Goal: Task Accomplishment & Management: Complete application form

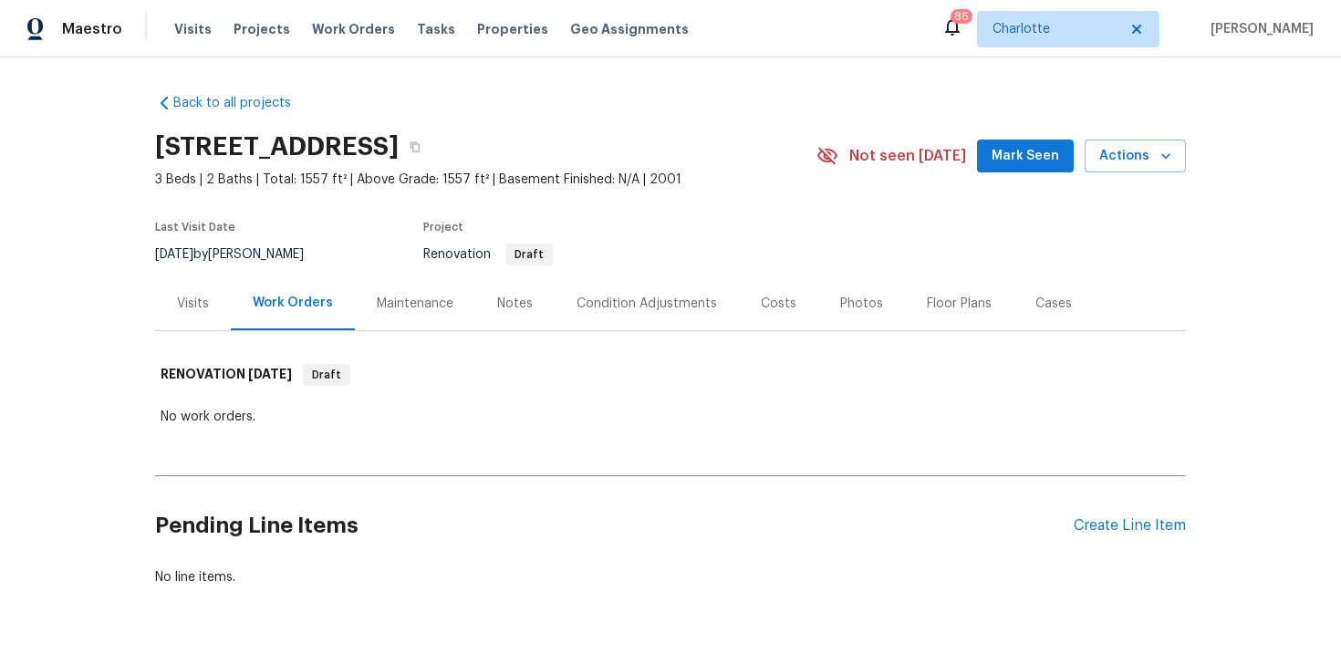
scroll to position [57, 0]
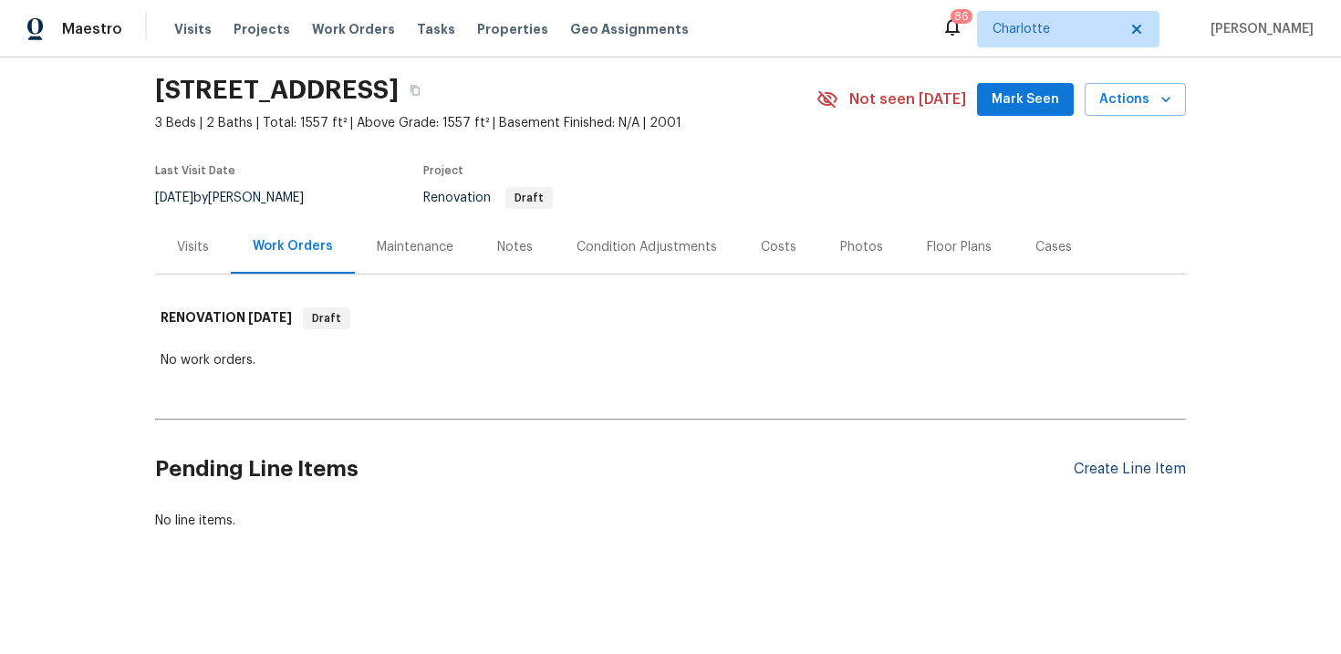
click at [1120, 470] on div "Create Line Item" at bounding box center [1130, 469] width 112 height 17
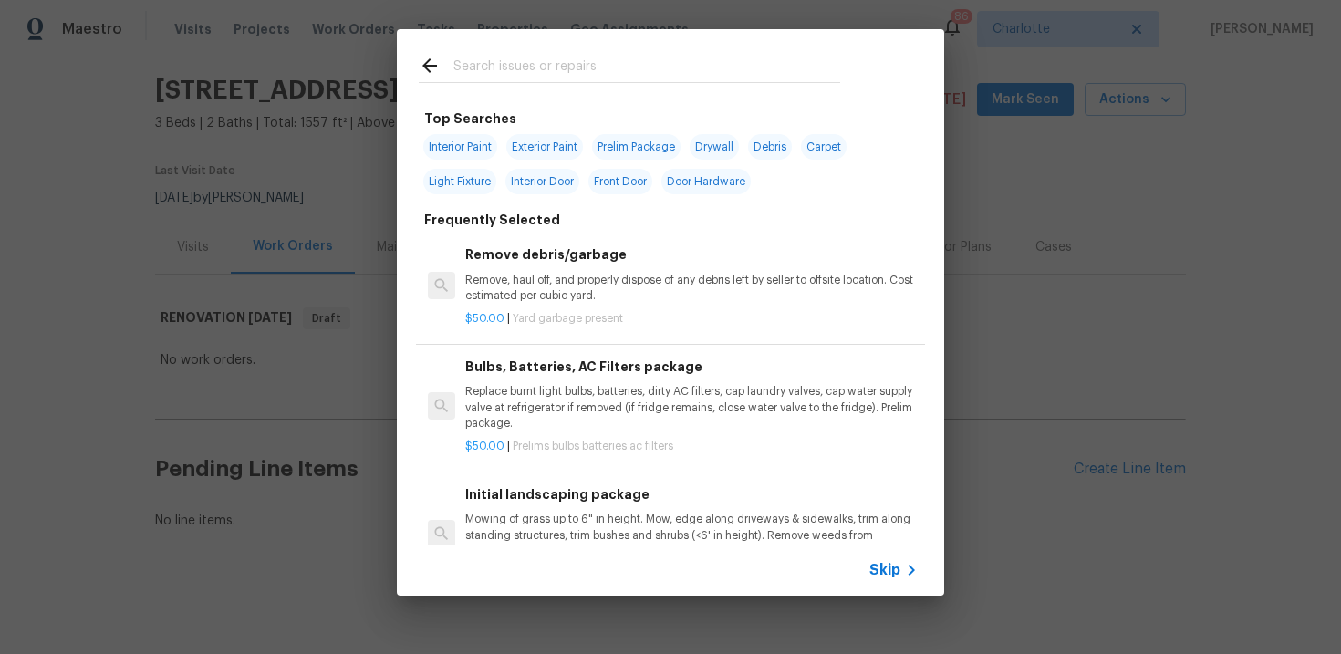
click at [888, 577] on span "Skip" at bounding box center [884, 570] width 31 height 18
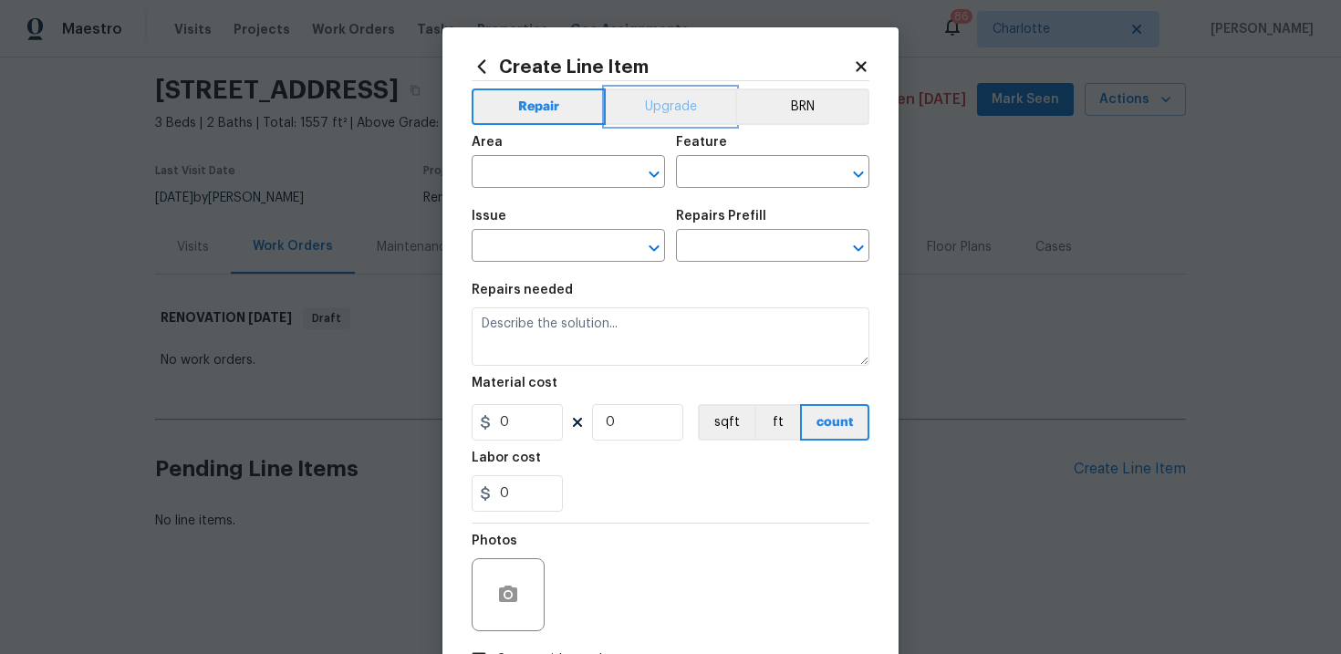
click at [677, 116] on button "Upgrade" at bounding box center [671, 106] width 130 height 36
click at [577, 166] on input "text" at bounding box center [543, 174] width 142 height 28
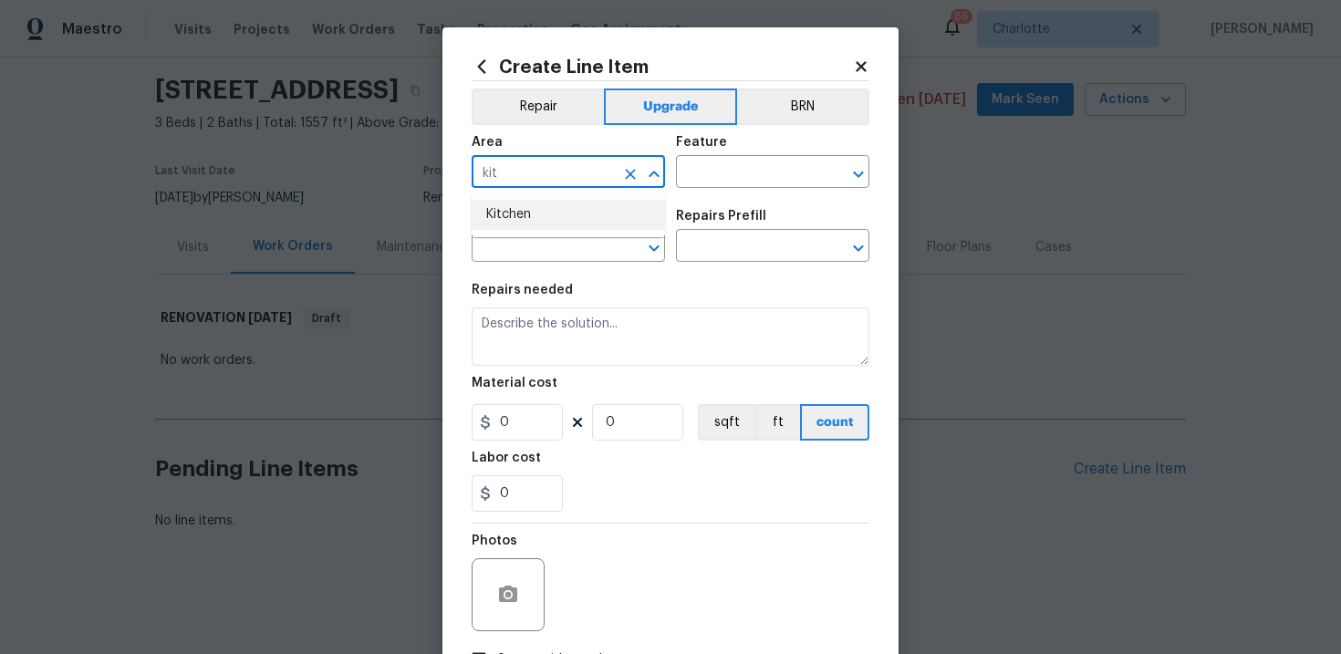
click at [575, 203] on li "Kitchen" at bounding box center [568, 215] width 193 height 30
type input "Kitchen"
click at [712, 184] on input "text" at bounding box center [747, 174] width 142 height 28
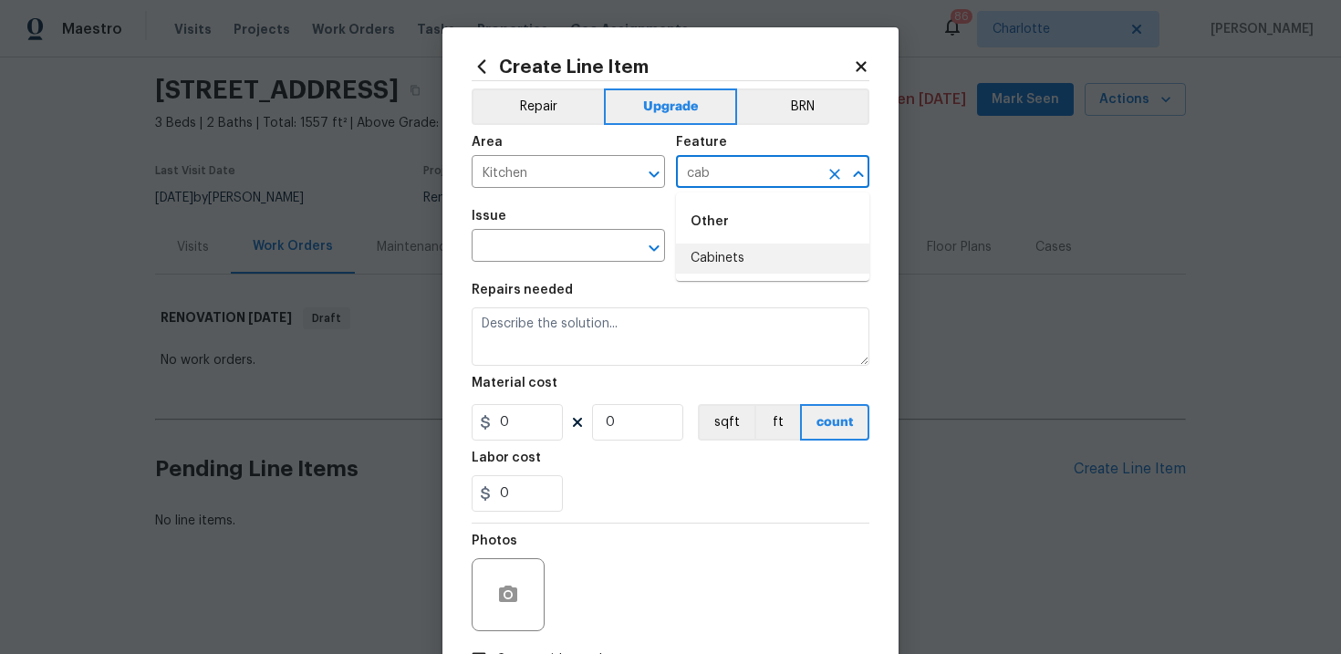
click at [712, 261] on li "Cabinets" at bounding box center [772, 259] width 193 height 30
type input "Cabinets"
click at [592, 250] on input "text" at bounding box center [543, 248] width 142 height 28
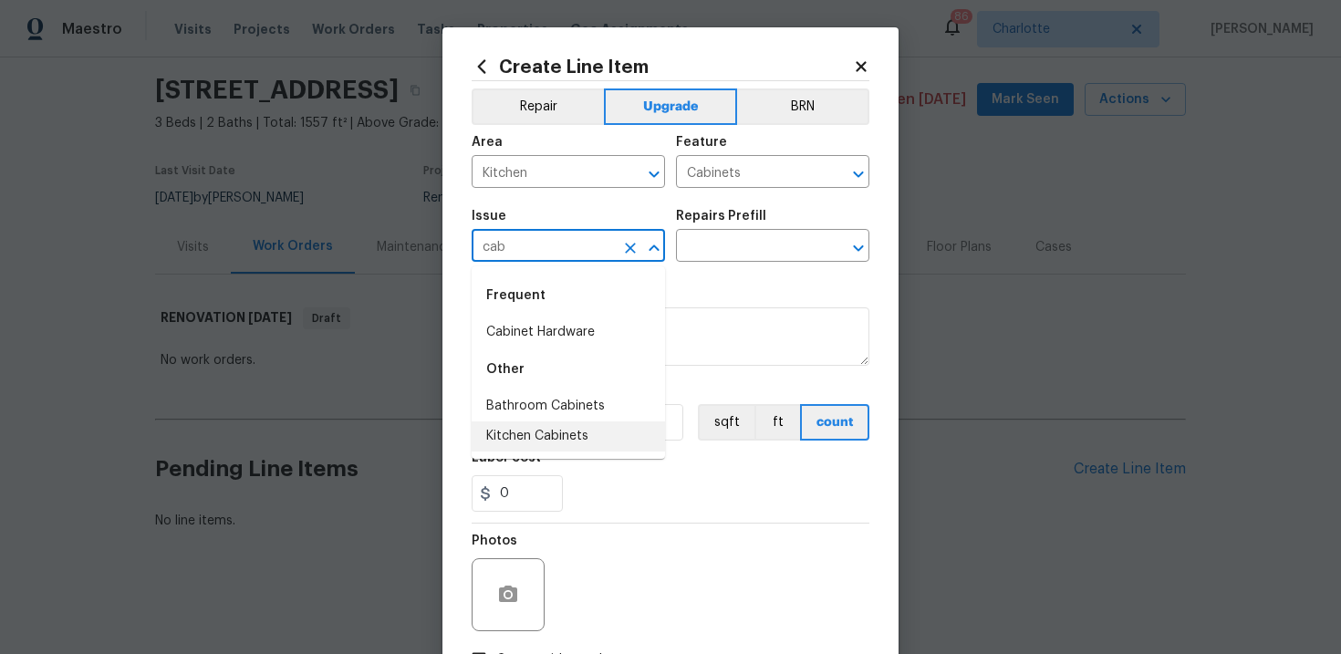
click at [578, 442] on li "Kitchen Cabinets" at bounding box center [568, 436] width 193 height 30
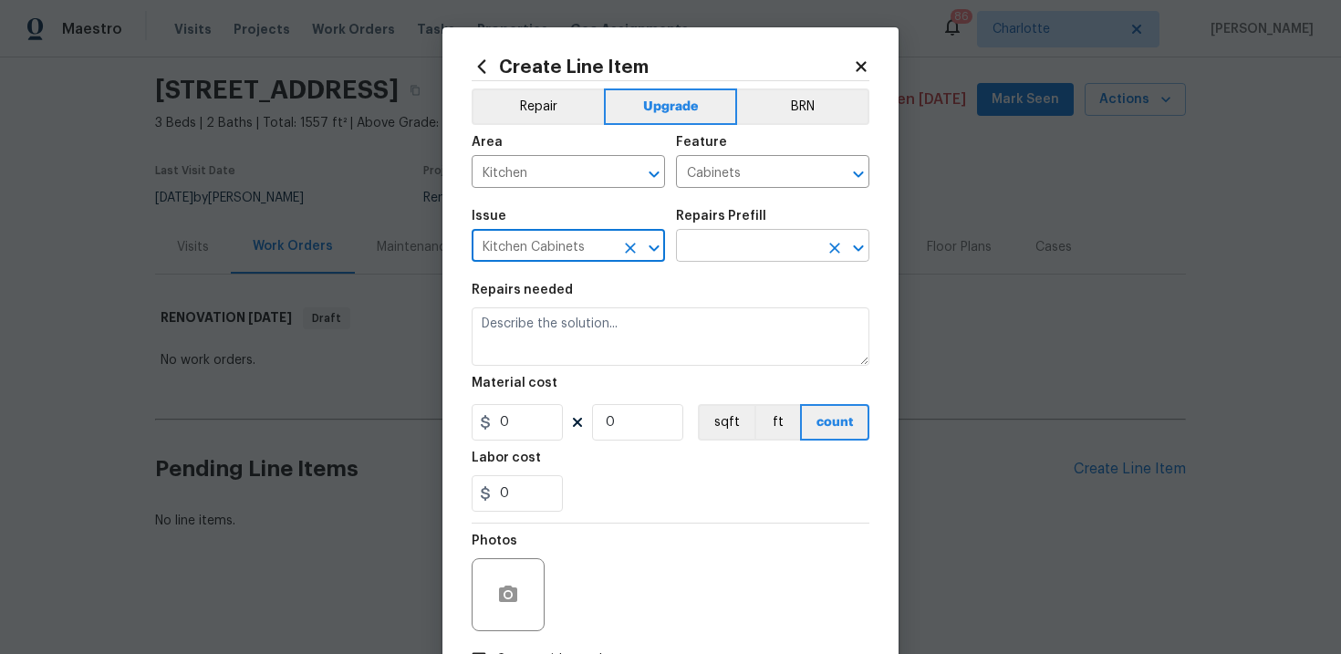
type input "Kitchen Cabinets"
click at [751, 256] on input "text" at bounding box center [747, 248] width 142 height 28
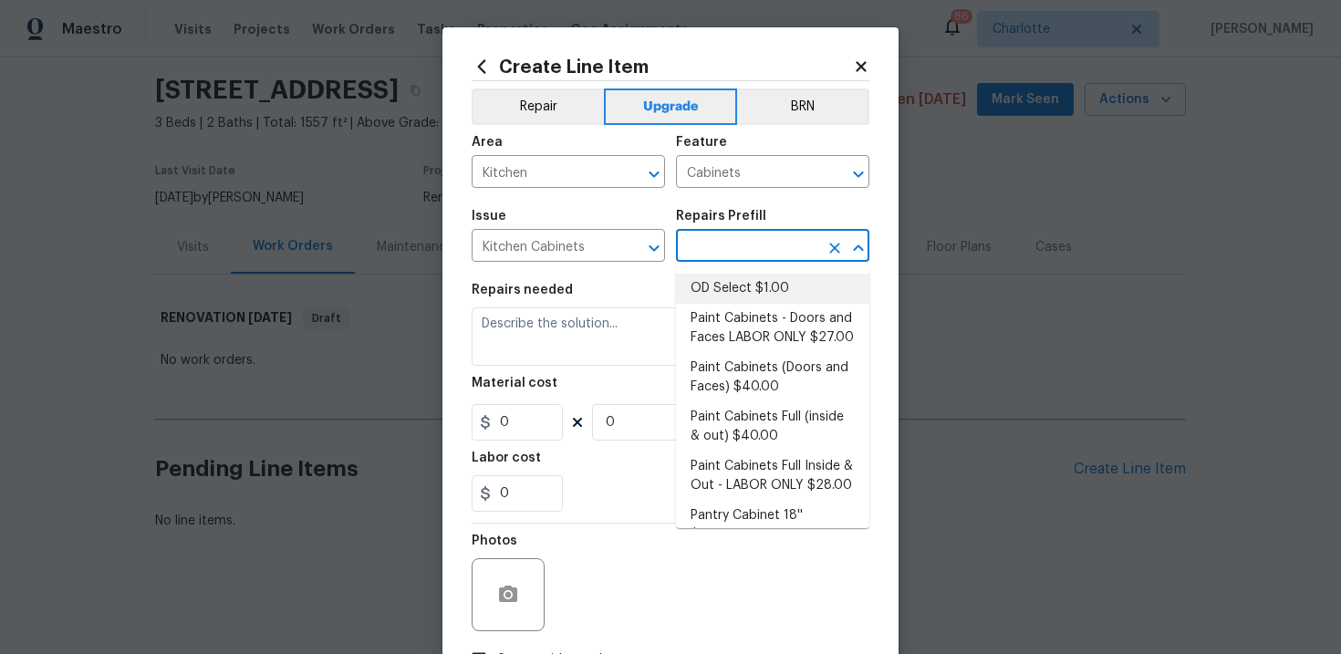
scroll to position [277, 0]
click at [747, 401] on li "Paint Cabinets Full (inside & out) $40.00" at bounding box center [772, 425] width 193 height 49
type input "Paint Cabinets Full (inside & out) $40.00"
type textarea "Prep, sand, mask and apply 2 coats of paint to the kitchen cabinet doors, inter…"
type input "40"
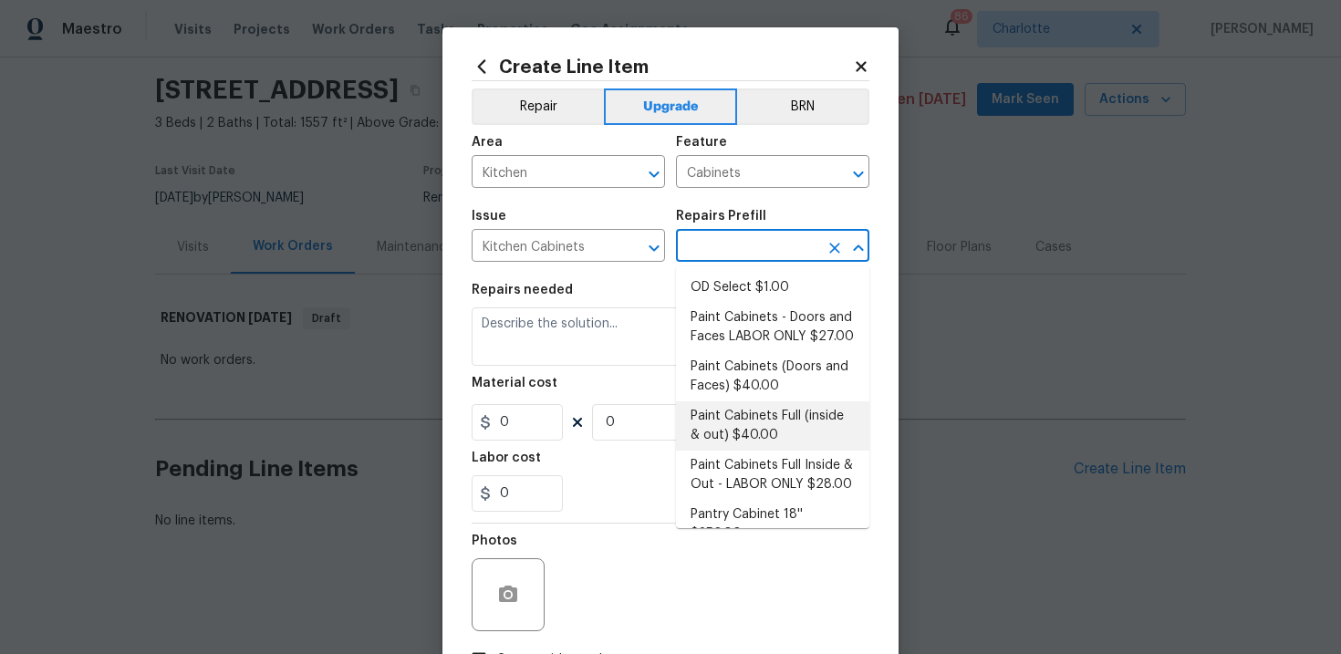
type input "1"
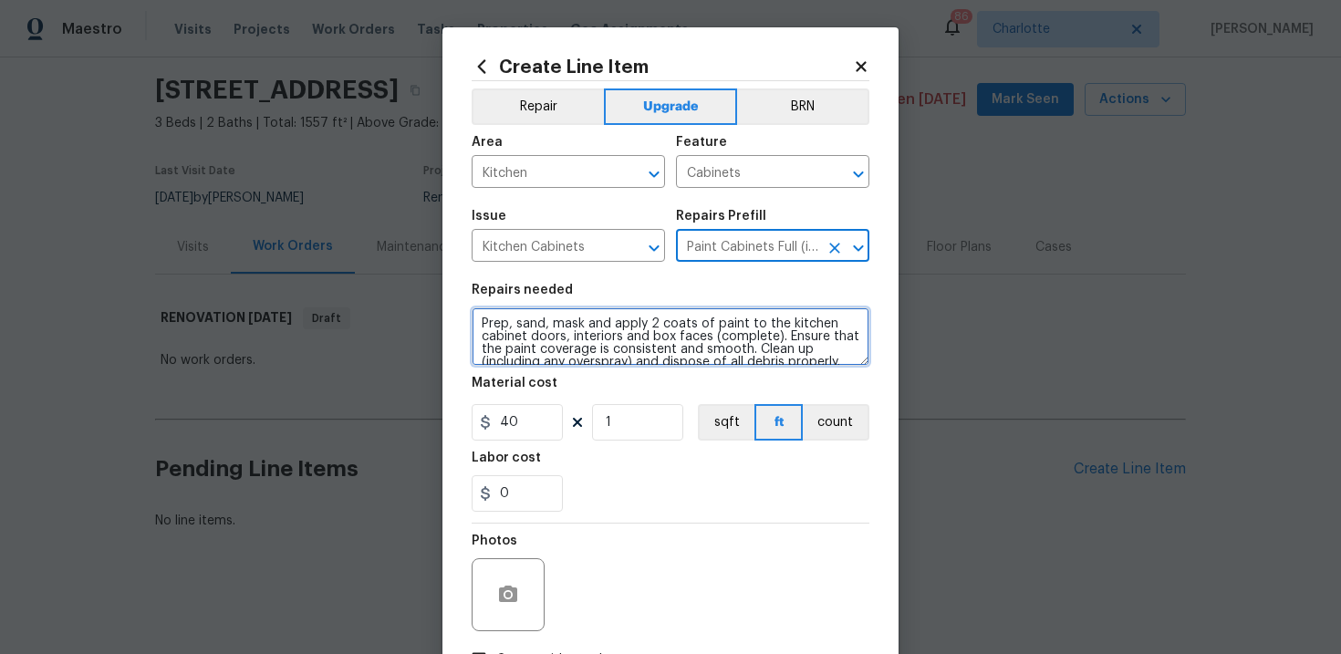
click at [473, 320] on textarea "Prep, sand, mask and apply 2 coats of paint to the kitchen cabinet doors, inter…" at bounding box center [671, 336] width 398 height 58
type textarea "#sala - Prep, sand, mask and apply 2 coats of paint to the kitchen cabinet door…"
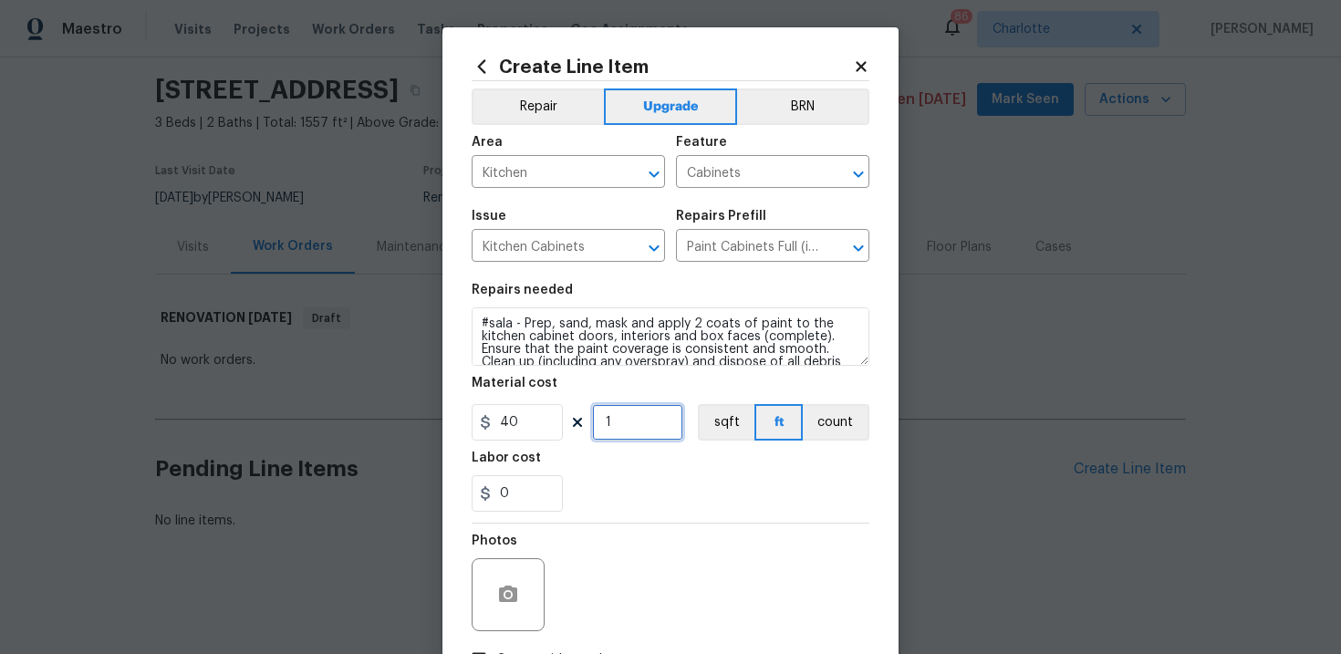
click at [617, 440] on input "1" at bounding box center [637, 422] width 91 height 36
type input "60"
click at [690, 511] on div "0" at bounding box center [671, 493] width 398 height 36
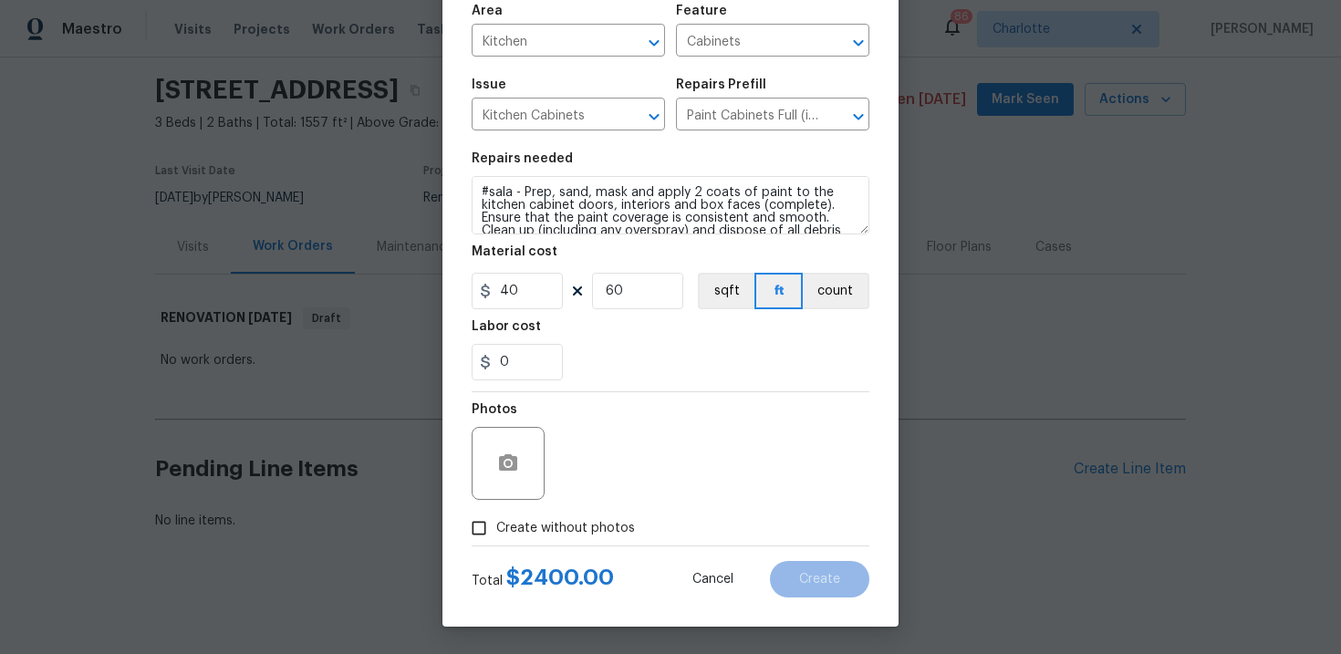
click at [568, 525] on span "Create without photos" at bounding box center [565, 528] width 139 height 19
click at [496, 525] on input "Create without photos" at bounding box center [479, 528] width 35 height 35
checkbox input "true"
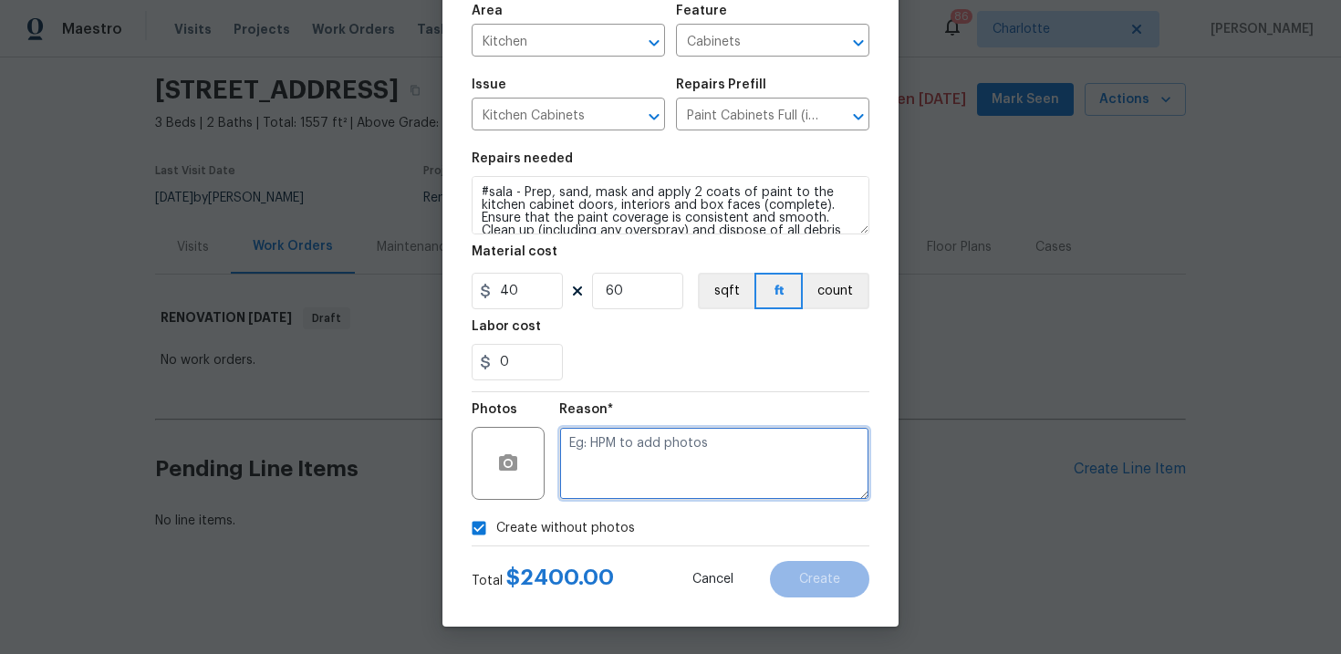
click at [629, 482] on textarea at bounding box center [714, 463] width 310 height 73
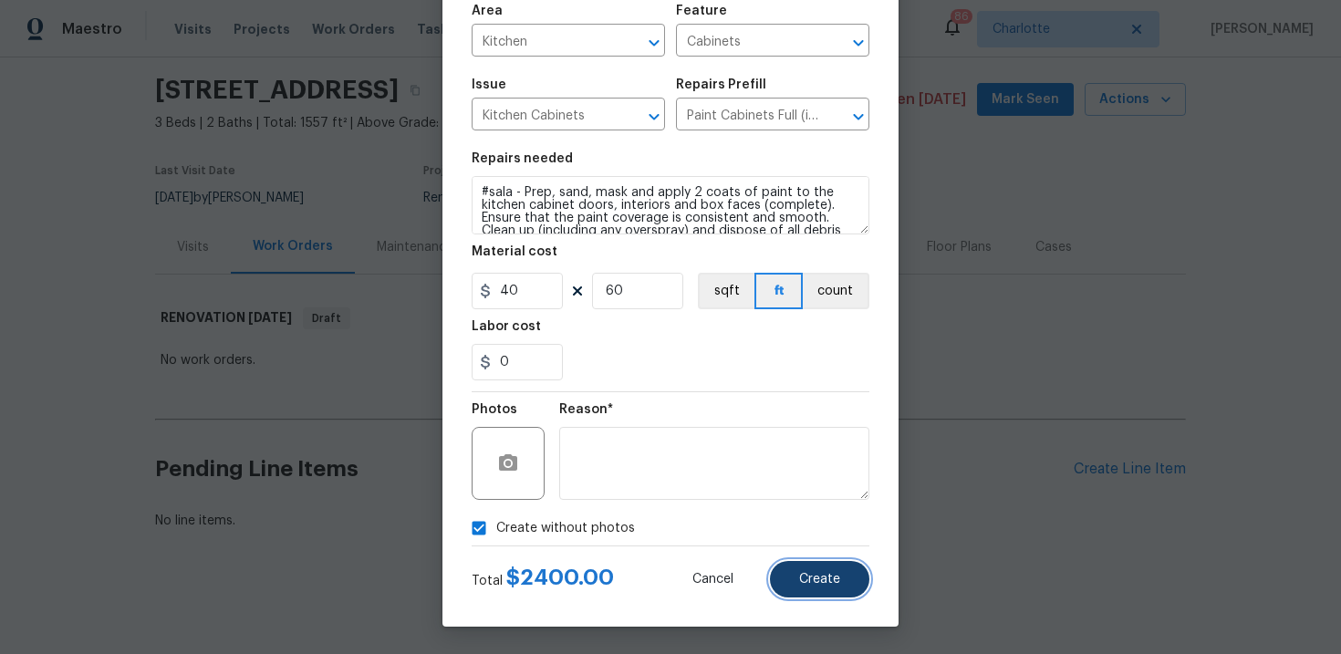
click at [822, 594] on button "Create" at bounding box center [819, 579] width 99 height 36
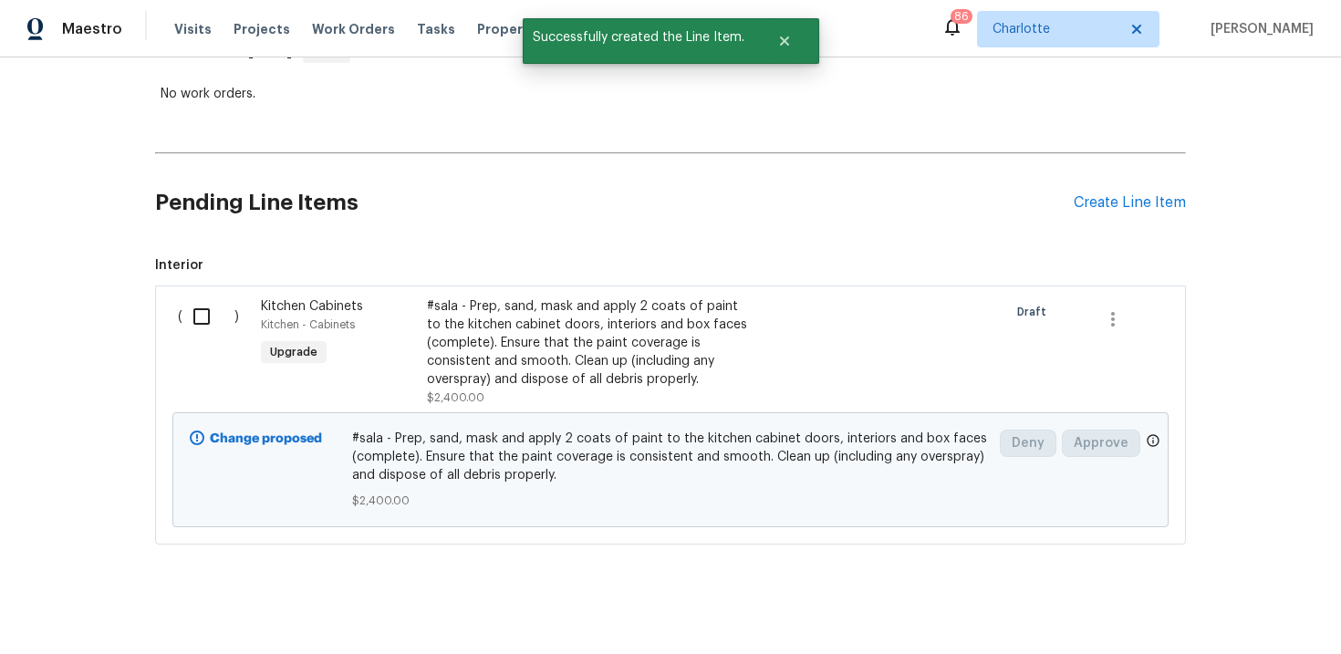
scroll to position [326, 0]
click at [1128, 201] on div "Create Line Item" at bounding box center [1130, 200] width 112 height 17
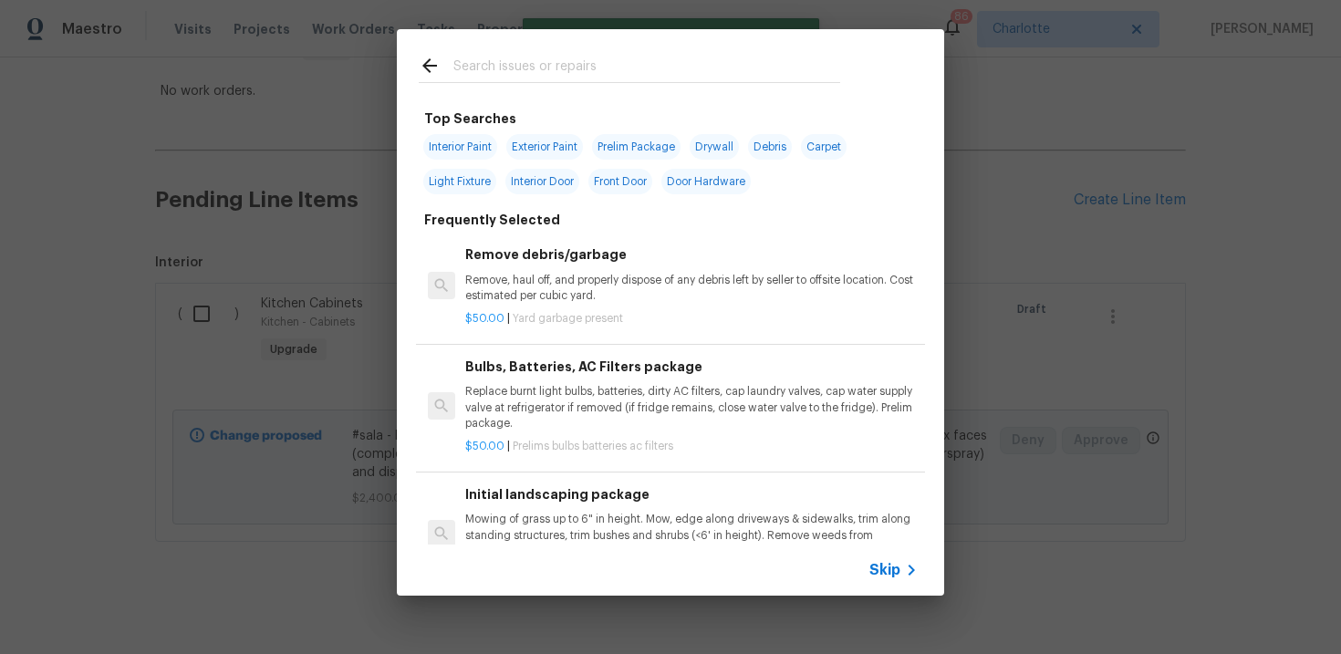
click at [881, 569] on span "Skip" at bounding box center [884, 570] width 31 height 18
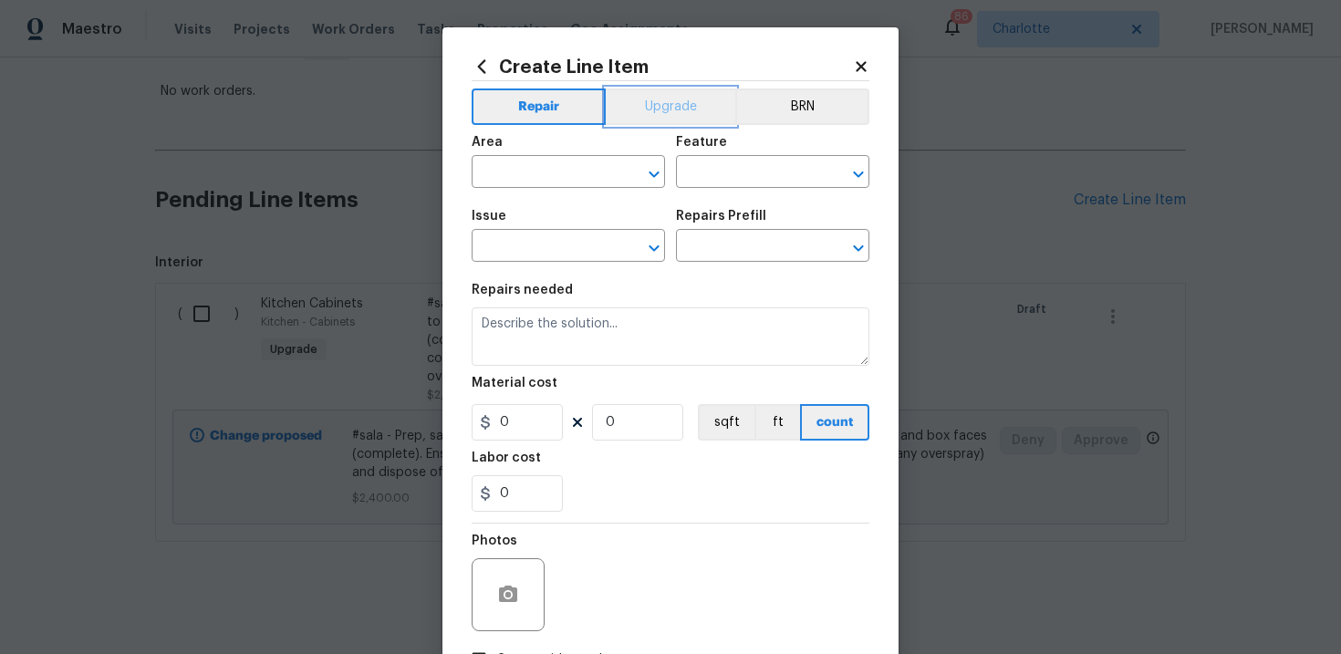
click at [659, 113] on button "Upgrade" at bounding box center [671, 106] width 130 height 36
click at [577, 166] on input "text" at bounding box center [543, 174] width 142 height 28
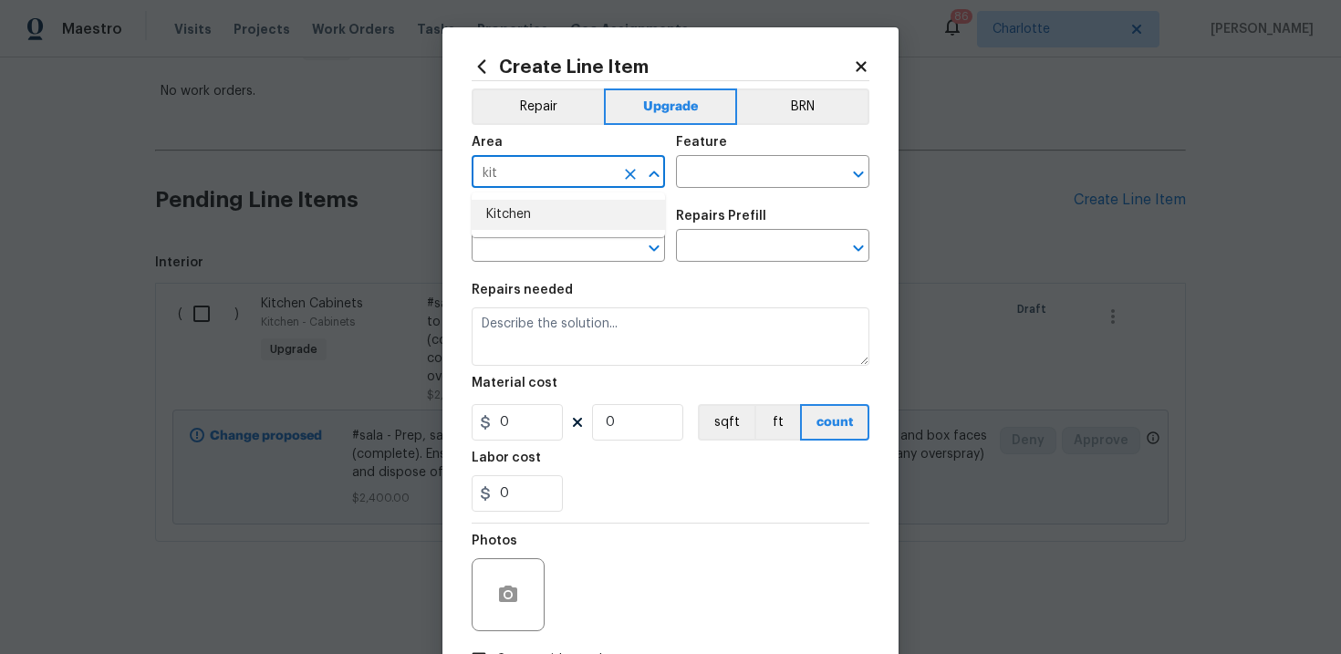
click at [565, 212] on li "Kitchen" at bounding box center [568, 215] width 193 height 30
type input "Kitchen"
click at [738, 174] on input "text" at bounding box center [747, 174] width 142 height 28
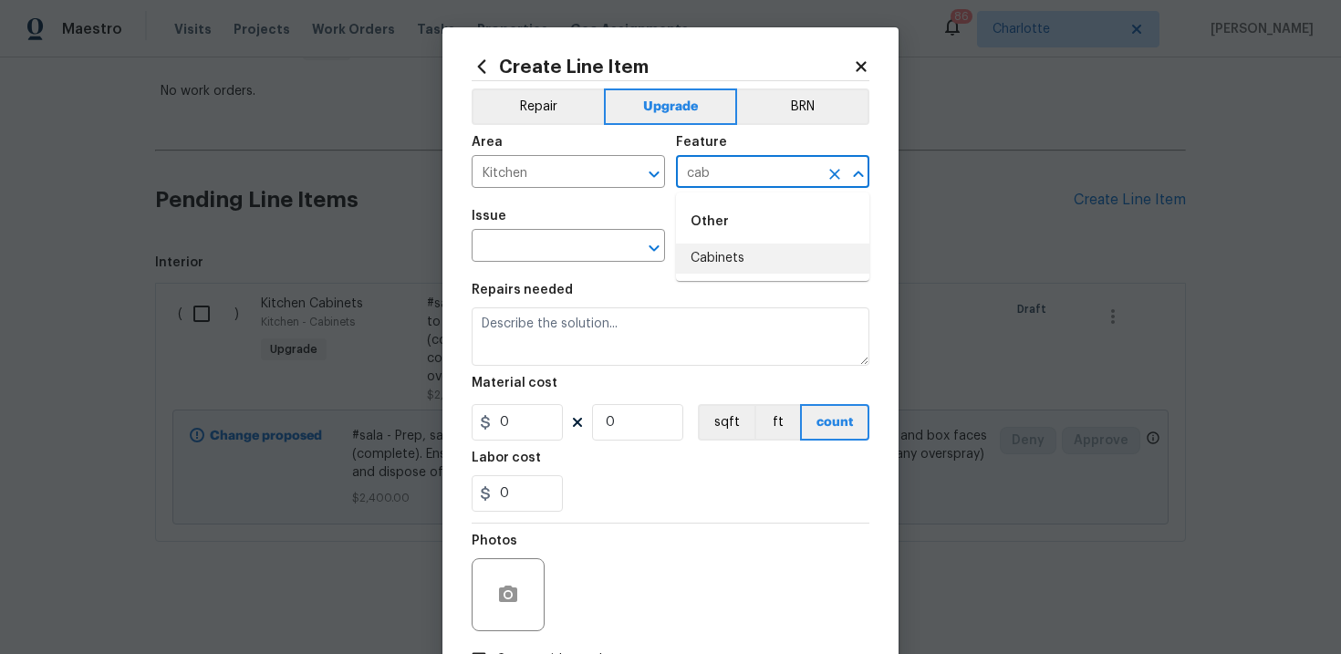
click at [737, 263] on li "Cabinets" at bounding box center [772, 259] width 193 height 30
type input "Cabinets"
click at [575, 253] on input "text" at bounding box center [543, 248] width 142 height 28
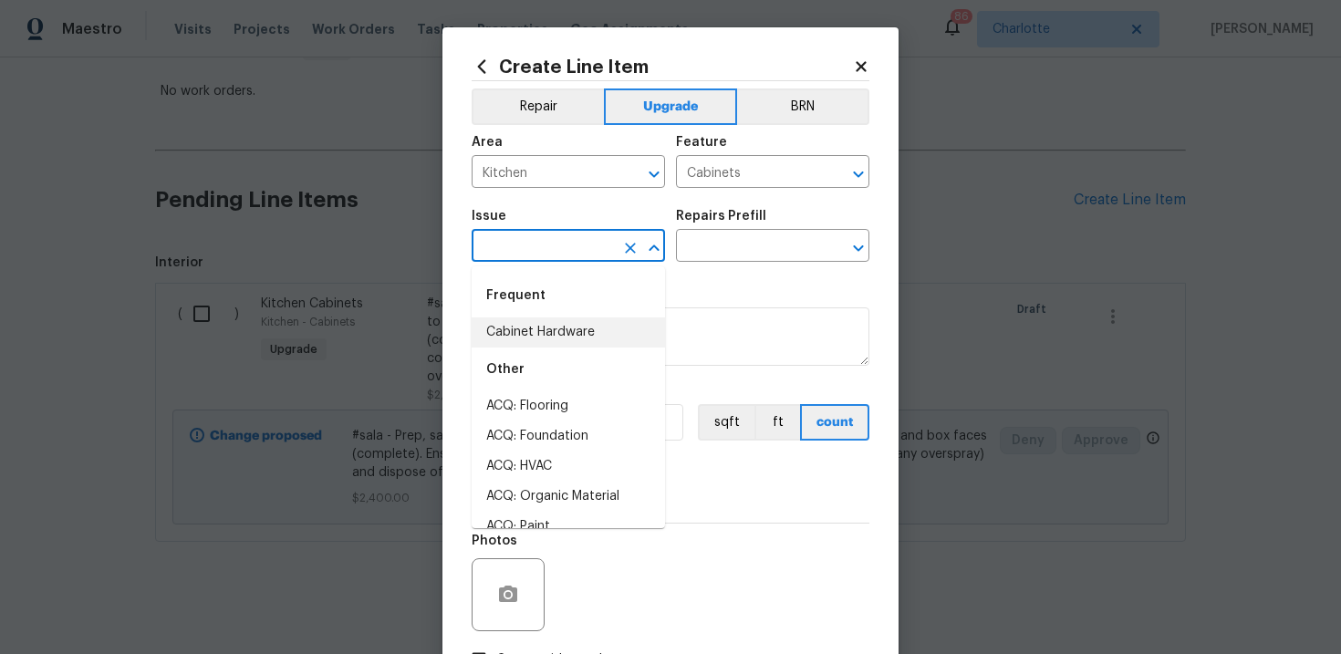
click at [572, 334] on li "Cabinet Hardware" at bounding box center [568, 332] width 193 height 30
type input "Cabinet Hardware"
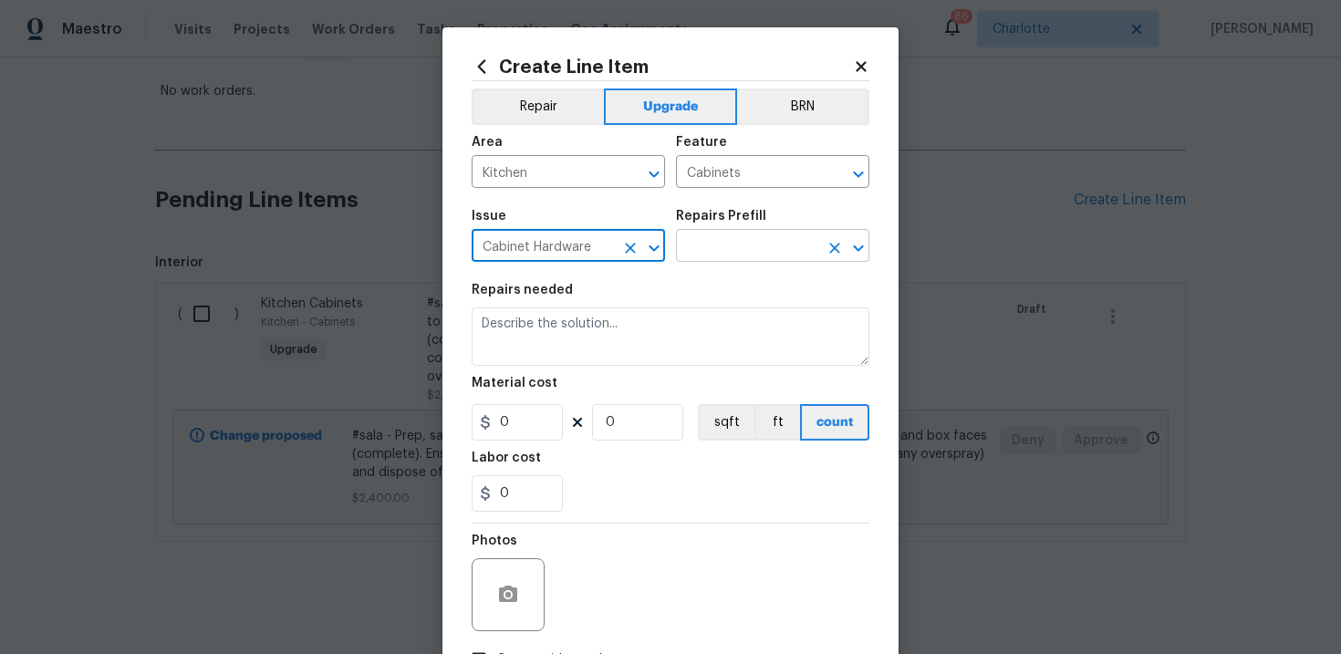
click at [737, 254] on input "text" at bounding box center [747, 248] width 142 height 28
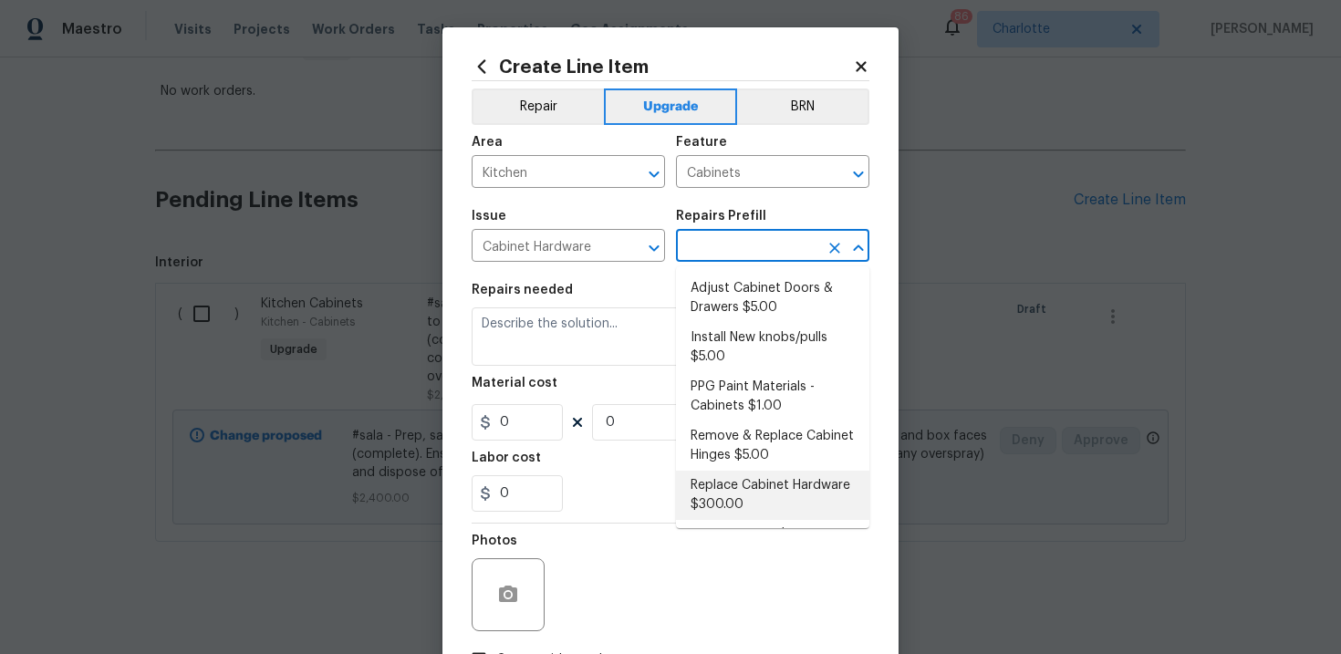
click at [739, 491] on li "Replace Cabinet Hardware $300.00" at bounding box center [772, 495] width 193 height 49
type input "Replace Cabinet Hardware $300.00"
type textarea "Replace cabinet hardware with new hinges and pulls. HPM to provide specs"
type input "300"
type input "1"
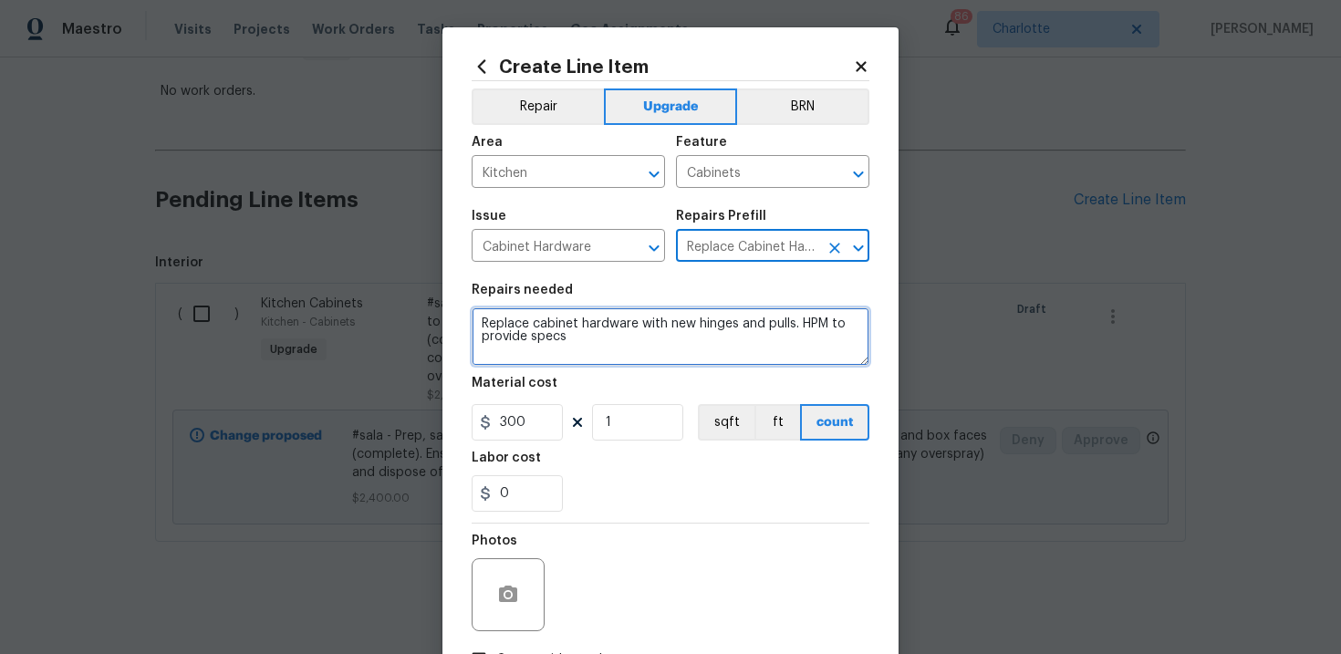
click at [476, 324] on textarea "Replace cabinet hardware with new hinges and pulls. HPM to provide specs" at bounding box center [671, 336] width 398 height 58
type textarea "#sala - Replace cabinet hardware with new hinges and pulls. HPM to provide specs"
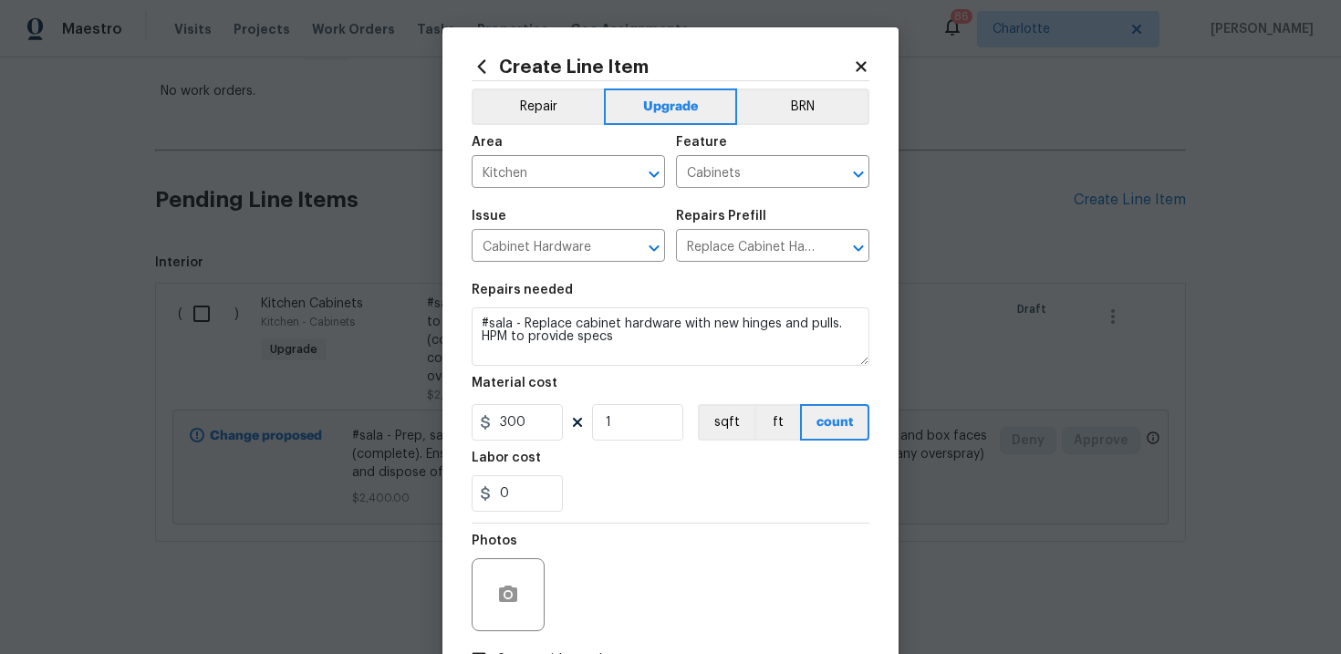
click at [677, 503] on div "0" at bounding box center [671, 493] width 398 height 36
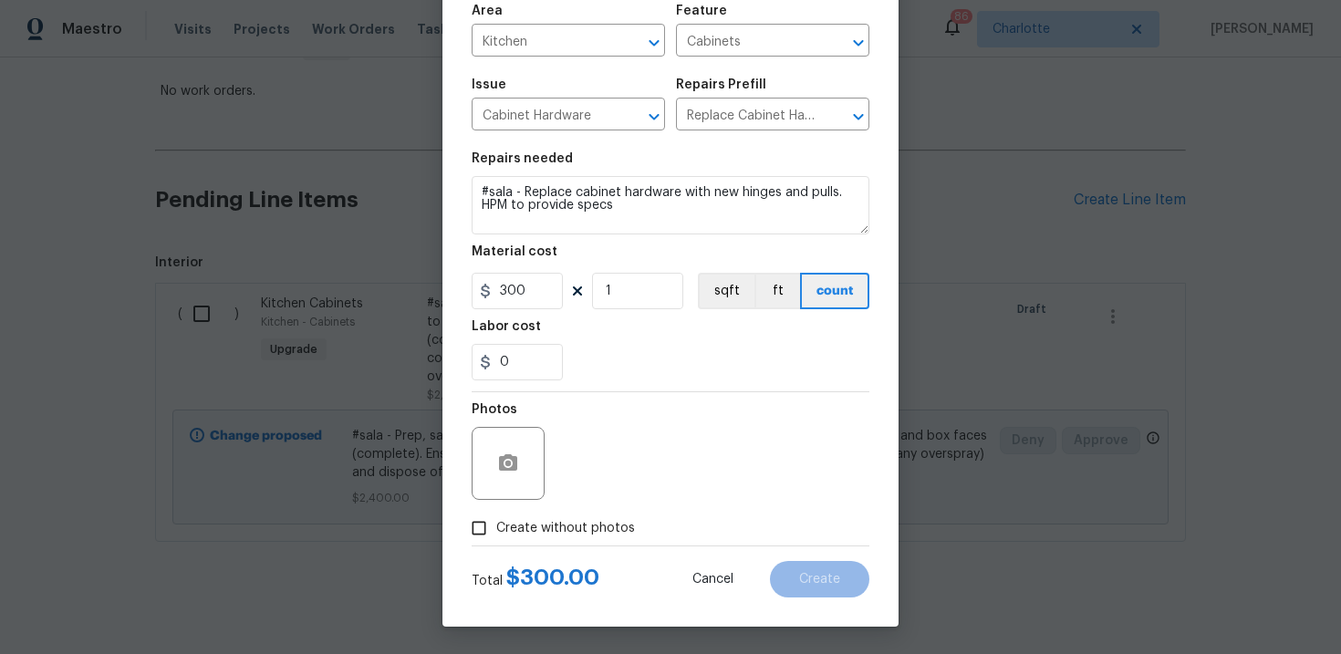
click at [565, 535] on span "Create without photos" at bounding box center [565, 528] width 139 height 19
click at [496, 535] on input "Create without photos" at bounding box center [479, 528] width 35 height 35
checkbox input "true"
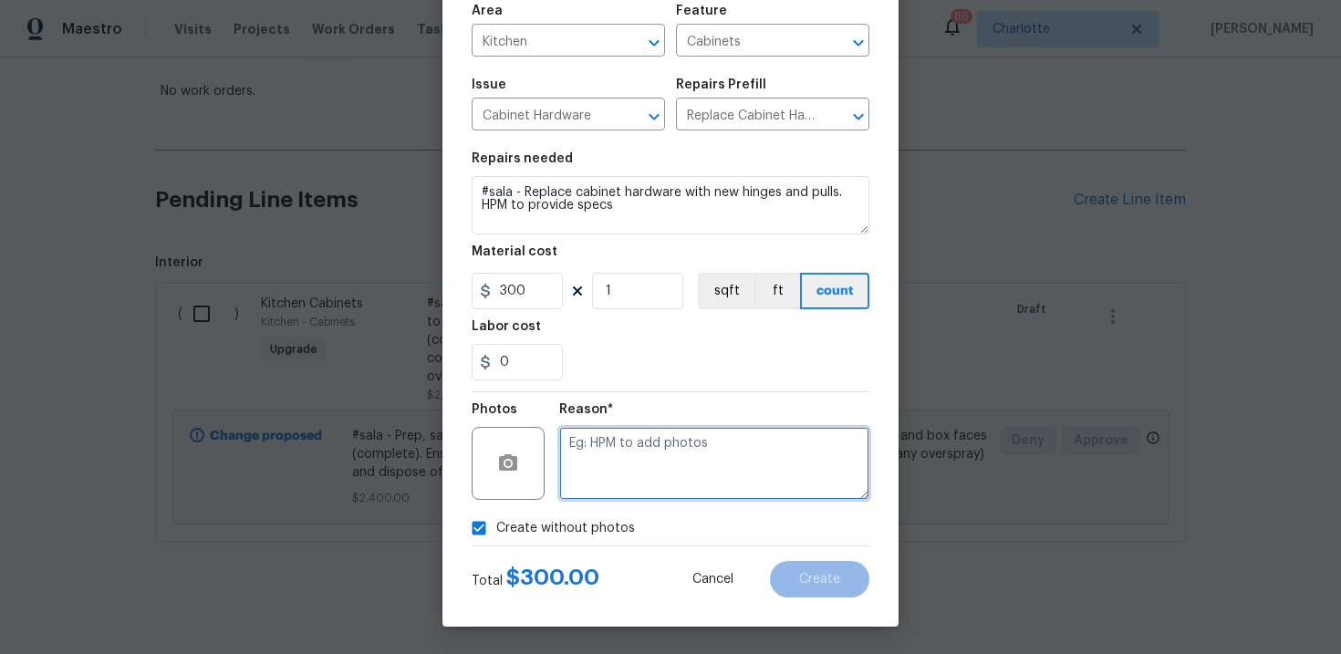
click at [630, 476] on textarea at bounding box center [714, 463] width 310 height 73
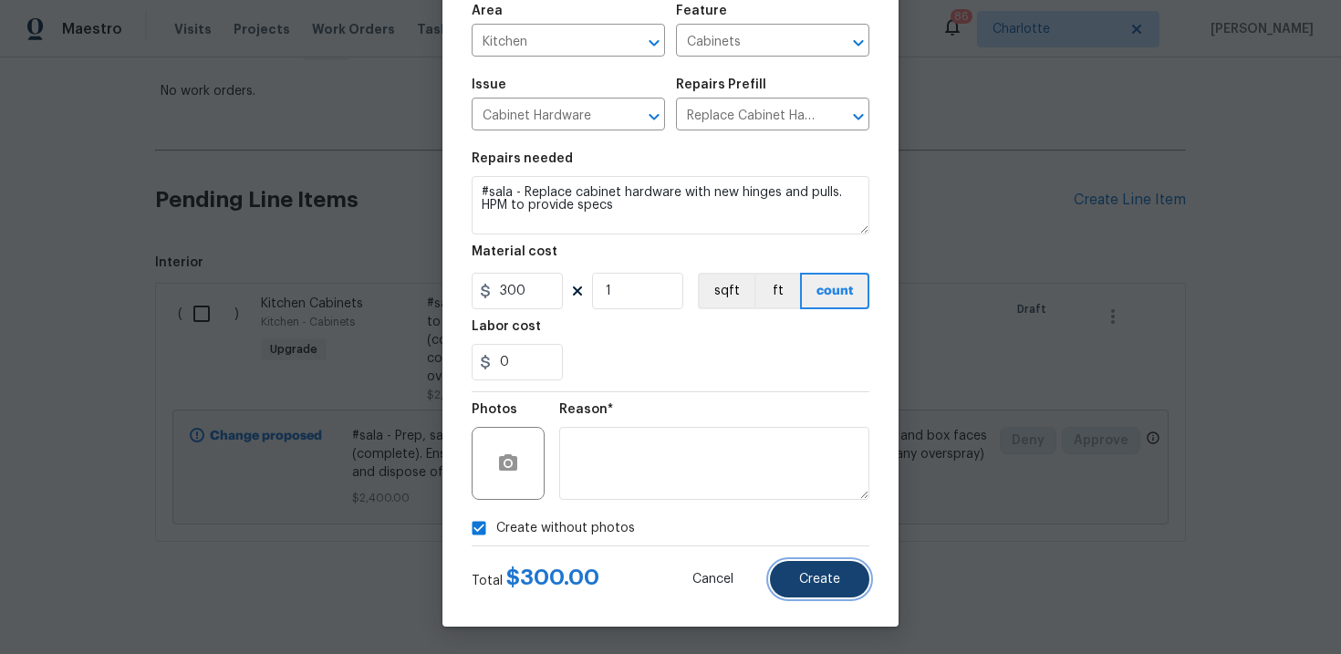
click at [845, 587] on button "Create" at bounding box center [819, 579] width 99 height 36
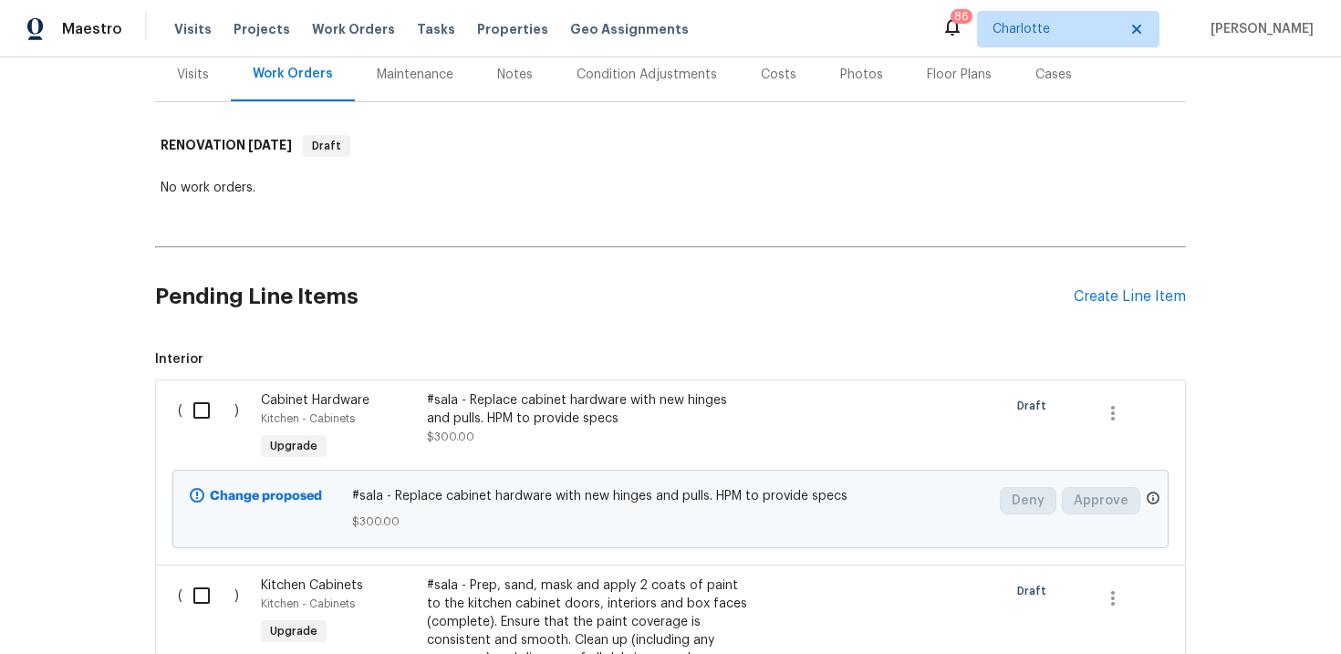
scroll to position [155, 0]
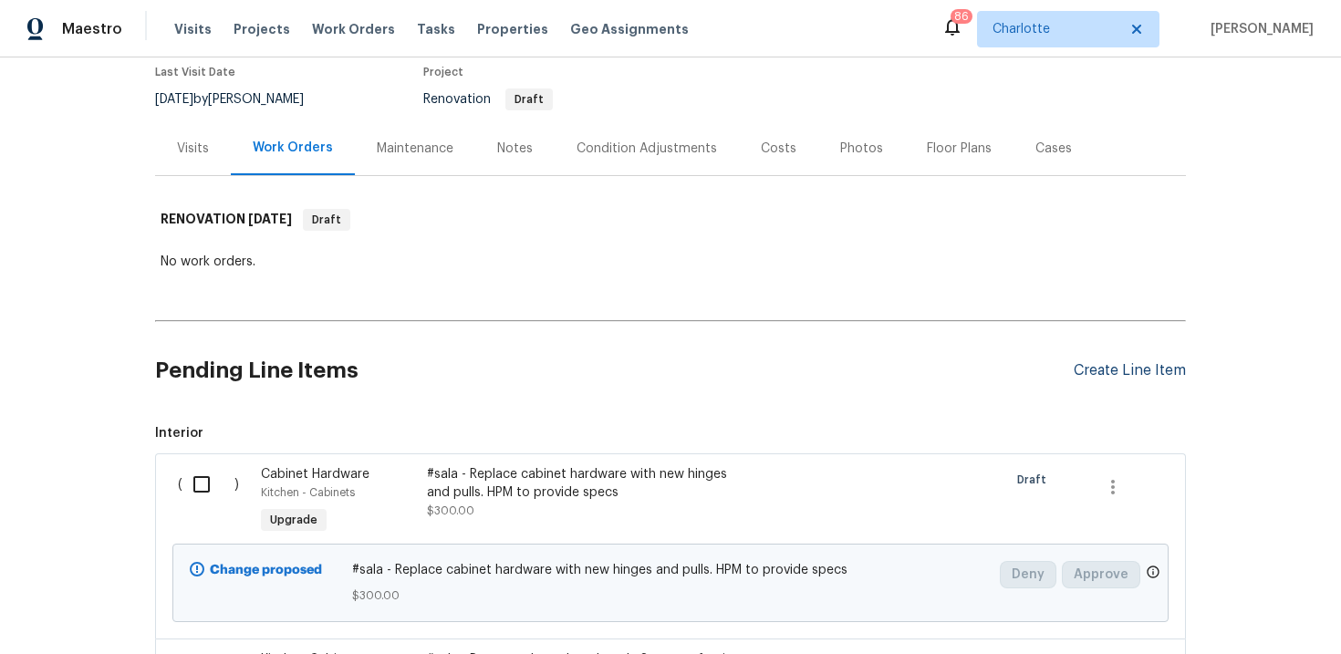
click at [1127, 372] on div "Create Line Item" at bounding box center [1130, 370] width 112 height 17
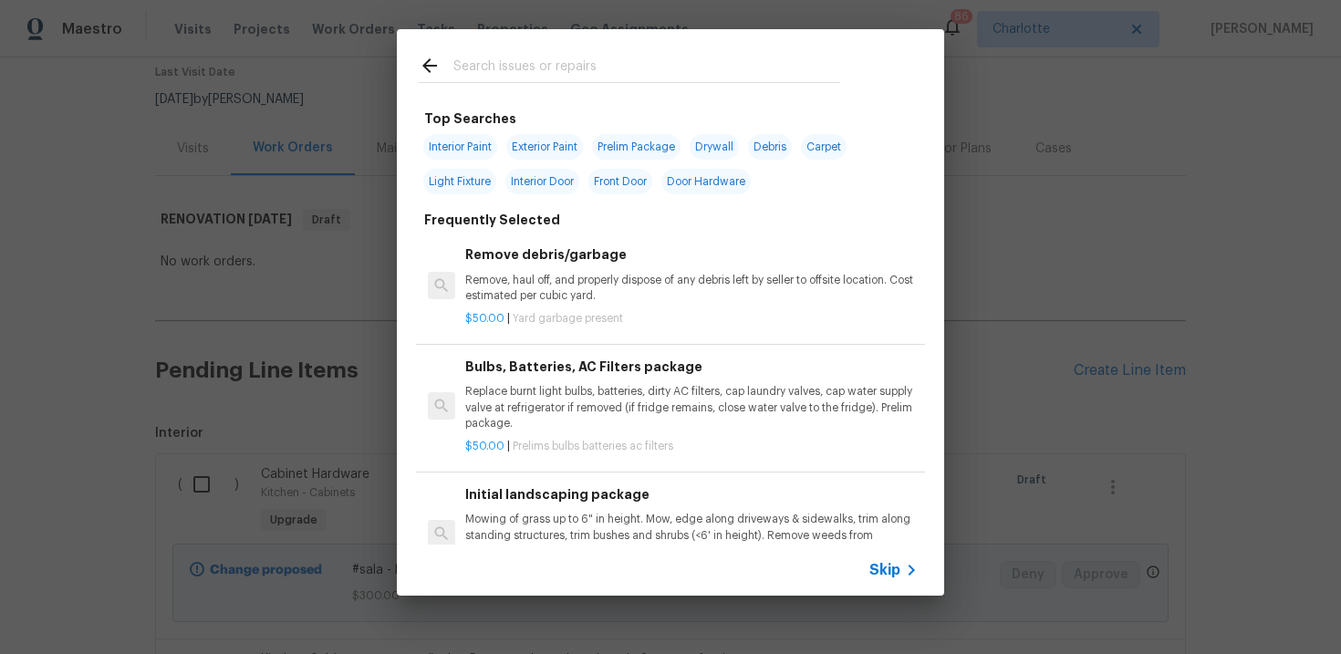
click at [886, 569] on span "Skip" at bounding box center [884, 570] width 31 height 18
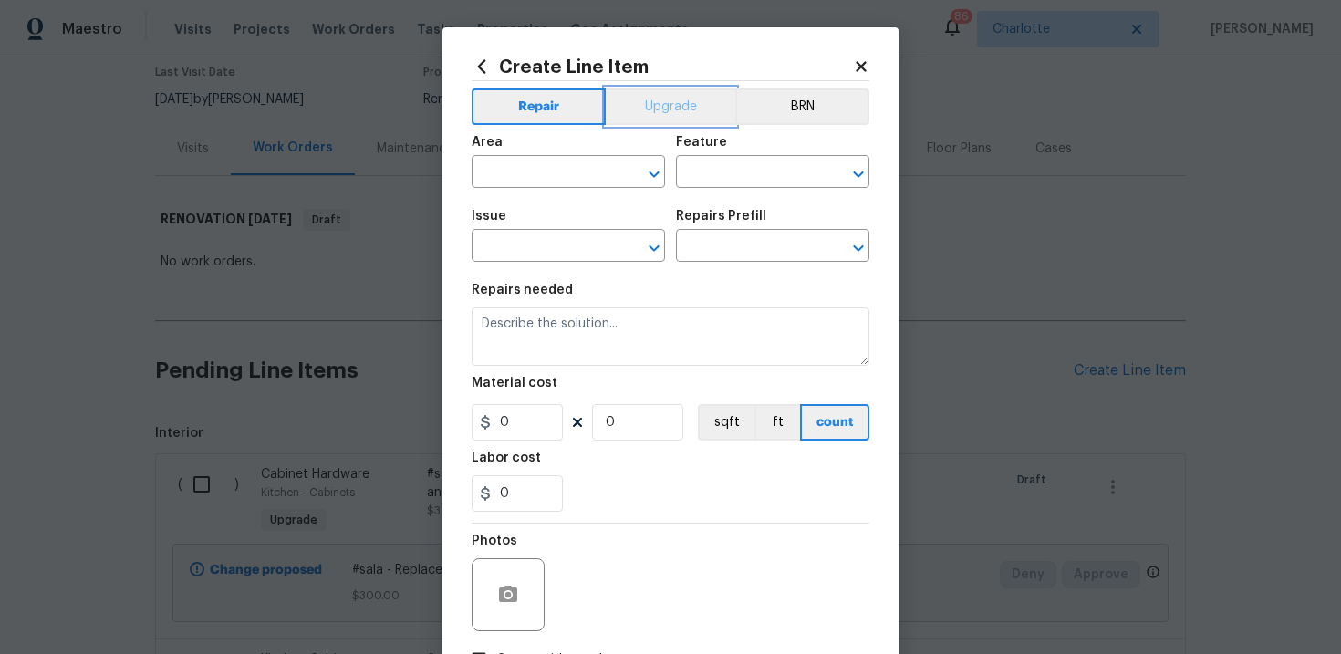
click at [659, 109] on button "Upgrade" at bounding box center [671, 106] width 130 height 36
click at [571, 173] on input "text" at bounding box center [543, 174] width 142 height 28
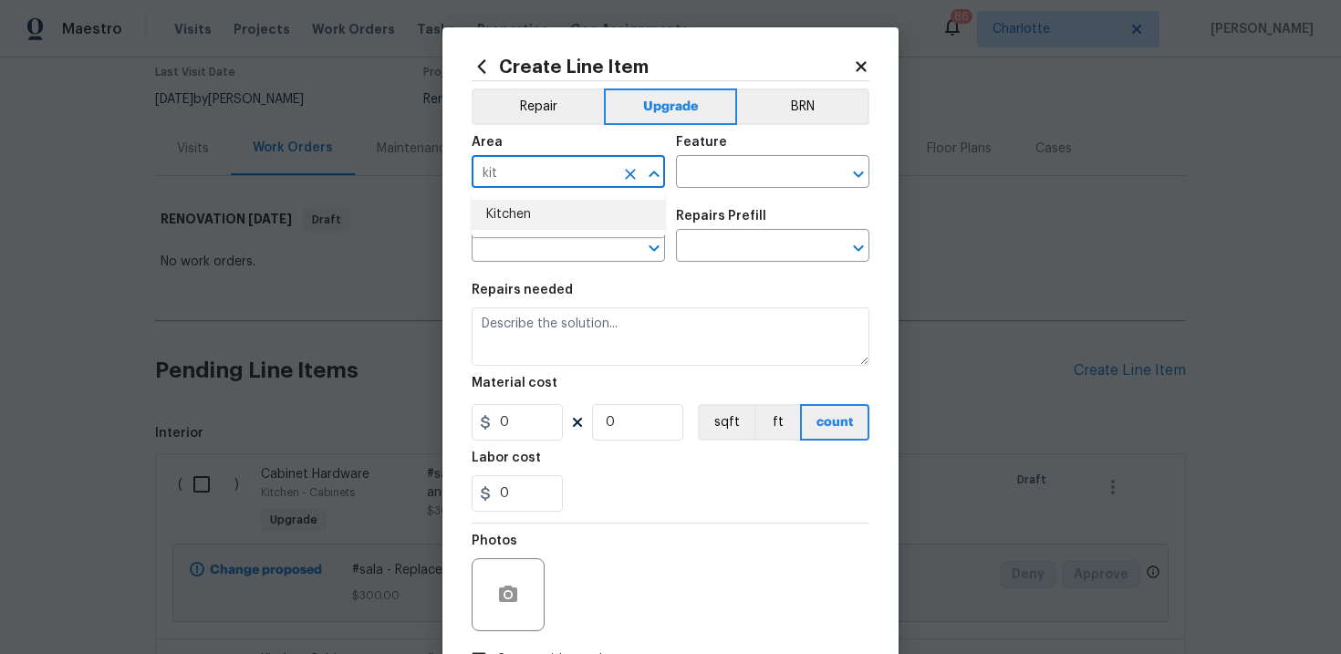
click at [566, 207] on li "Kitchen" at bounding box center [568, 215] width 193 height 30
type input "Kitchen"
click at [702, 167] on input "text" at bounding box center [747, 174] width 142 height 28
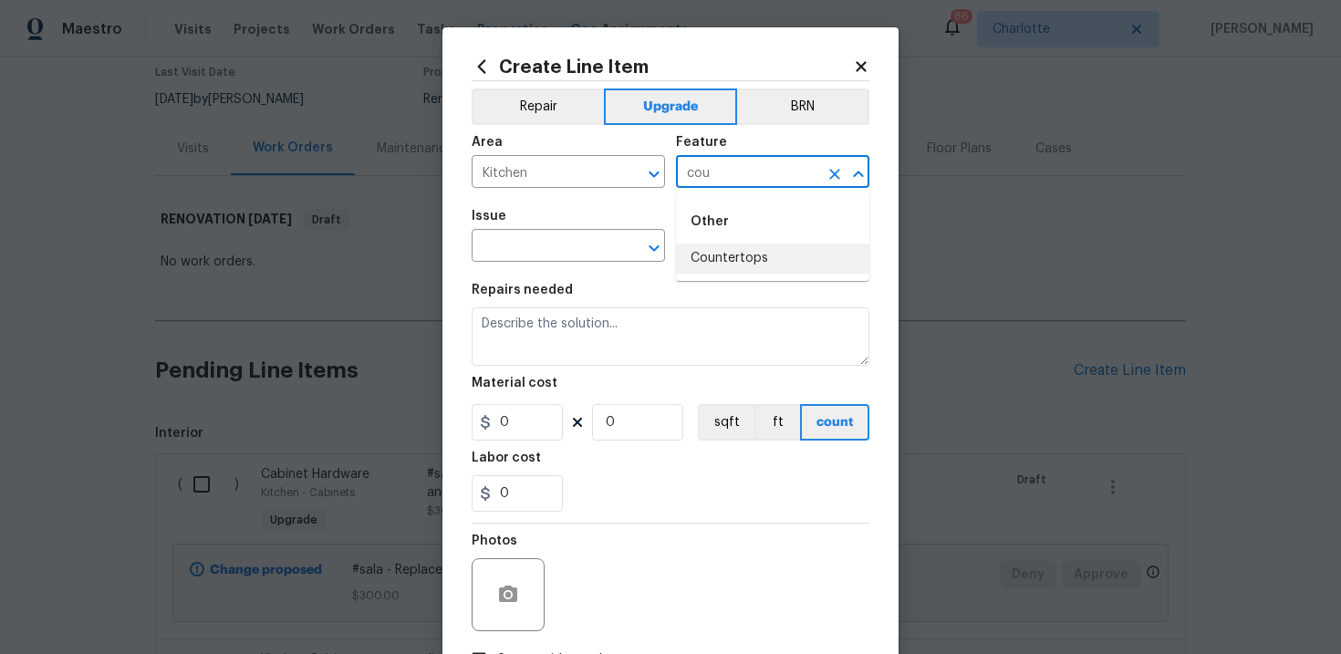
click at [703, 246] on li "Countertops" at bounding box center [772, 259] width 193 height 30
type input "Countertops"
click at [574, 259] on input "text" at bounding box center [543, 248] width 142 height 28
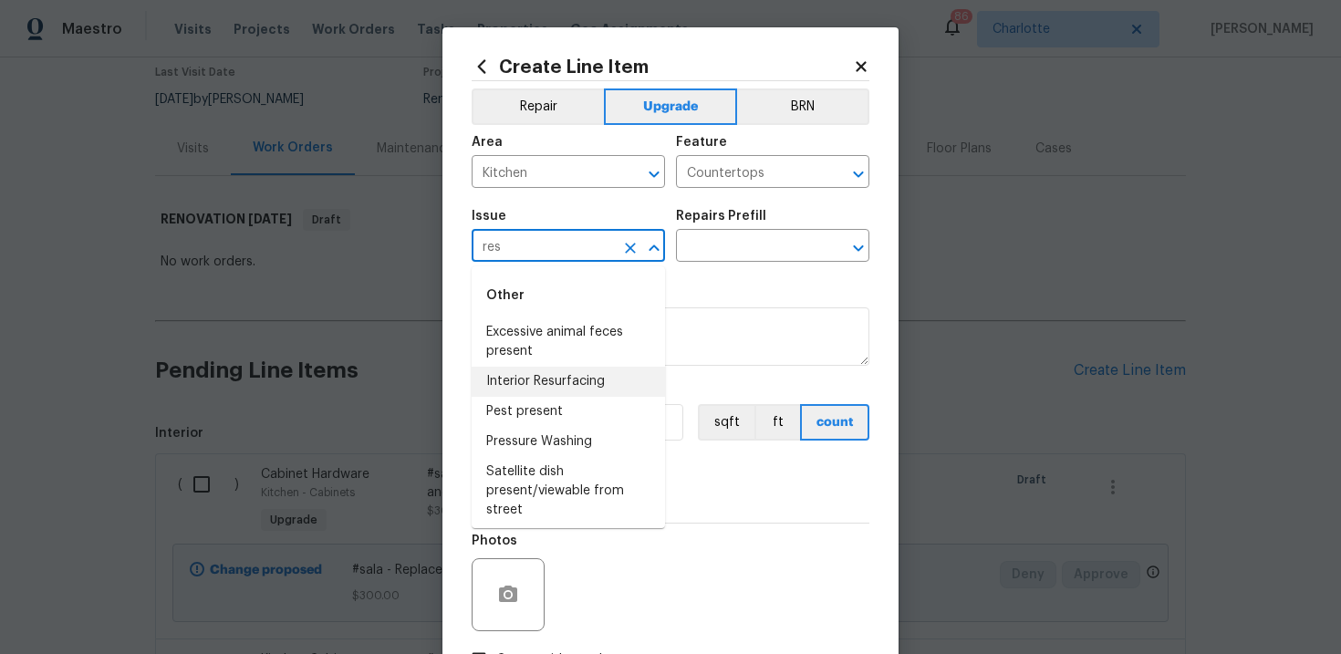
click at [574, 375] on li "Interior Resurfacing" at bounding box center [568, 382] width 193 height 30
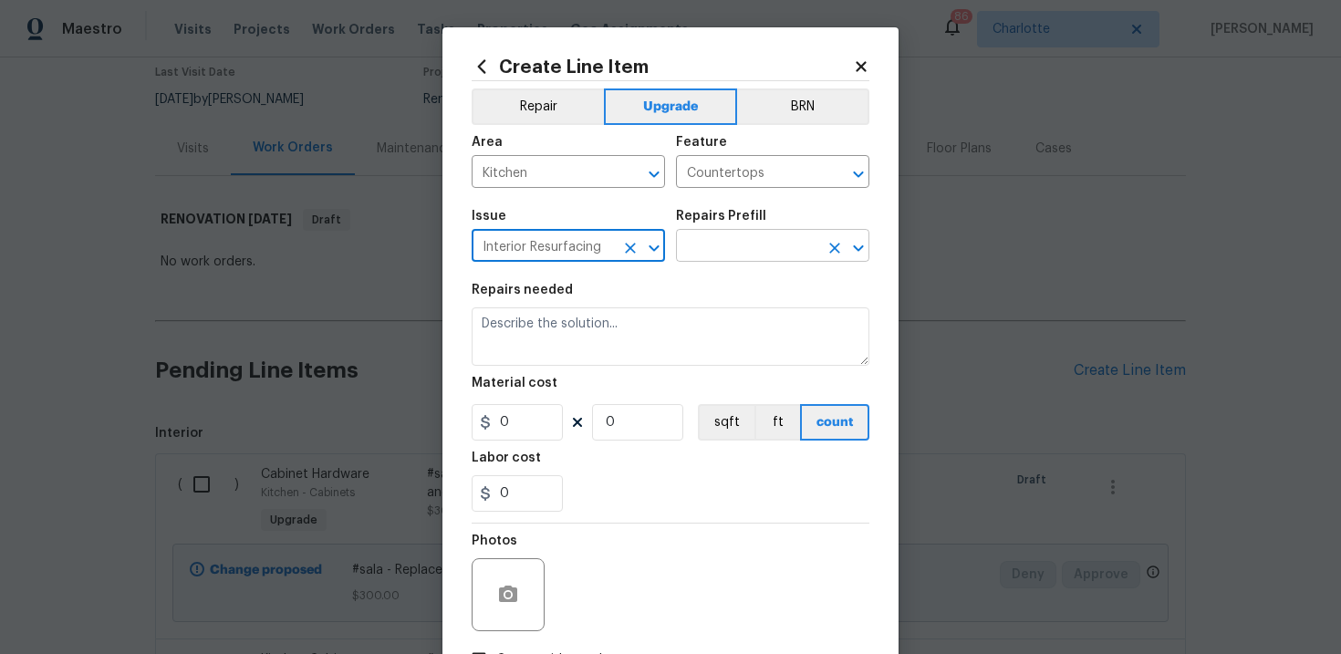
type input "Interior Resurfacing"
click at [755, 237] on input "text" at bounding box center [747, 248] width 142 height 28
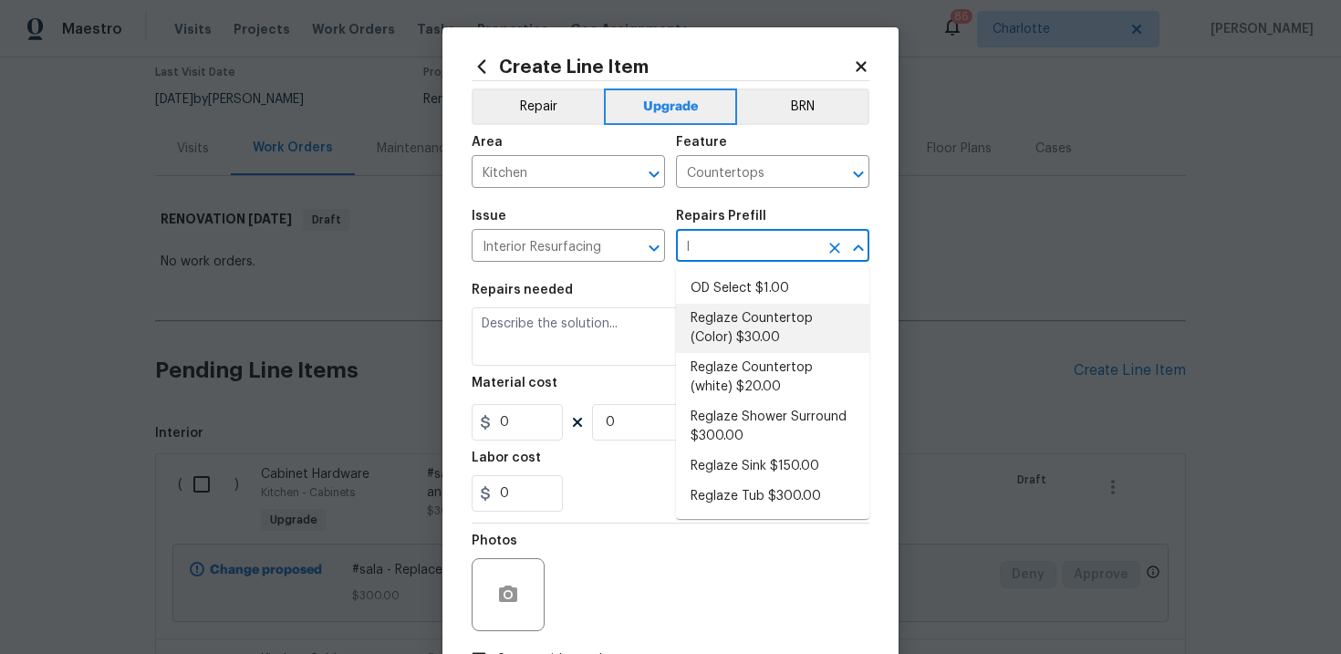
click at [763, 329] on li "Reglaze Countertop (Color) $30.00" at bounding box center [772, 328] width 193 height 49
type input "Reglaze Countertop (Color) $30.00"
type textarea "Prep, mask and reglaze finish the countertop (Speckle) PM to approve of finish …"
type input "1"
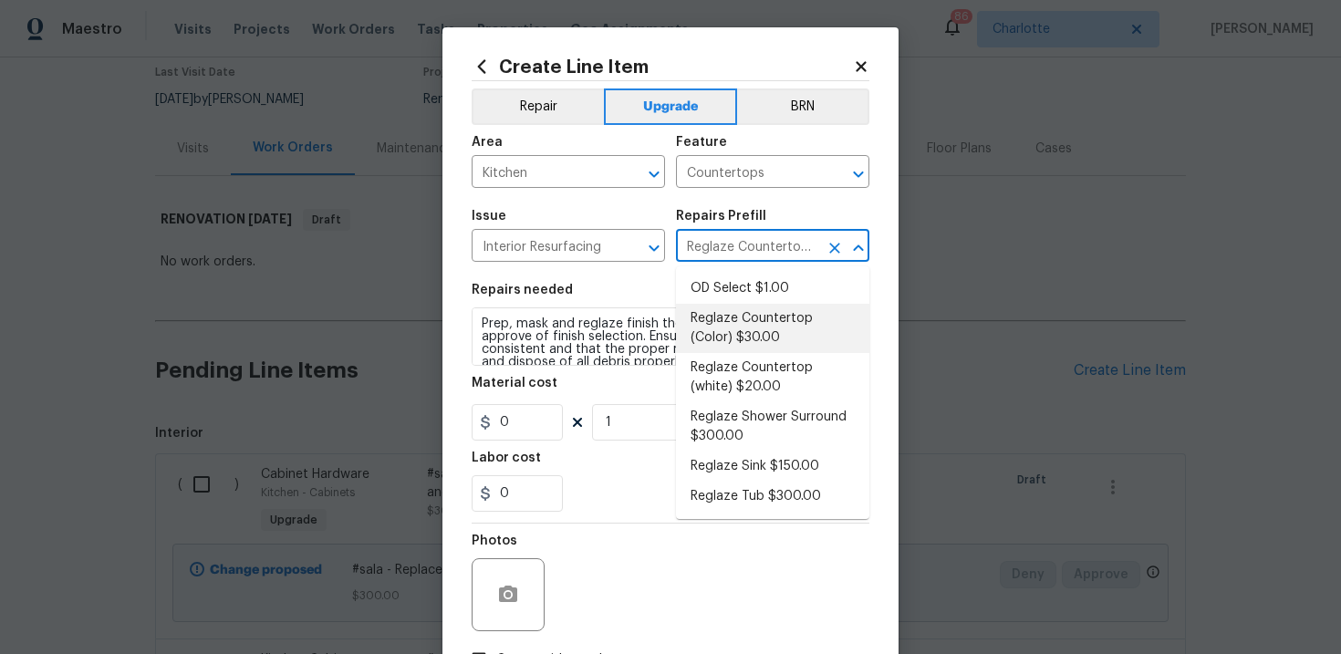
type input "30"
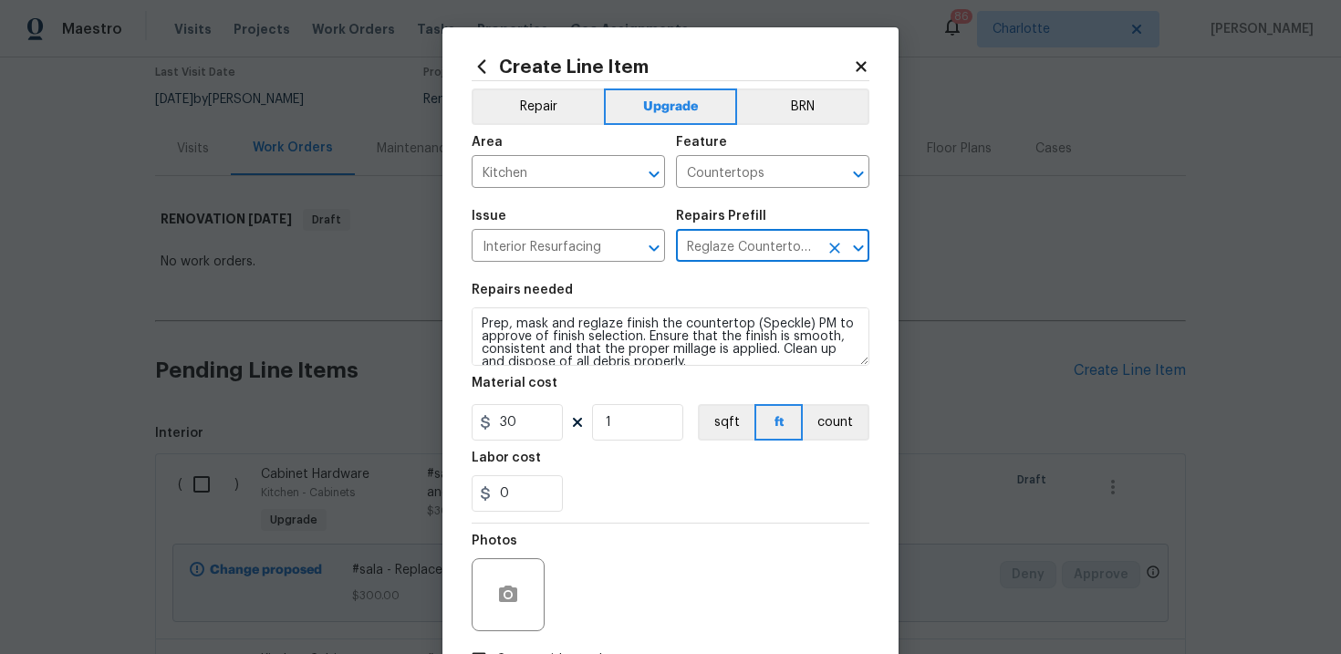
type input "Reglaze Countertop (Color) $30.00"
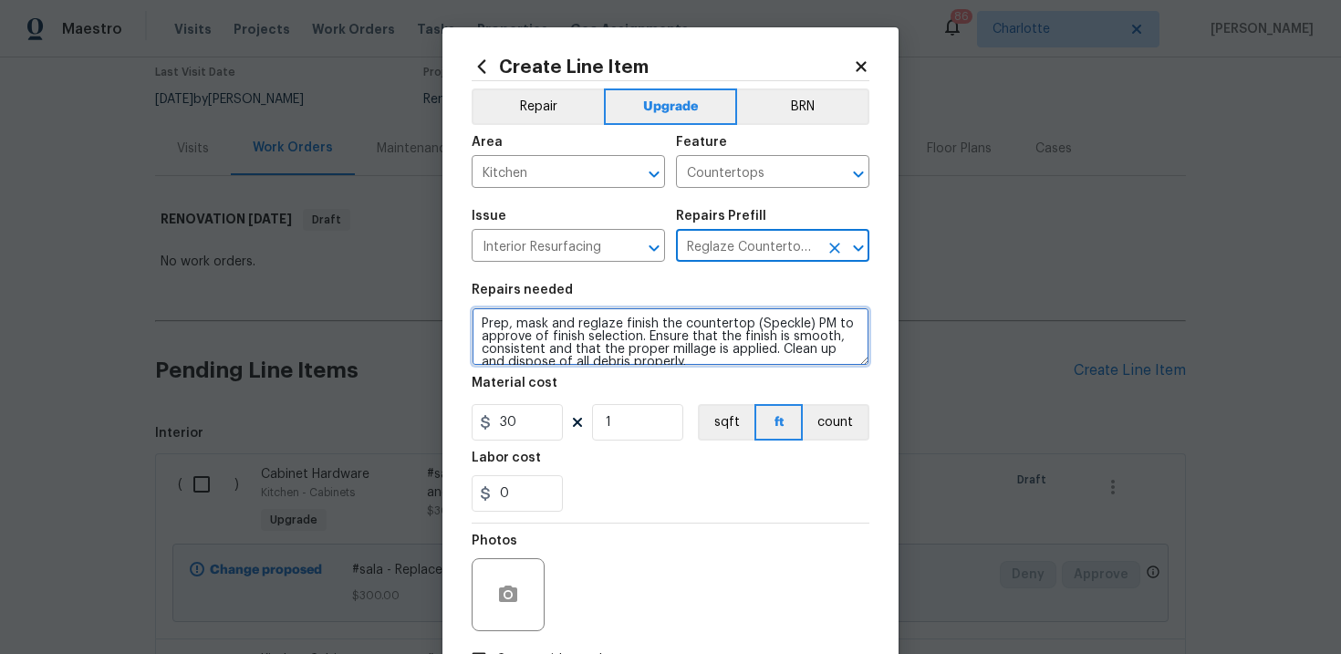
click at [479, 322] on textarea "Prep, mask and reglaze finish the countertop (Speckle) PM to approve of finish …" at bounding box center [671, 336] width 398 height 58
type textarea "#sala - Prep, mask and reglaze finish the countertop (Speckle) PM to approve of…"
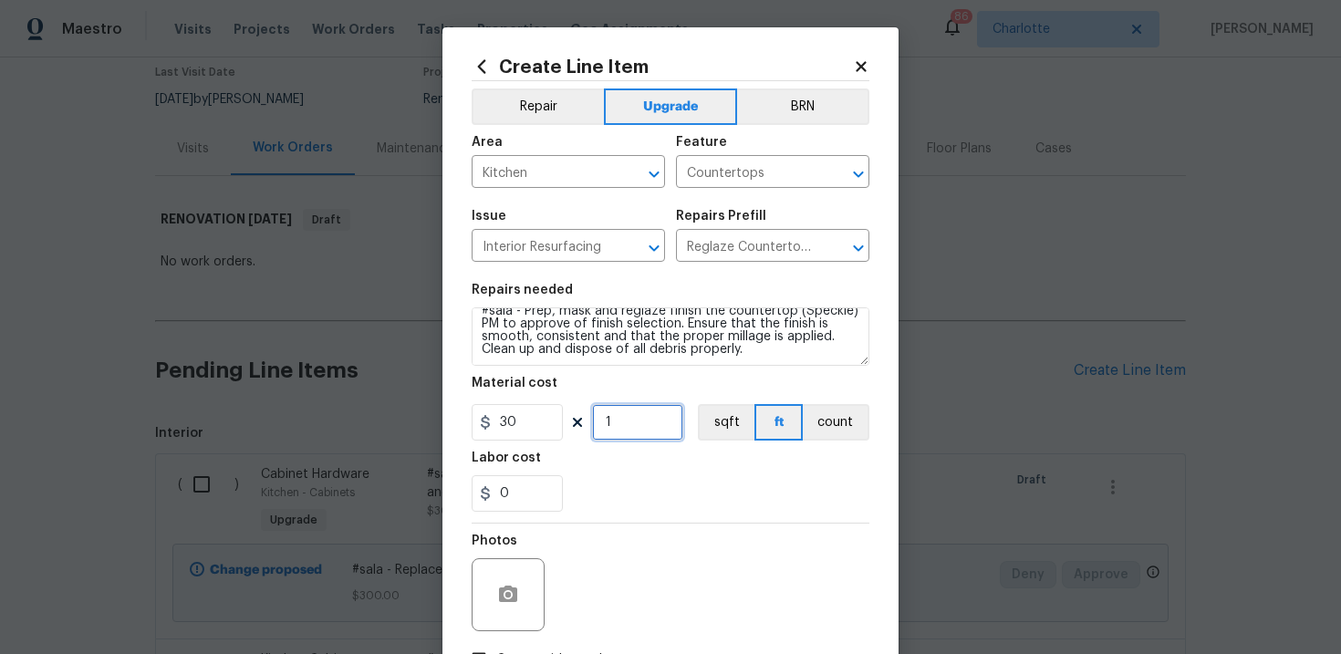
click at [625, 416] on input "1" at bounding box center [637, 422] width 91 height 36
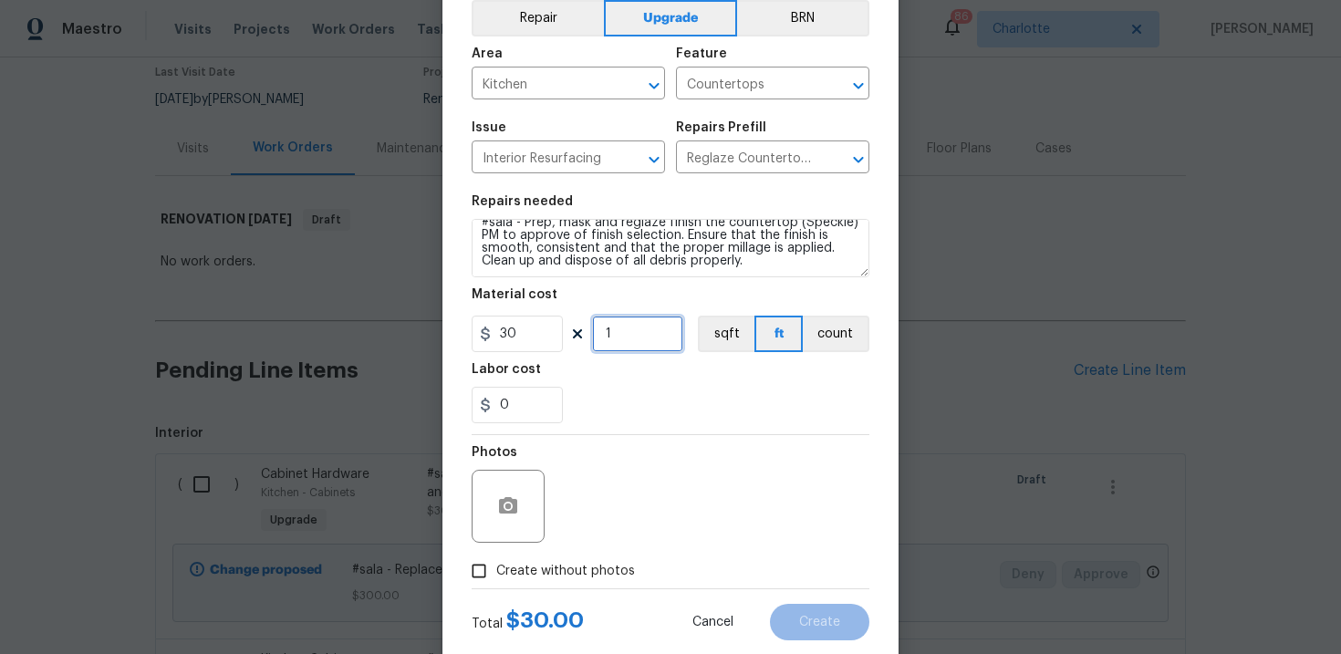
scroll to position [106, 0]
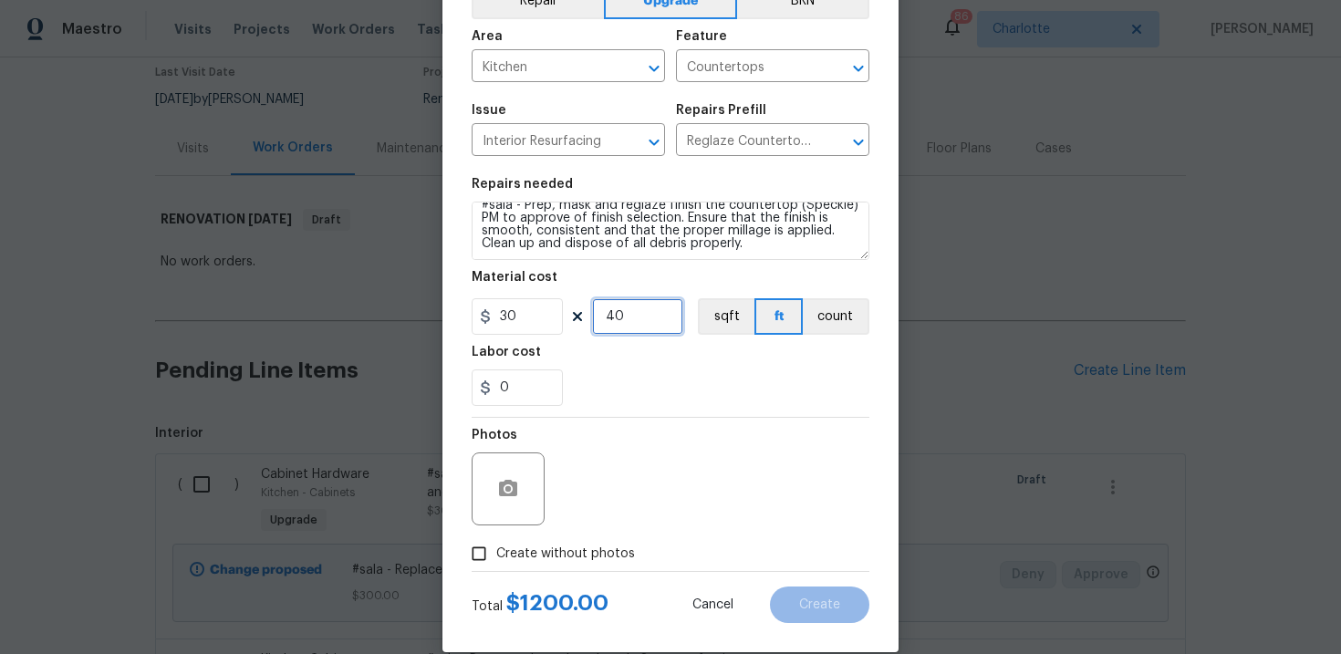
type input "40"
click at [573, 561] on span "Create without photos" at bounding box center [565, 554] width 139 height 19
click at [496, 561] on input "Create without photos" at bounding box center [479, 553] width 35 height 35
checkbox input "true"
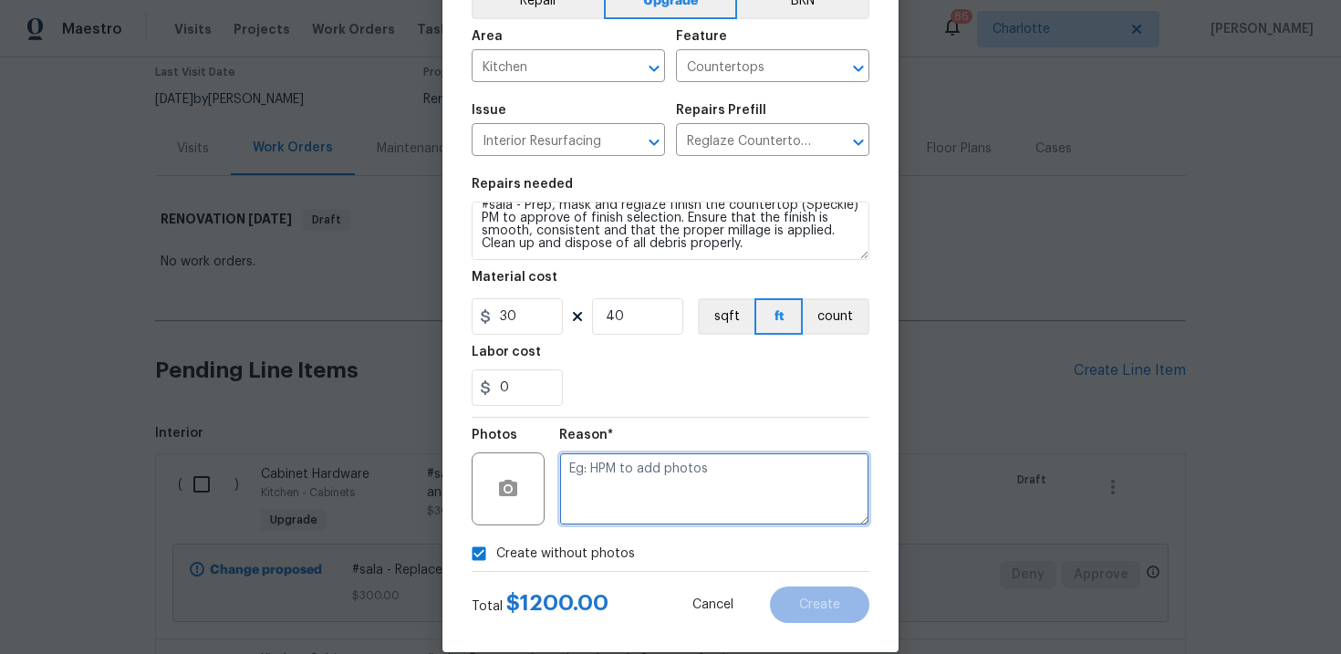
click at [625, 507] on textarea at bounding box center [714, 488] width 310 height 73
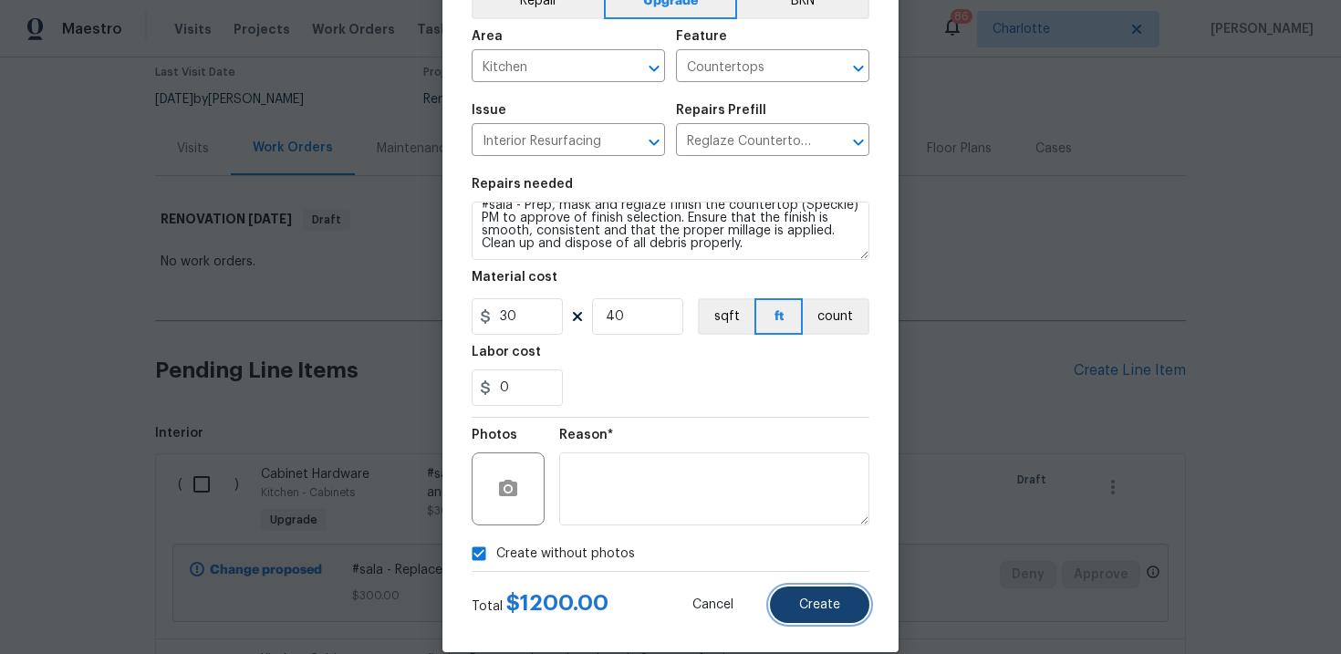
click at [838, 601] on span "Create" at bounding box center [819, 605] width 41 height 14
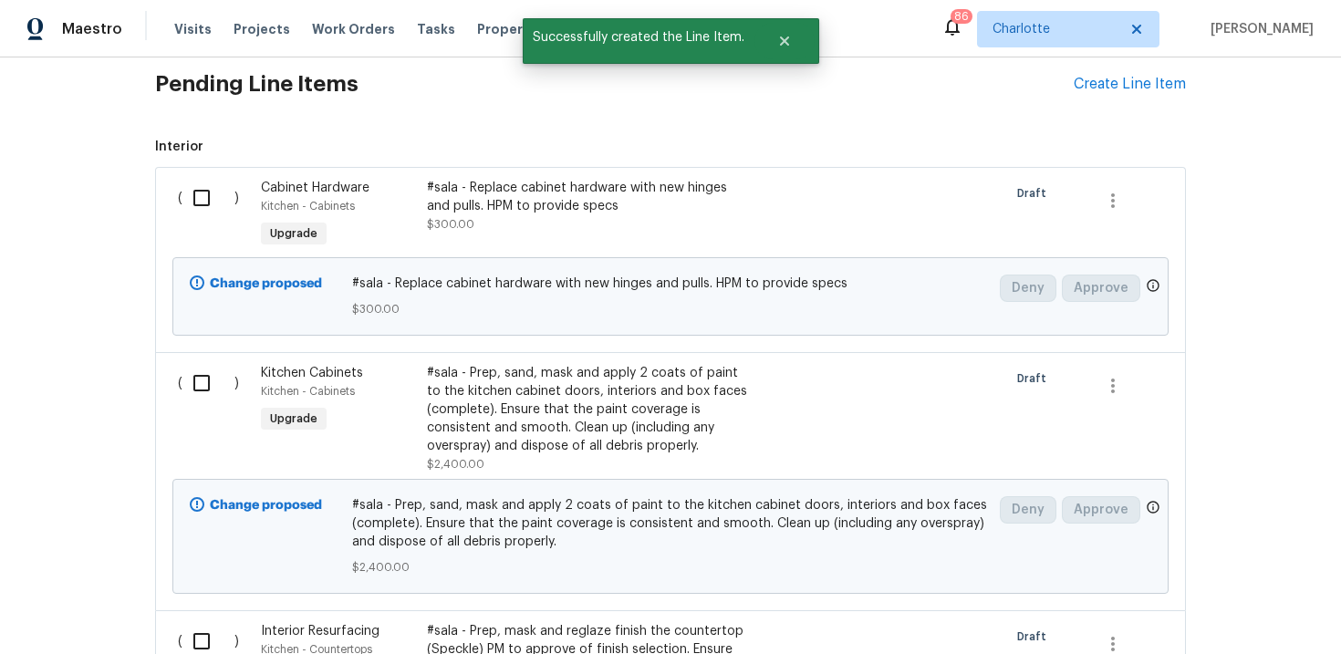
scroll to position [322, 0]
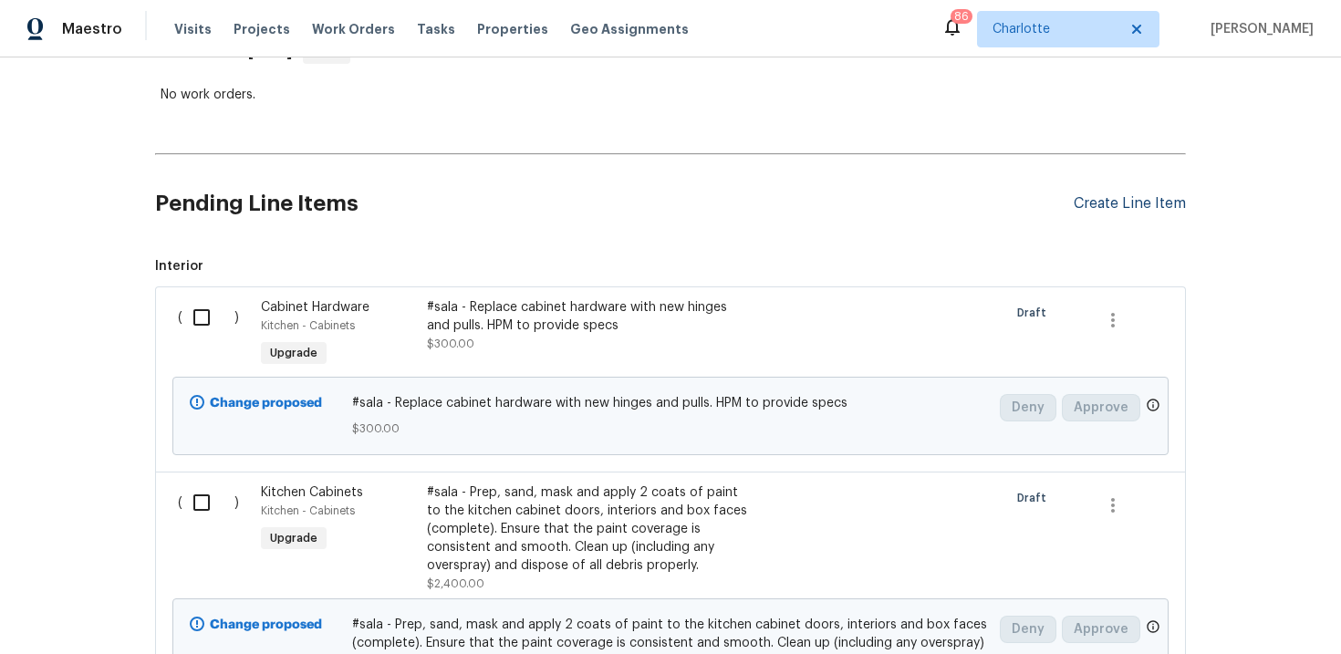
click at [1134, 203] on div "Create Line Item" at bounding box center [1130, 203] width 112 height 17
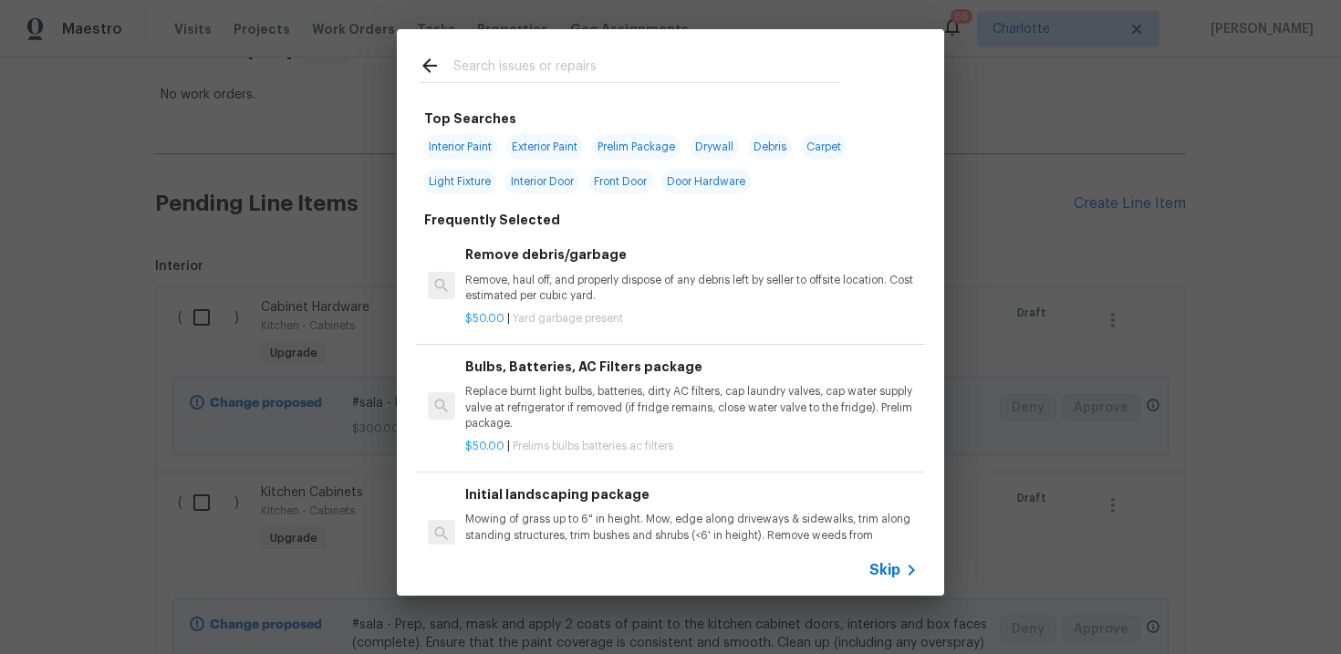
click at [883, 573] on span "Skip" at bounding box center [884, 570] width 31 height 18
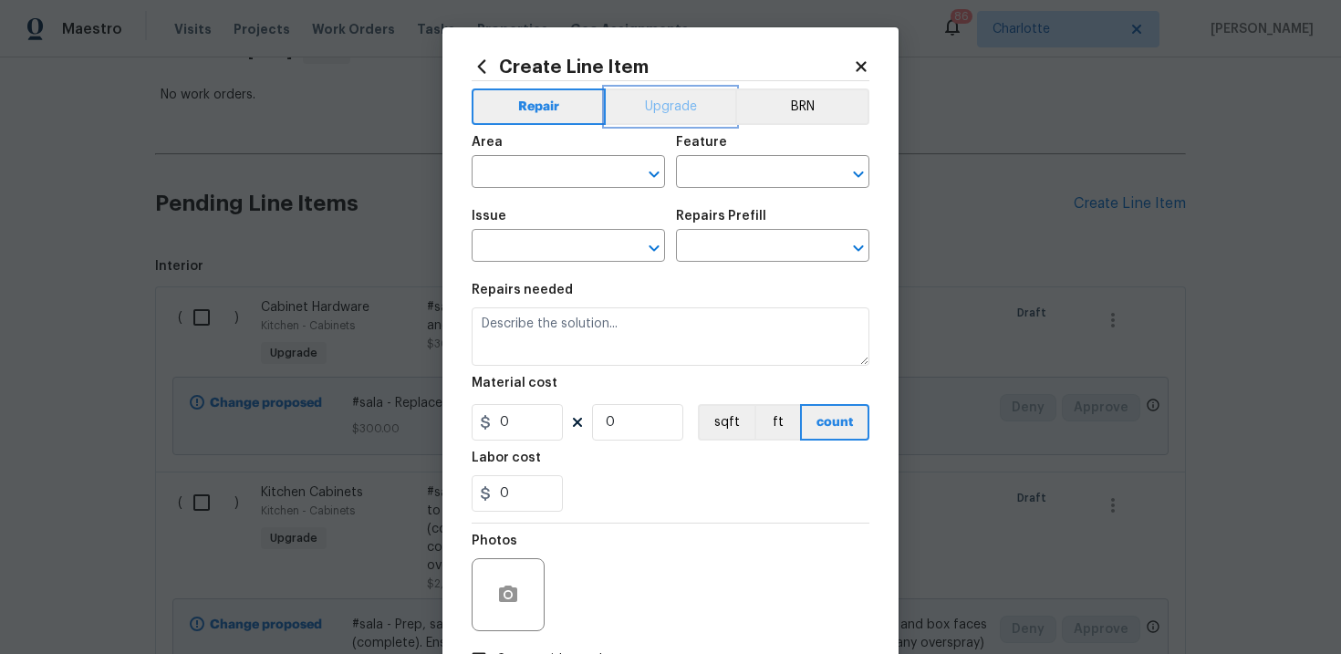
click at [661, 103] on button "Upgrade" at bounding box center [671, 106] width 130 height 36
click at [562, 179] on input "text" at bounding box center [543, 174] width 142 height 28
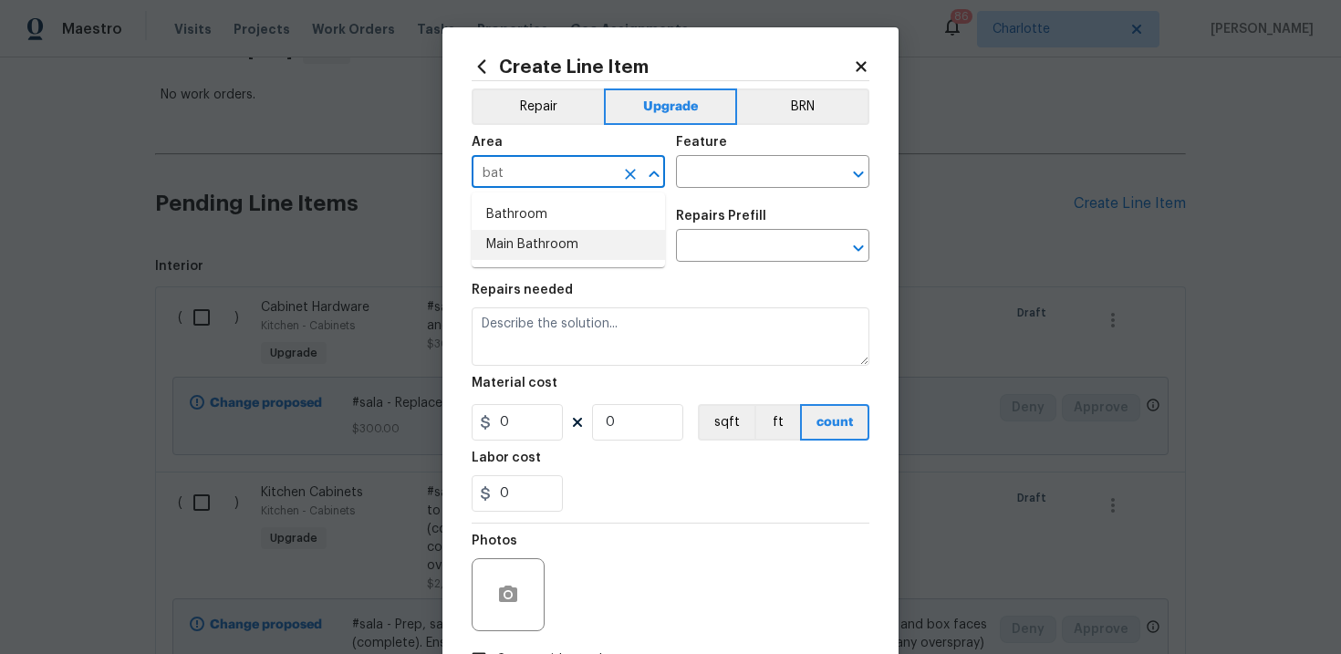
click at [563, 242] on li "Main Bathroom" at bounding box center [568, 245] width 193 height 30
type input "Main Bathroom"
click at [712, 182] on input "text" at bounding box center [747, 174] width 142 height 28
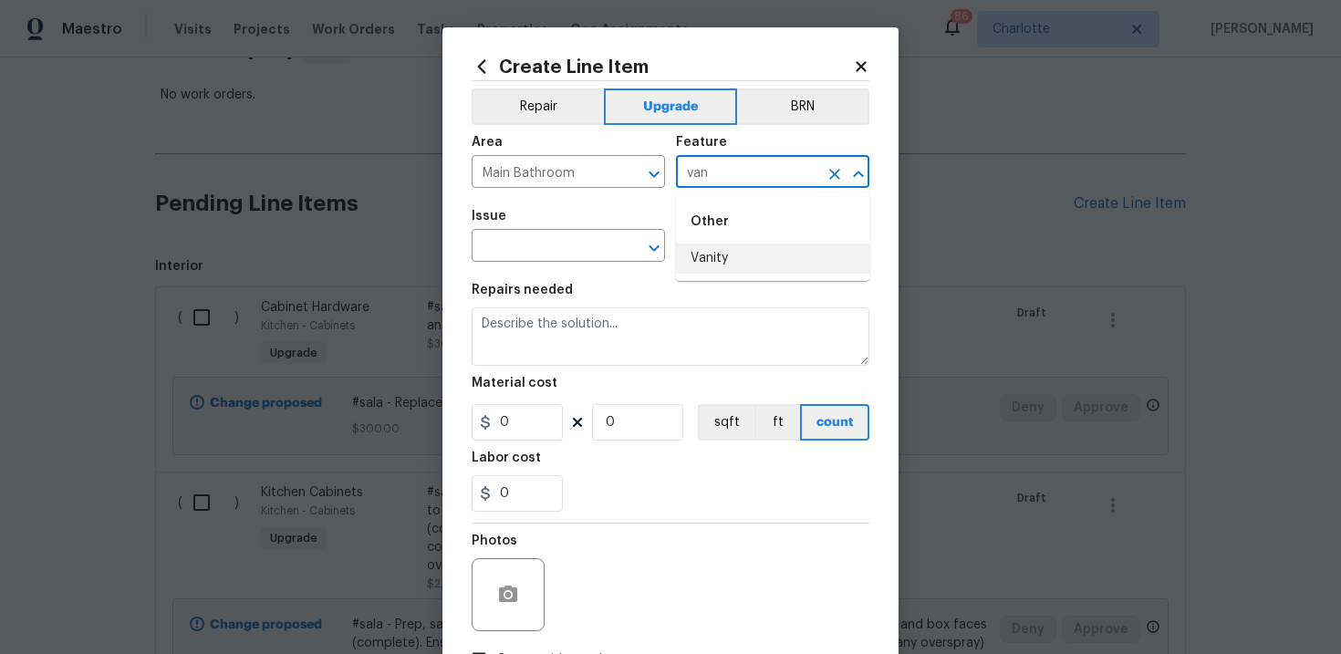
click at [726, 258] on li "Vanity" at bounding box center [772, 259] width 193 height 30
type input "Vanity"
click at [587, 230] on div "Issue" at bounding box center [568, 222] width 193 height 24
click at [556, 244] on input "text" at bounding box center [543, 248] width 142 height 28
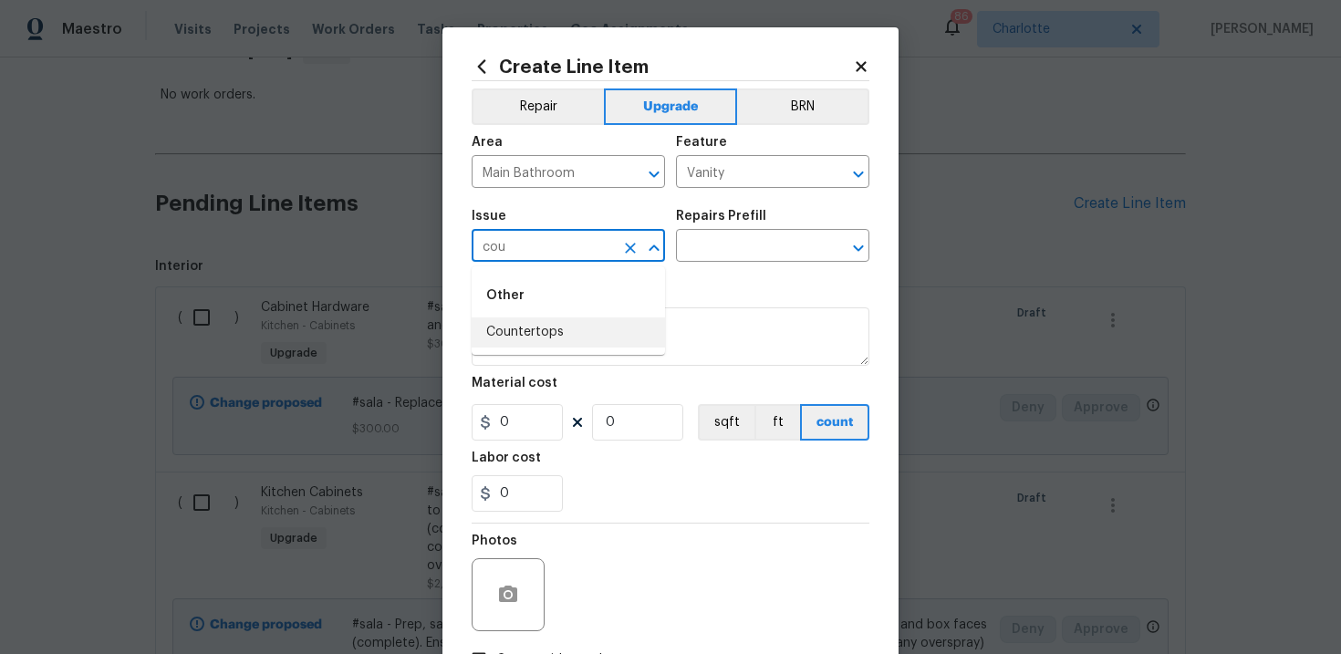
click at [551, 322] on li "Countertops" at bounding box center [568, 332] width 193 height 30
type input "Countertops"
click at [743, 241] on input "text" at bounding box center [747, 248] width 142 height 28
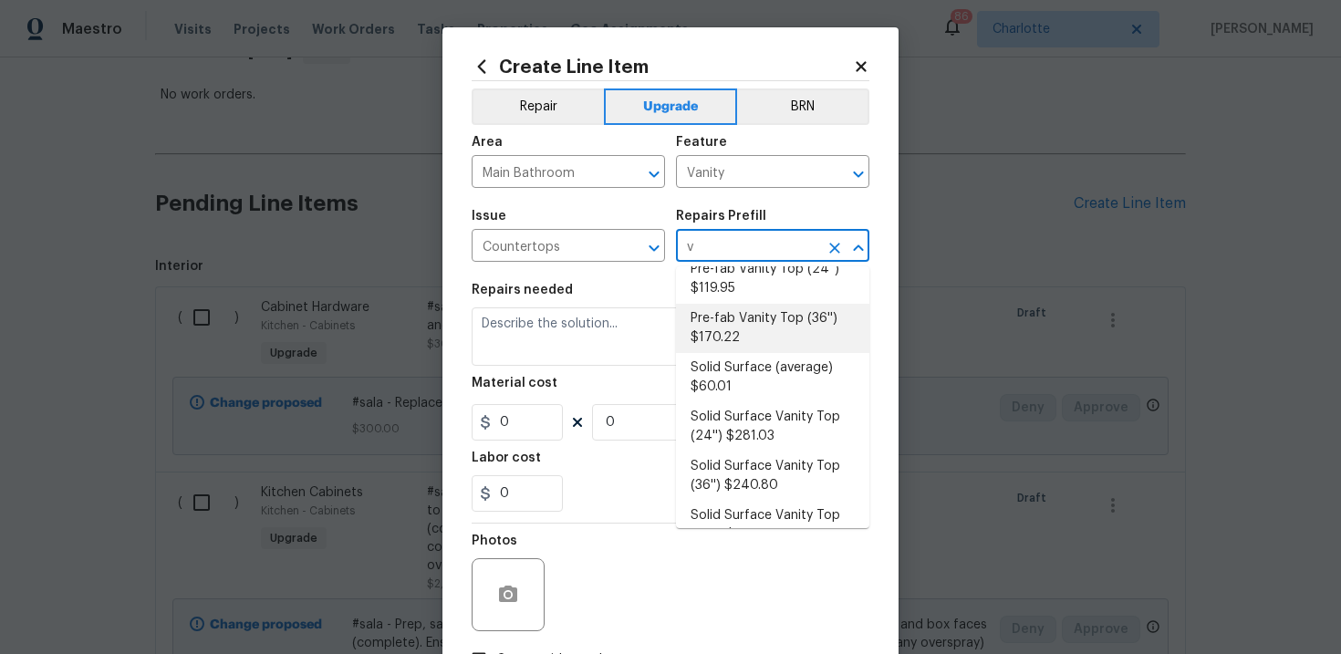
scroll to position [78, 0]
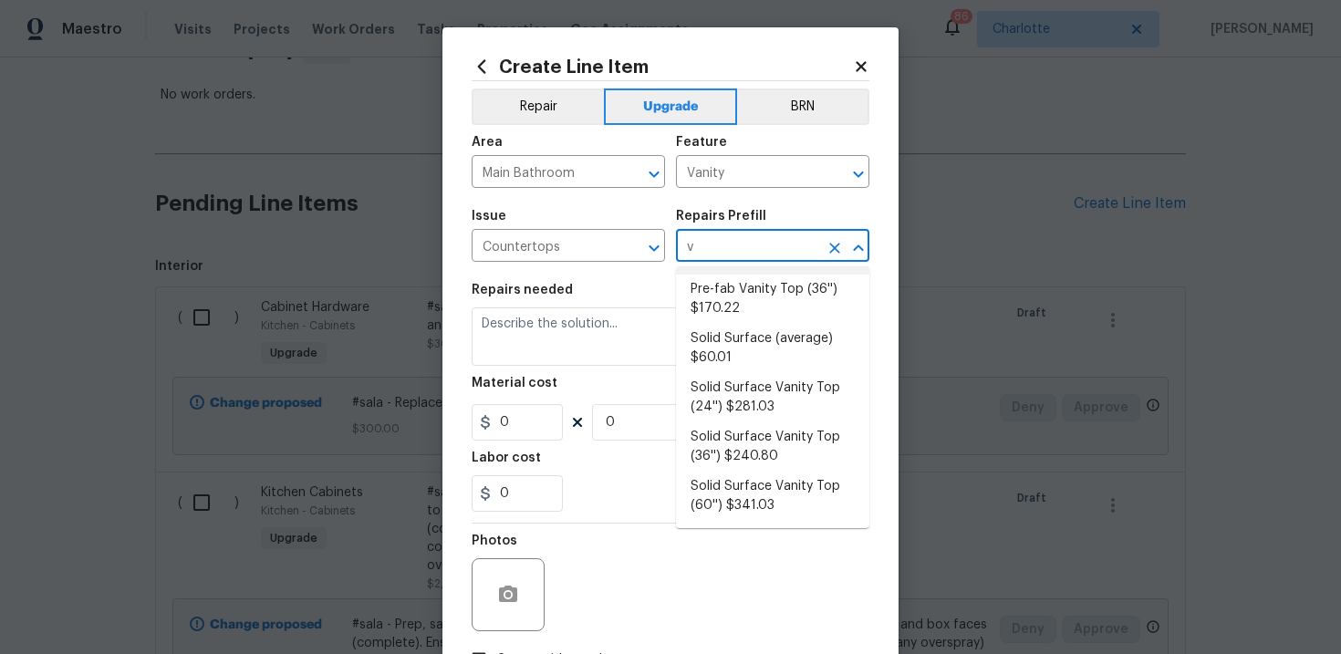
type input "v"
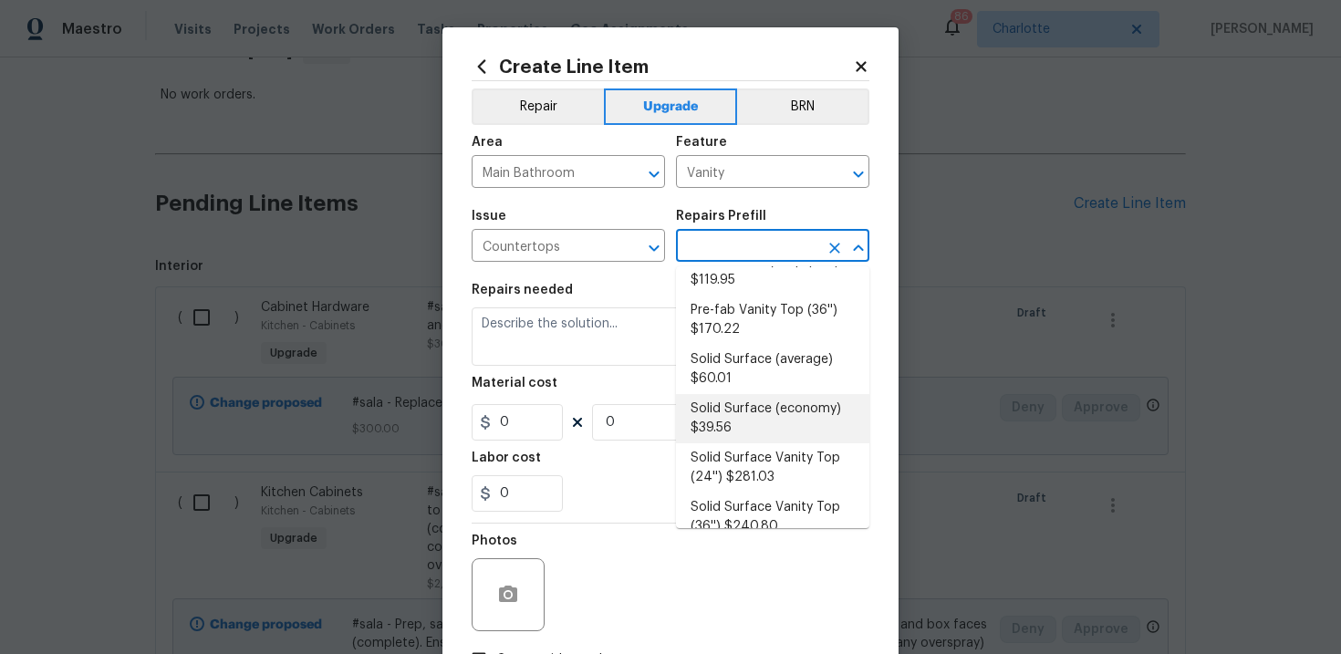
scroll to position [494, 0]
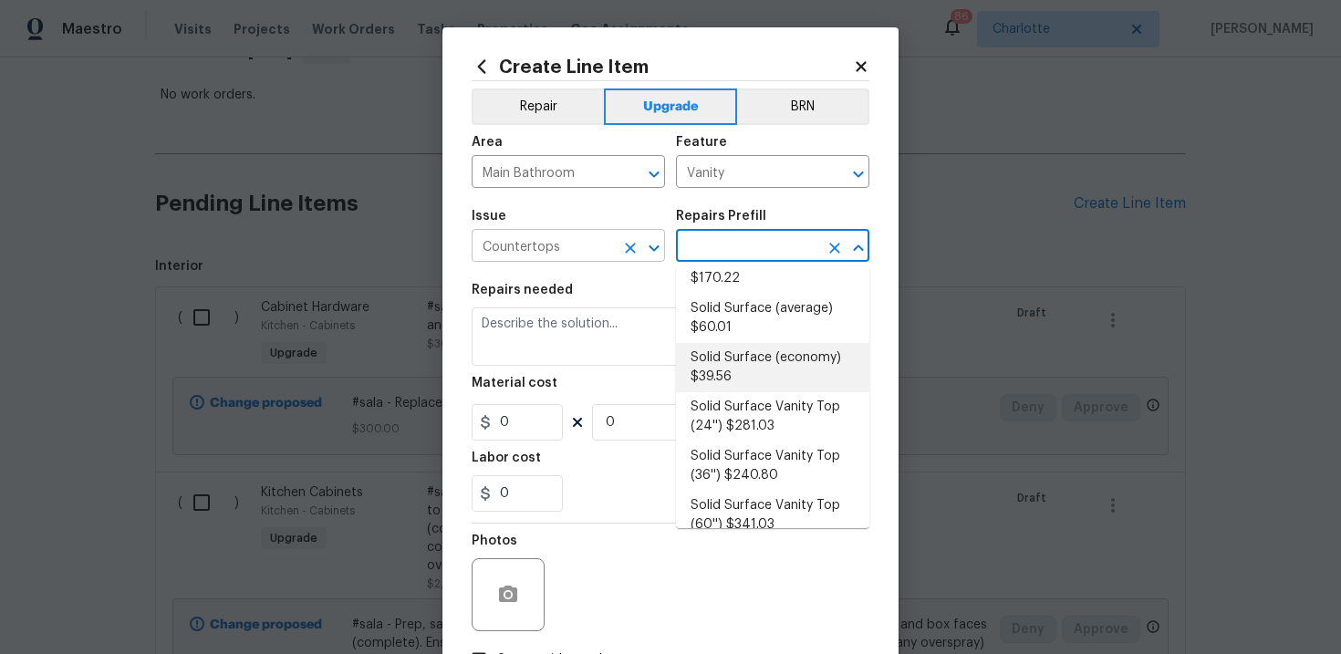
click at [630, 244] on icon "Clear" at bounding box center [630, 248] width 18 height 18
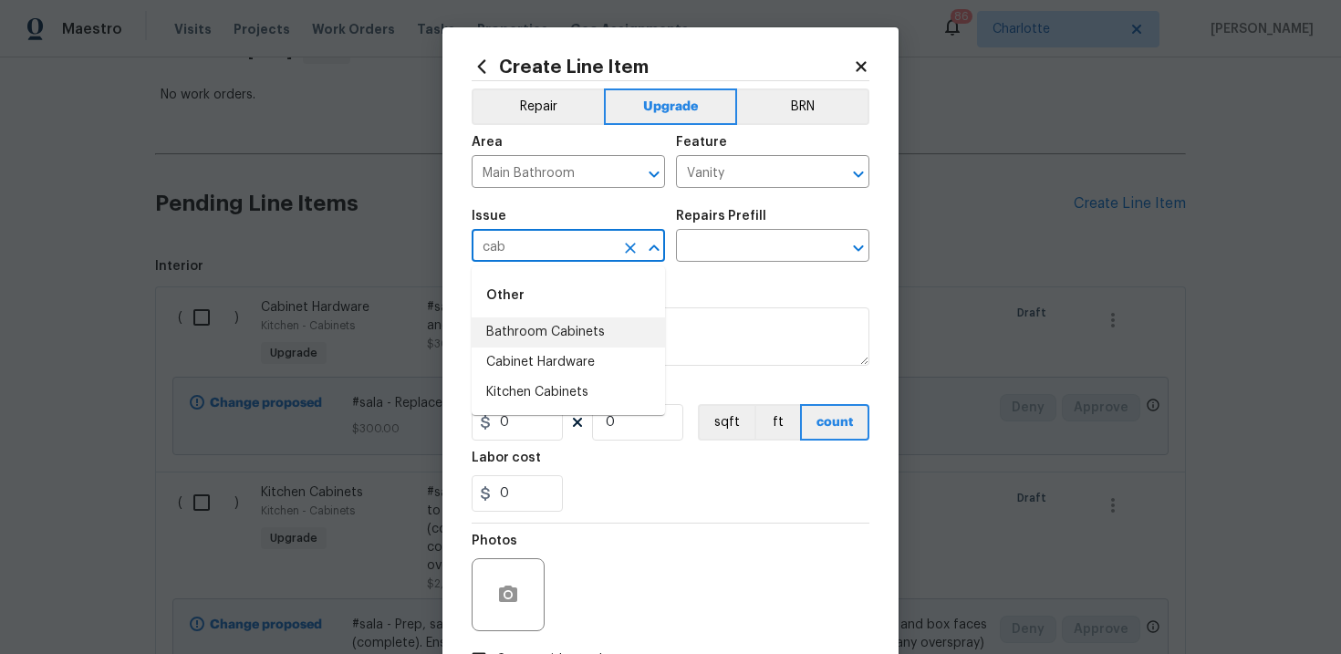
click at [598, 338] on li "Bathroom Cabinets" at bounding box center [568, 332] width 193 height 30
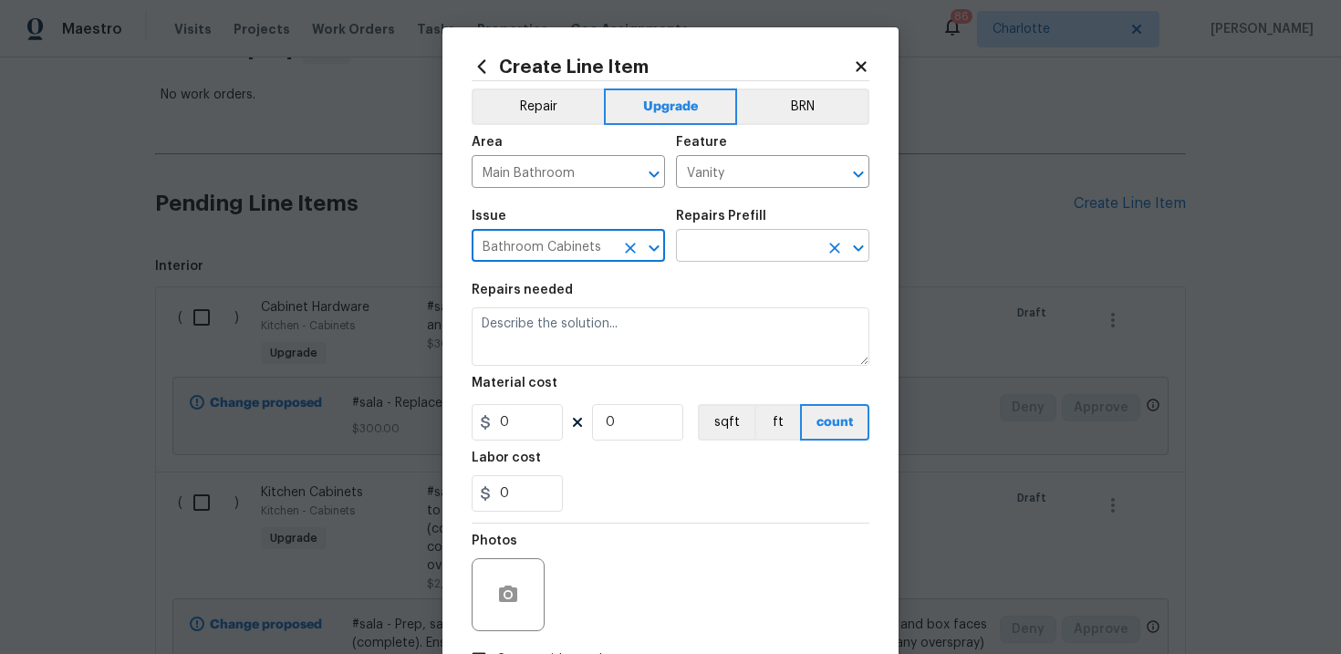
type input "Bathroom Cabinets"
click at [741, 248] on input "text" at bounding box center [747, 248] width 142 height 28
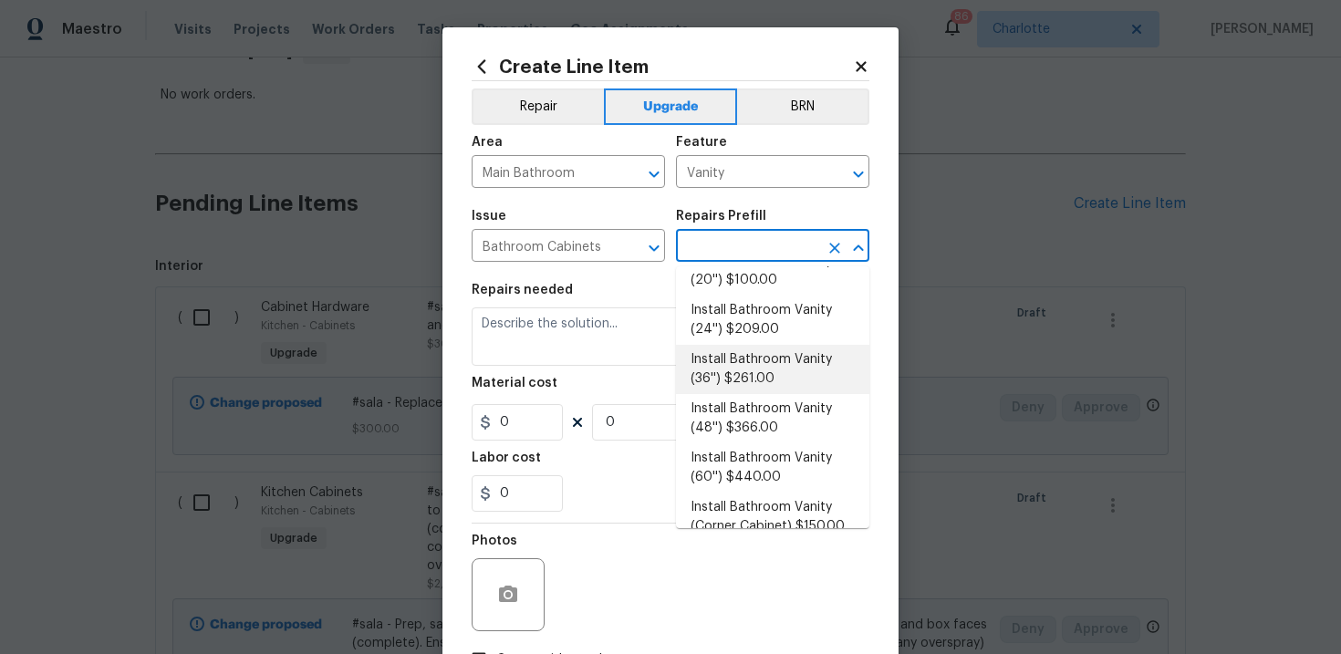
scroll to position [63, 0]
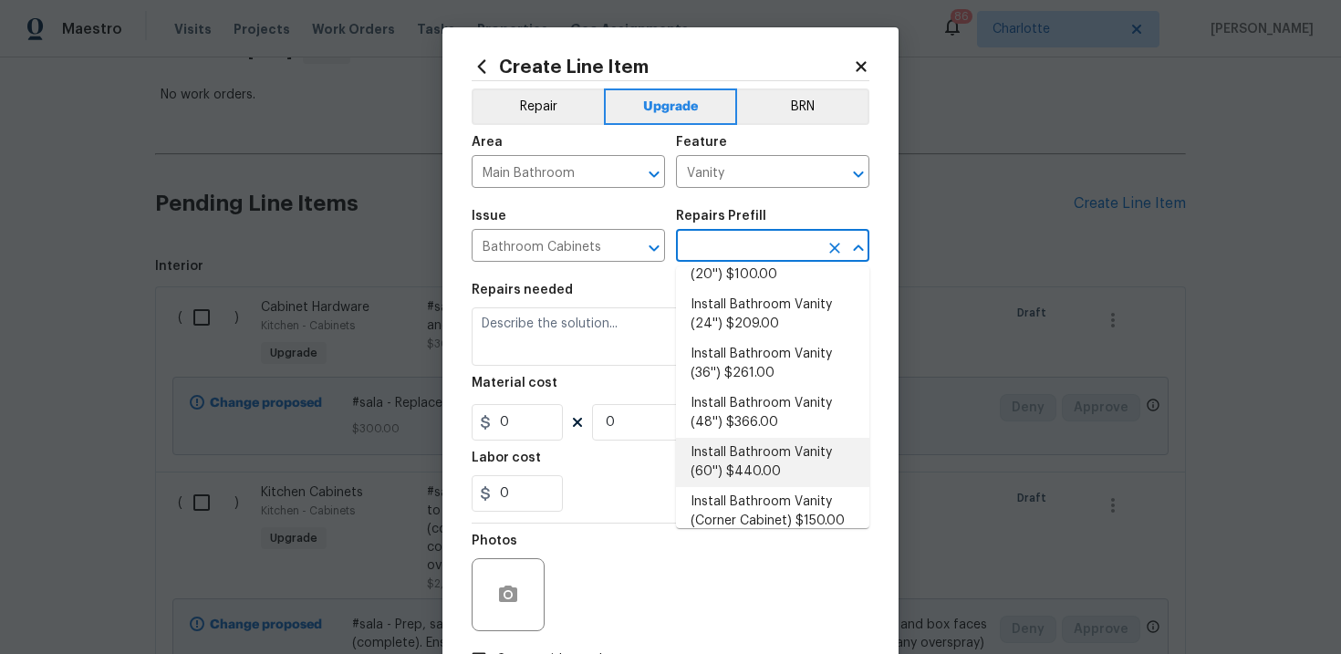
click at [751, 456] on li "Install Bathroom Vanity (60'') $440.00" at bounding box center [772, 462] width 193 height 49
type input "Cabinets"
type input "Install Bathroom Vanity (60'') $440.00"
type textarea "Remove the existing bathroom vanity (if present) and install a new 60'' bathroo…"
type input "440"
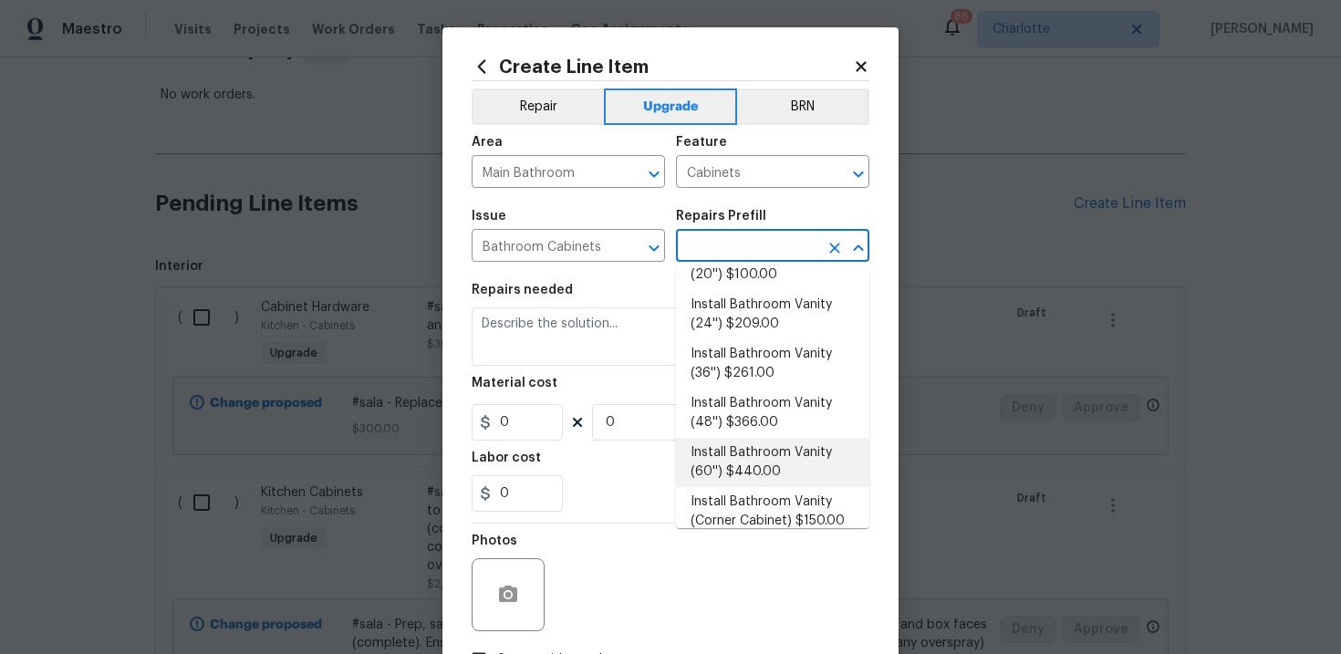
type input "1"
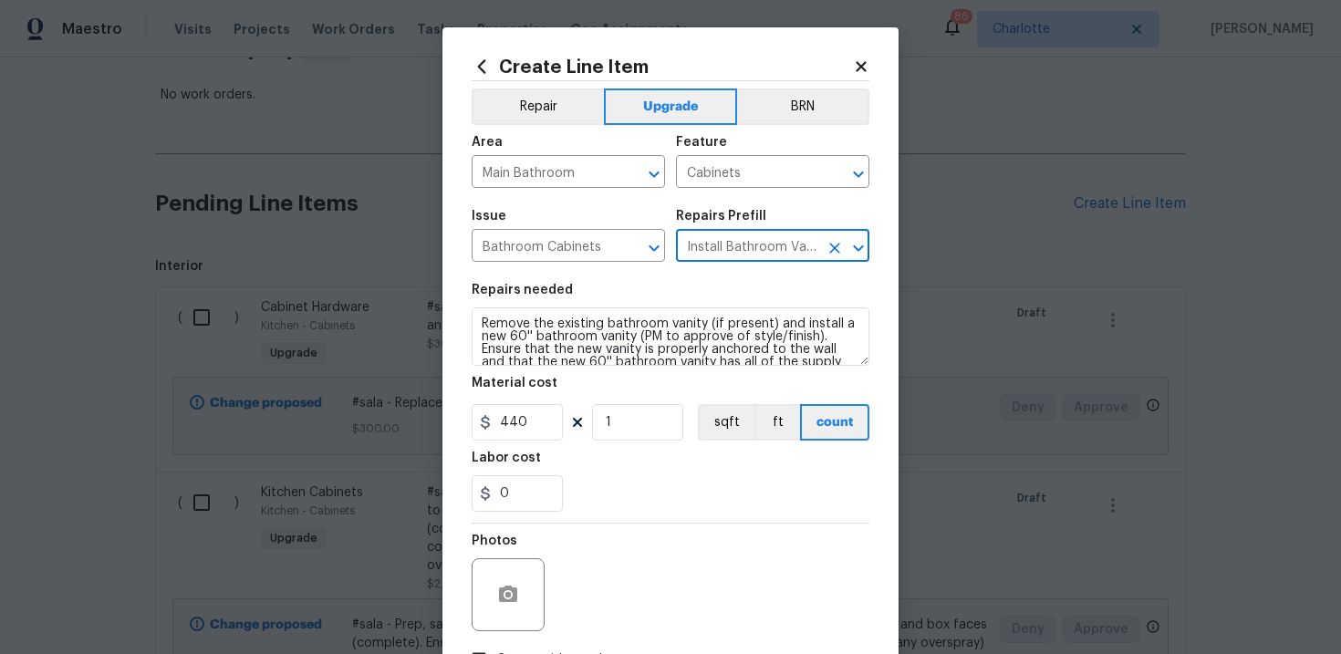
scroll to position [38, 0]
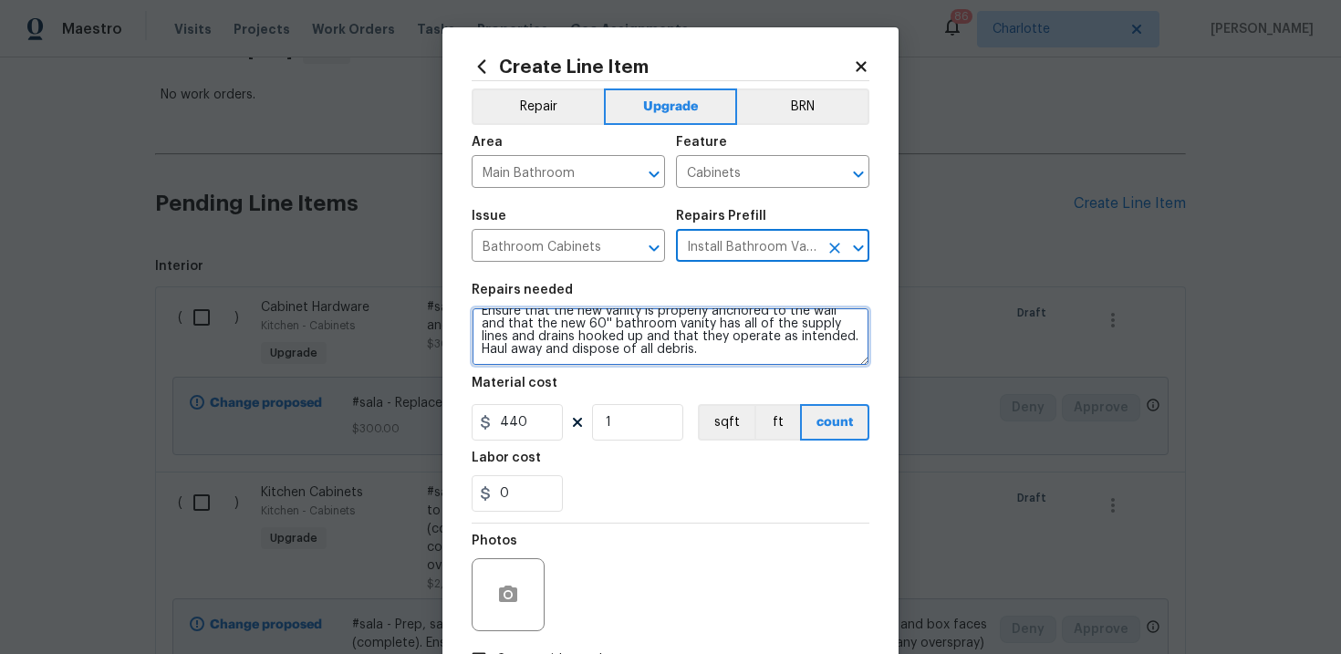
click at [686, 353] on textarea "Remove the existing bathroom vanity (if present) and install a new 60'' bathroo…" at bounding box center [671, 336] width 398 height 58
paste textarea "Replace Vanity Top and Backsplash"
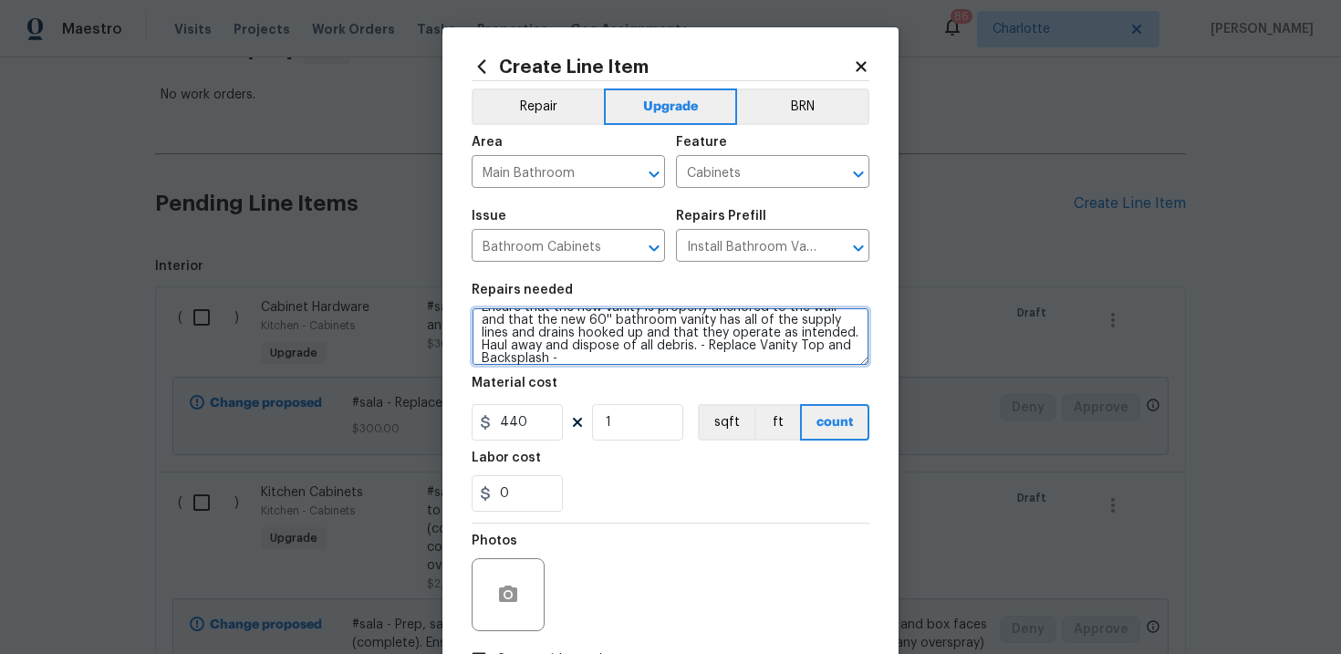
paste textarea "Master Bath"
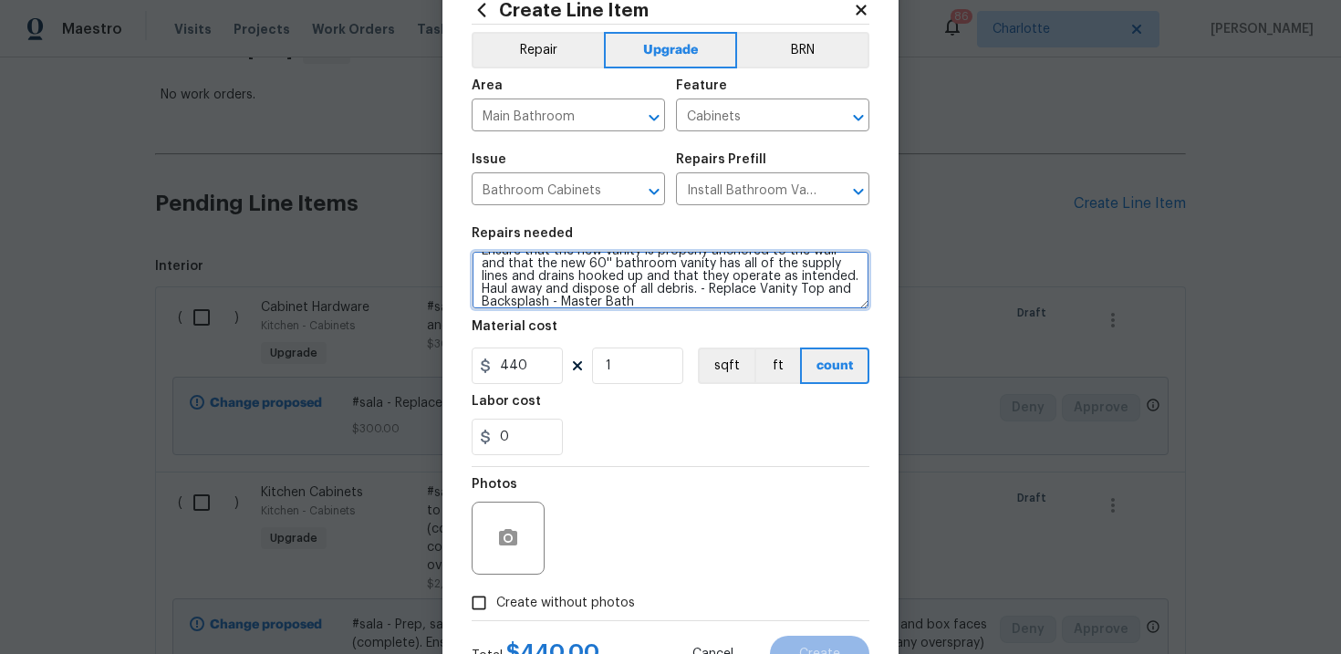
scroll to position [132, 0]
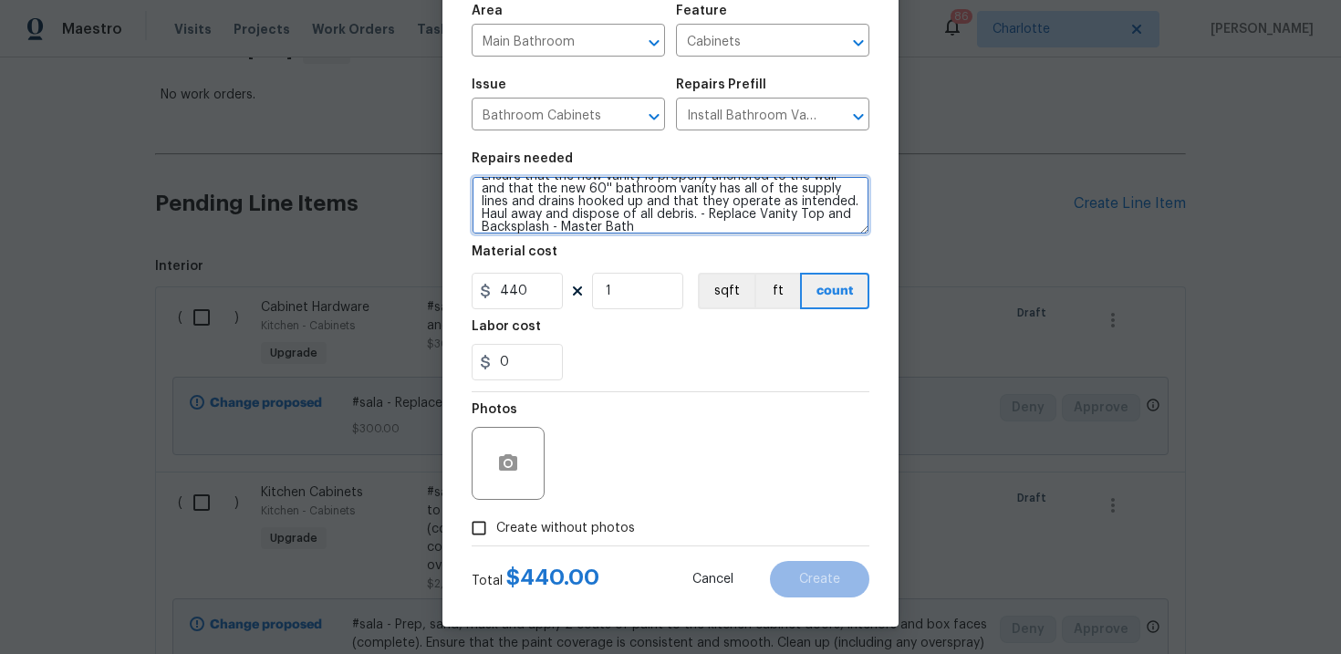
type textarea "Remove the existing bathroom vanity (if present) and install a new 60'' bathroo…"
click at [556, 533] on span "Create without photos" at bounding box center [565, 528] width 139 height 19
click at [496, 533] on input "Create without photos" at bounding box center [479, 528] width 35 height 35
checkbox input "true"
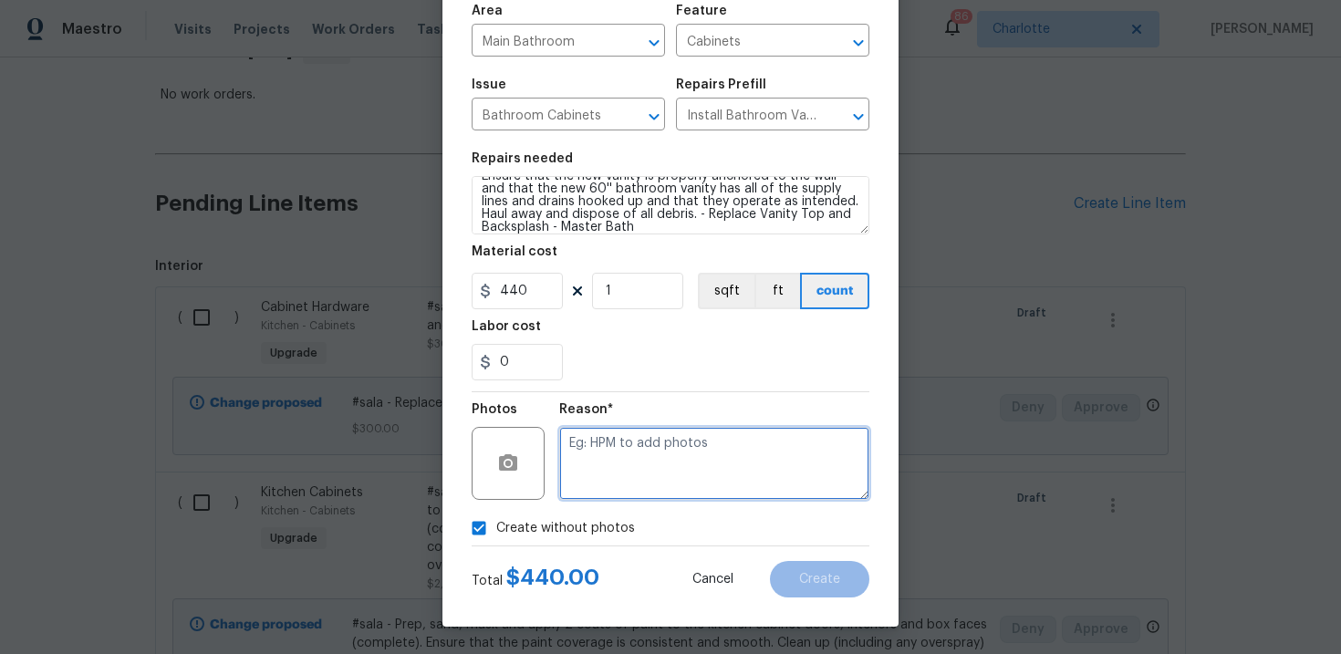
click at [627, 470] on textarea at bounding box center [714, 463] width 310 height 73
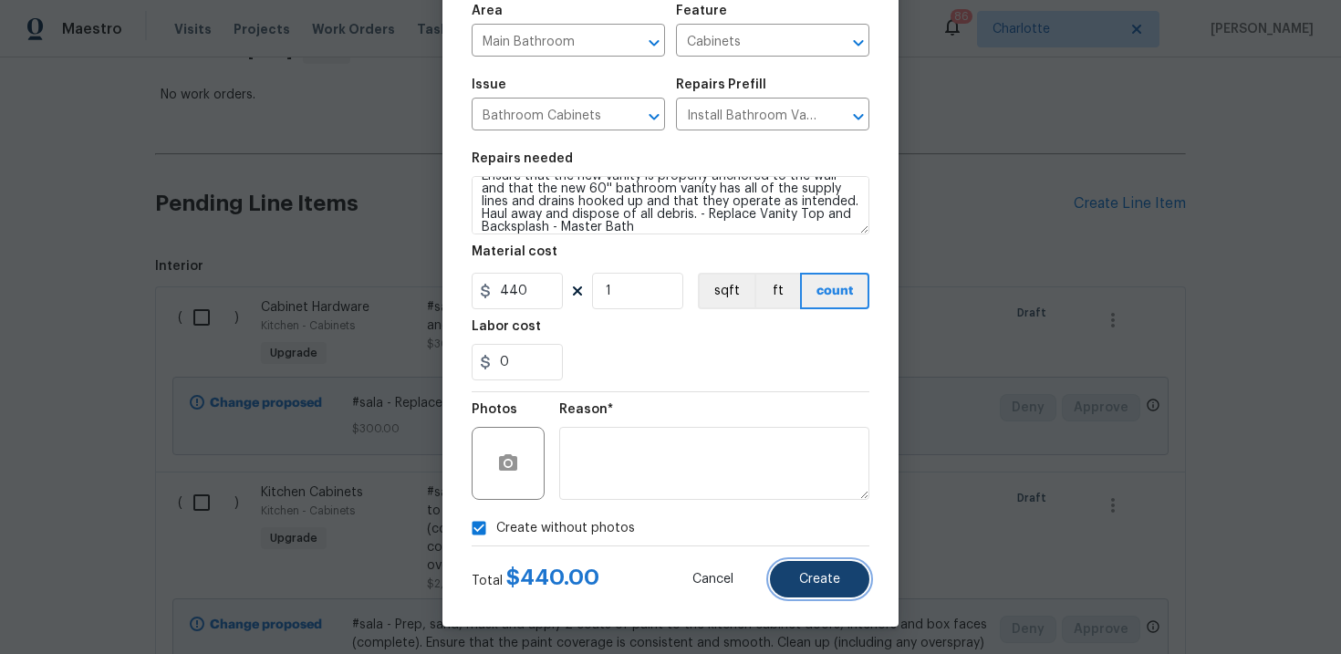
click at [819, 581] on span "Create" at bounding box center [819, 580] width 41 height 14
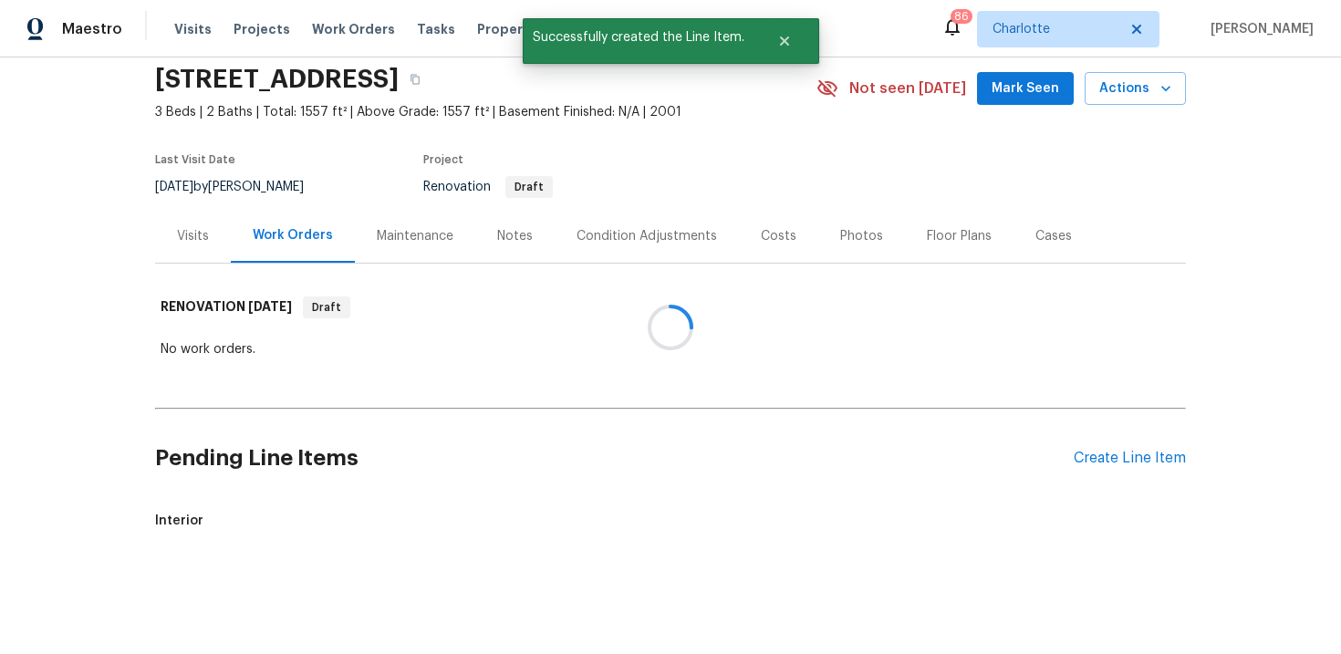
scroll to position [322, 0]
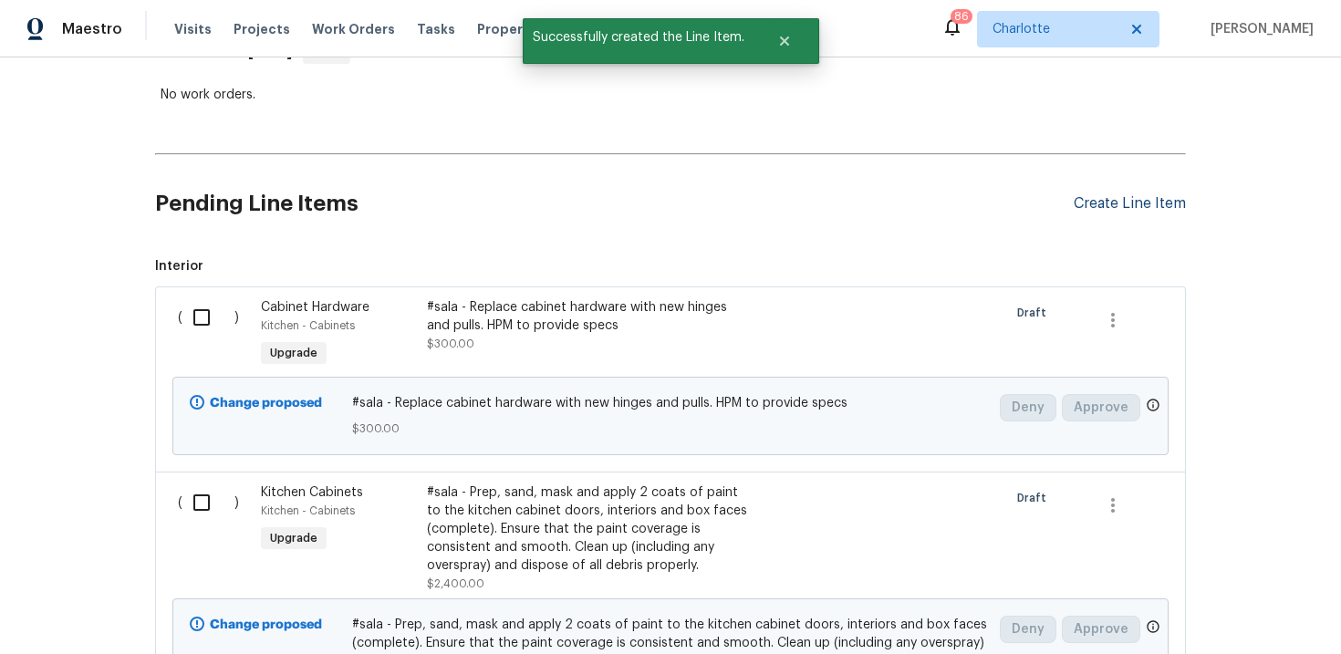
click at [1140, 212] on div "Create Line Item" at bounding box center [1130, 203] width 112 height 17
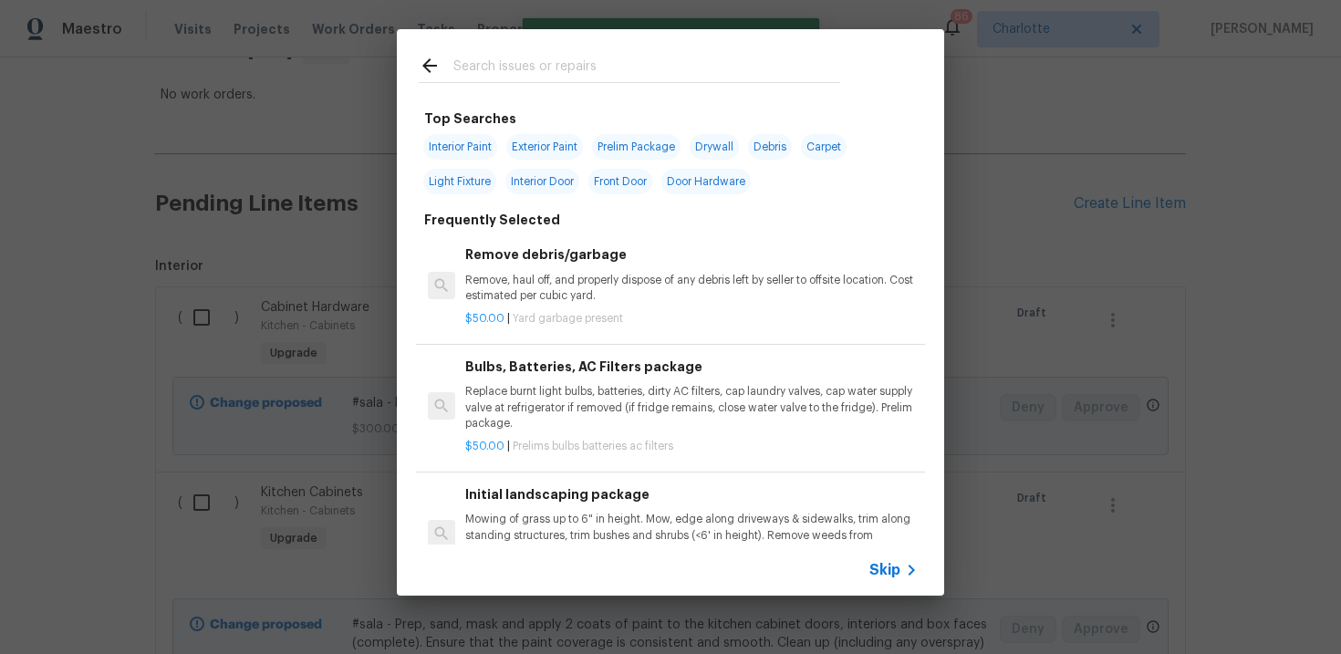
click at [879, 583] on div "Skip" at bounding box center [670, 570] width 547 height 51
click at [885, 574] on span "Skip" at bounding box center [884, 570] width 31 height 18
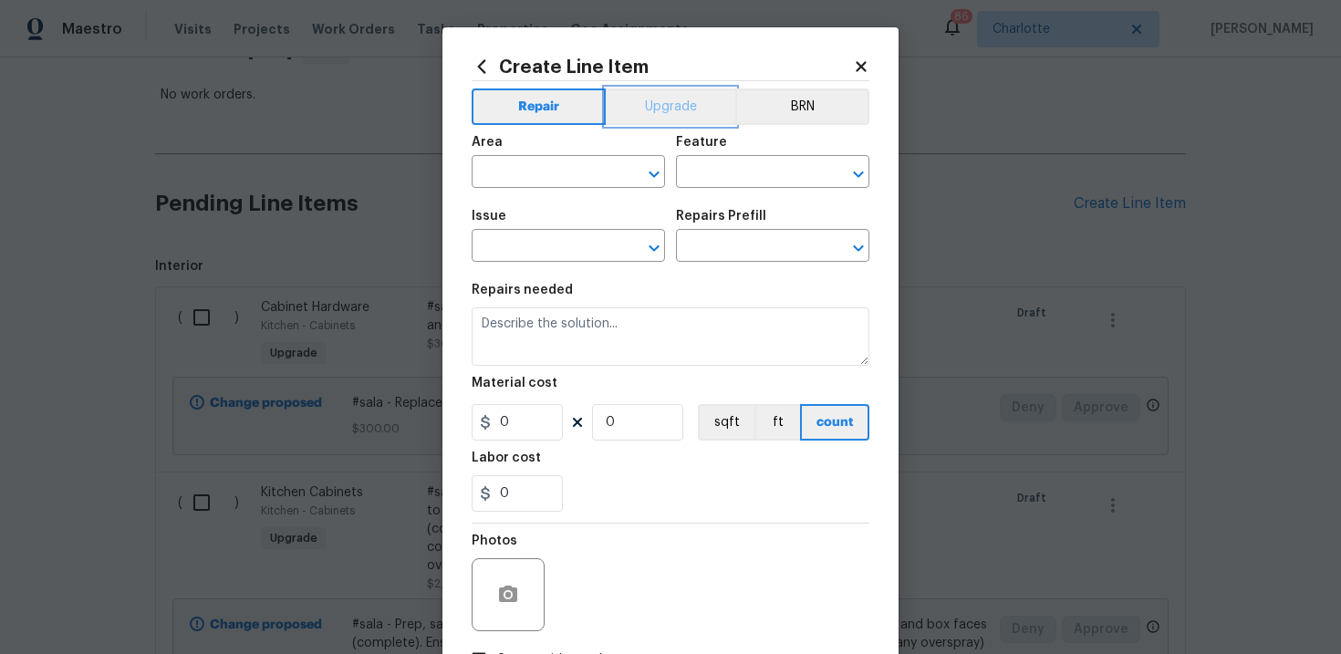
click at [657, 102] on button "Upgrade" at bounding box center [671, 106] width 130 height 36
click at [577, 169] on input "text" at bounding box center [543, 174] width 142 height 28
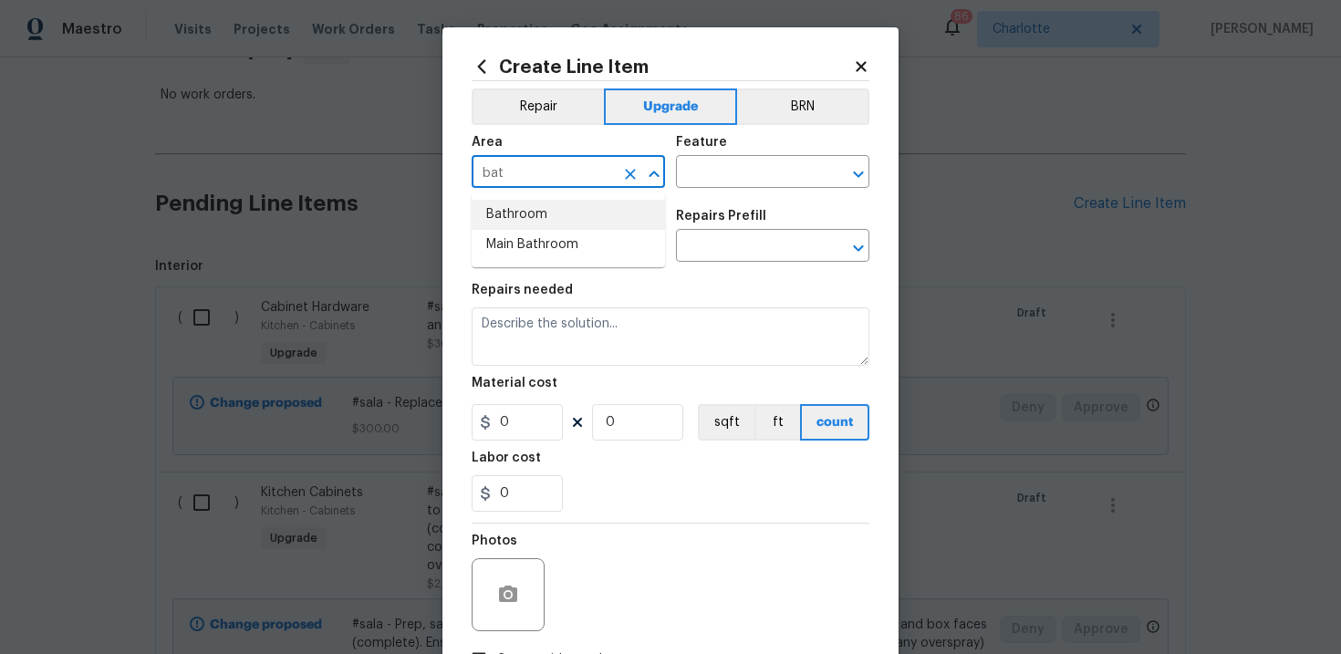
click at [575, 209] on li "Bathroom" at bounding box center [568, 215] width 193 height 30
type input "Bathroom"
click at [722, 182] on input "text" at bounding box center [747, 174] width 142 height 28
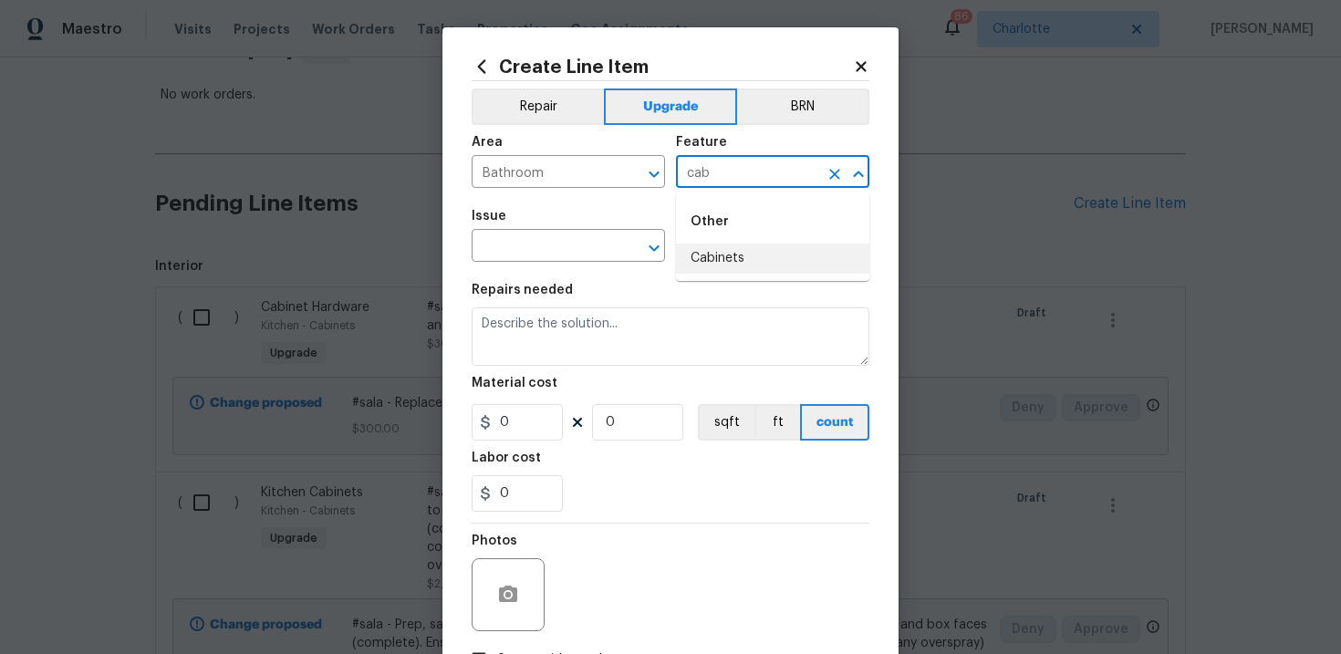
click at [719, 251] on li "Cabinets" at bounding box center [772, 259] width 193 height 30
type input "Cabinets"
click at [573, 248] on input "text" at bounding box center [543, 248] width 142 height 28
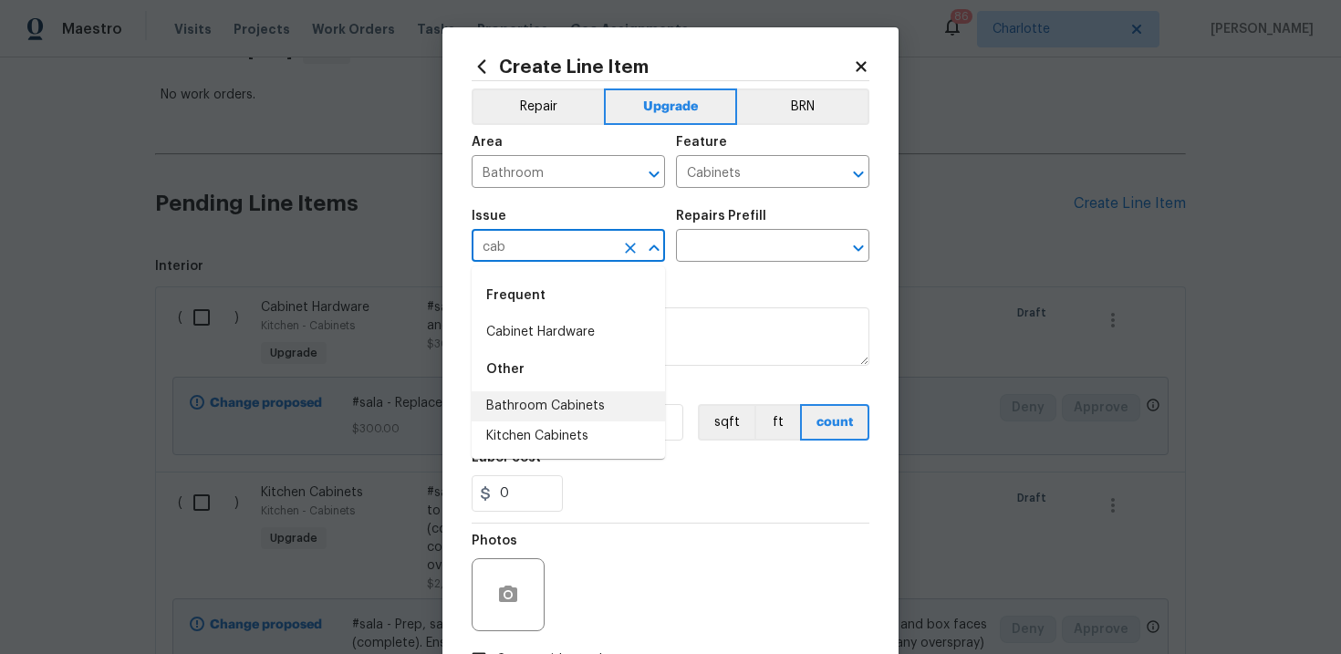
click at [561, 398] on li "Bathroom Cabinets" at bounding box center [568, 406] width 193 height 30
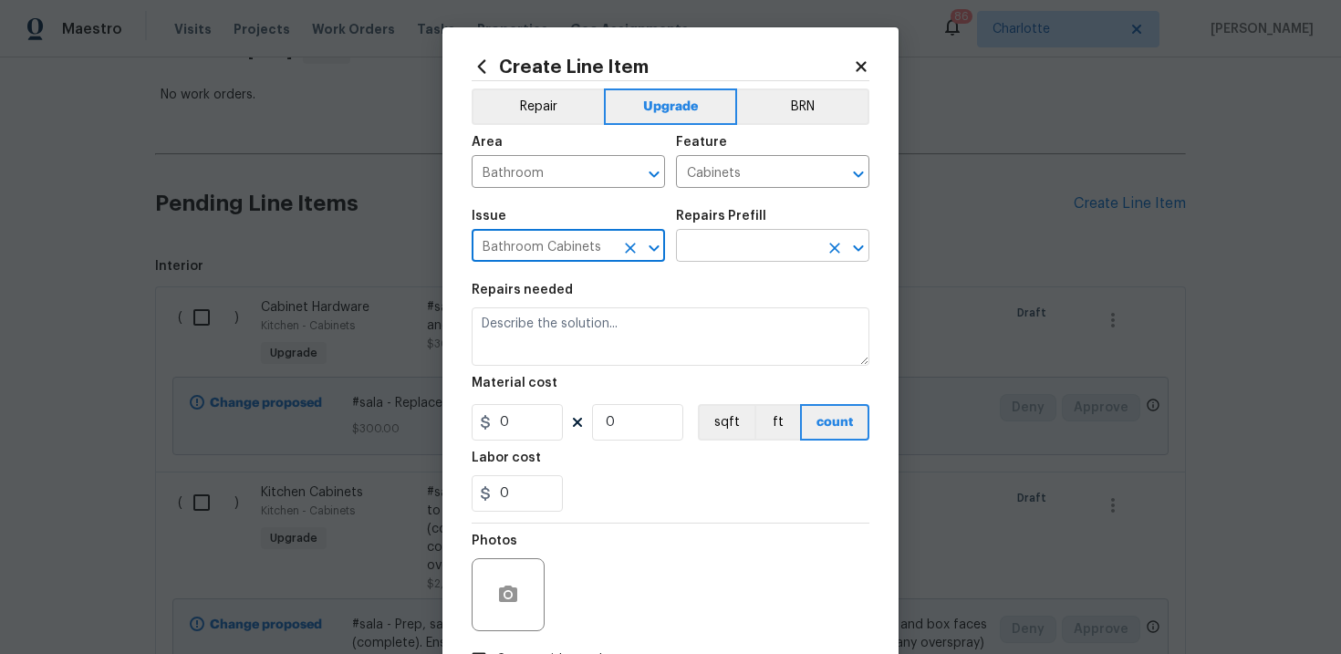
type input "Bathroom Cabinets"
click at [718, 254] on input "text" at bounding box center [747, 248] width 142 height 28
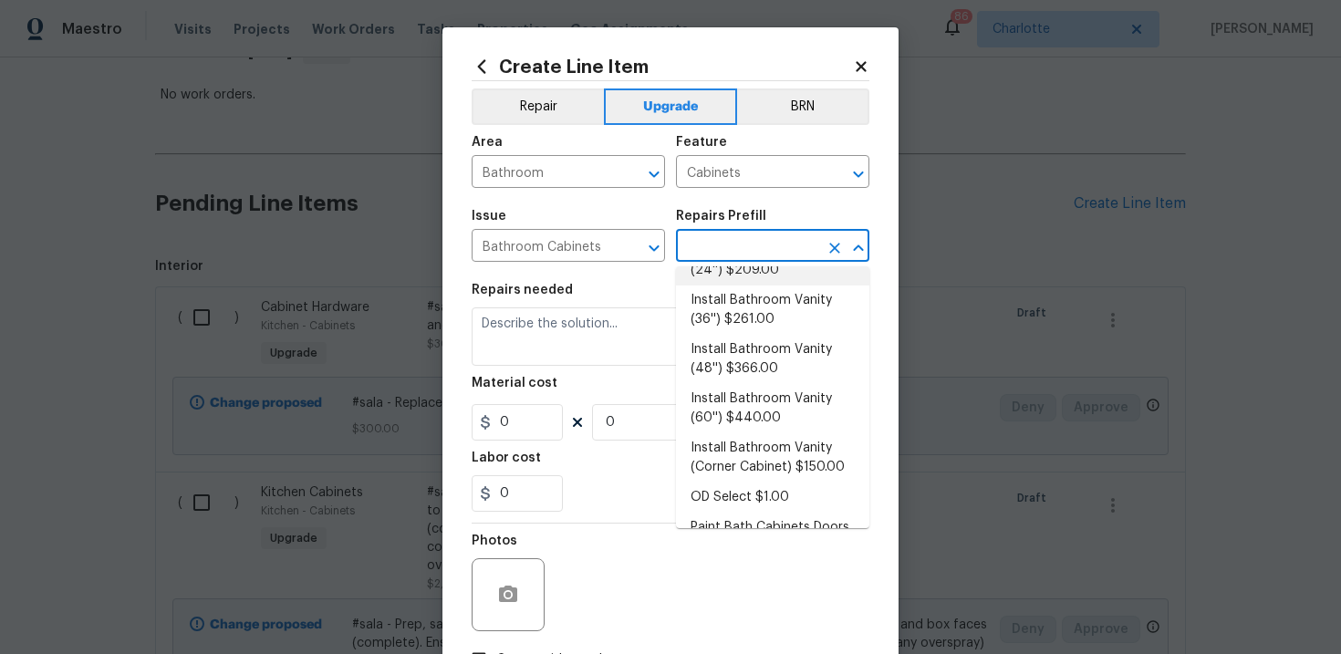
scroll to position [118, 0]
click at [750, 407] on li "Install Bathroom Vanity (60'') $440.00" at bounding box center [772, 407] width 193 height 49
type input "Install Bathroom Vanity (60'') $440.00"
type textarea "Remove the existing bathroom vanity (if present) and install a new 60'' bathroo…"
type input "440"
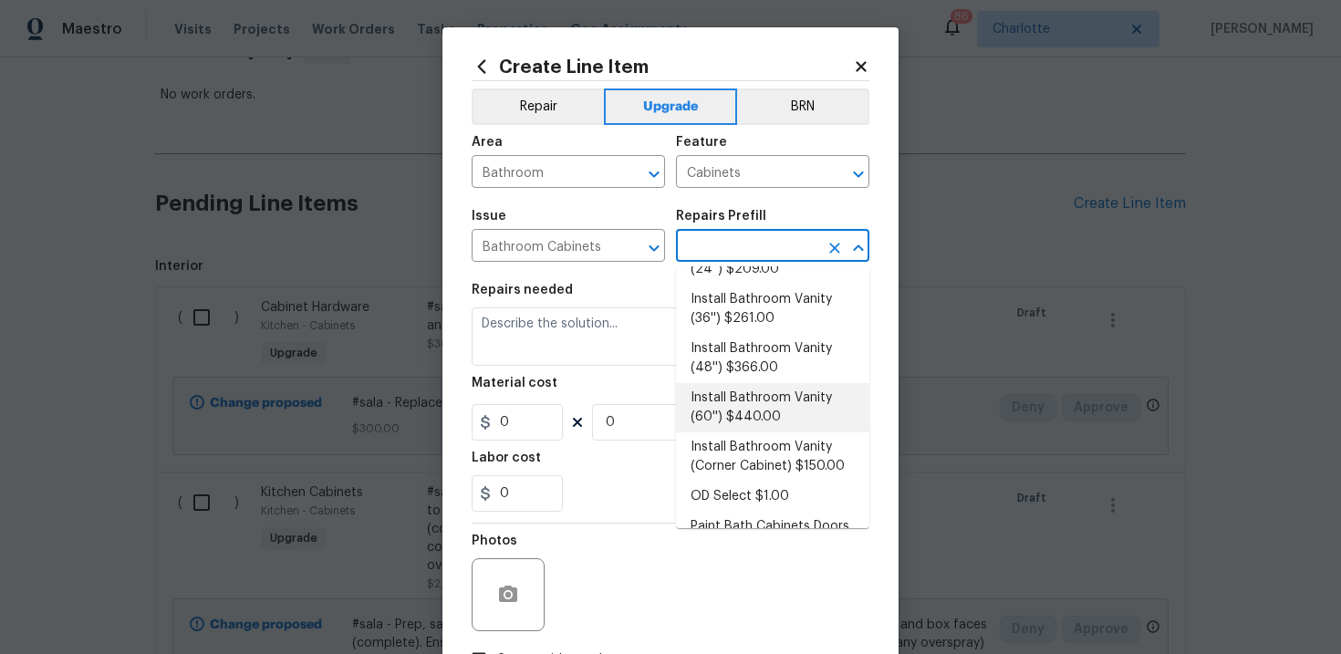
type input "1"
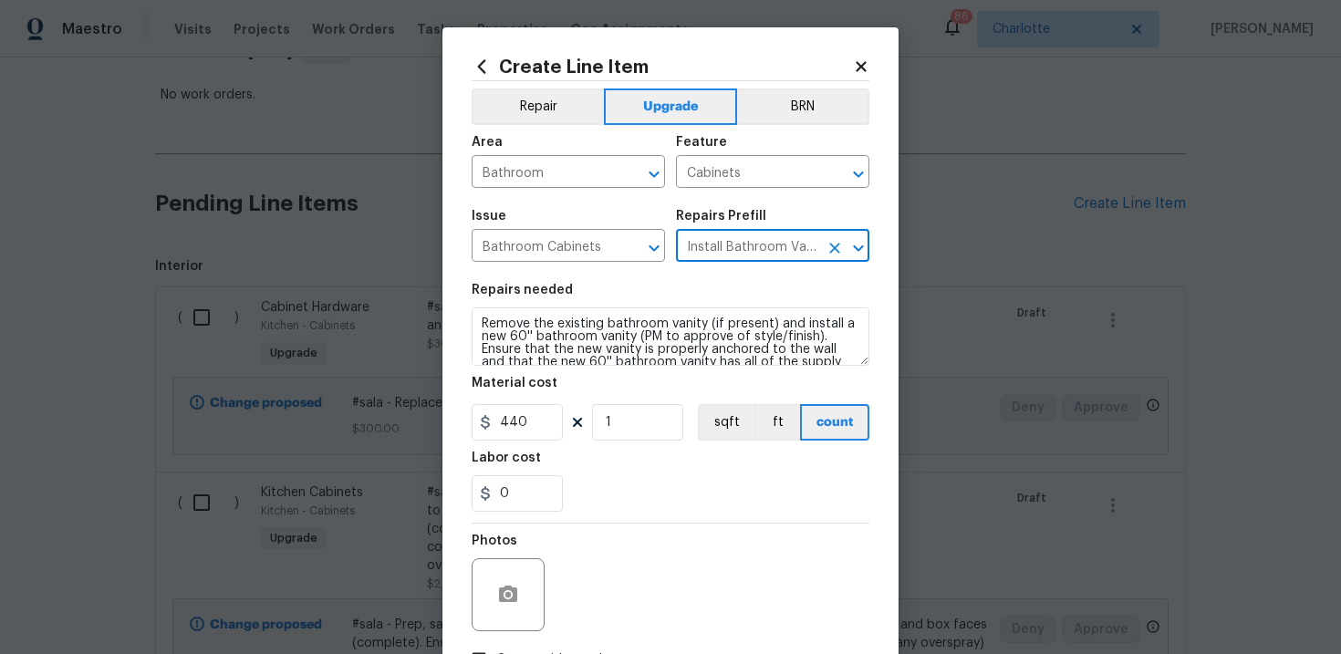
scroll to position [38, 0]
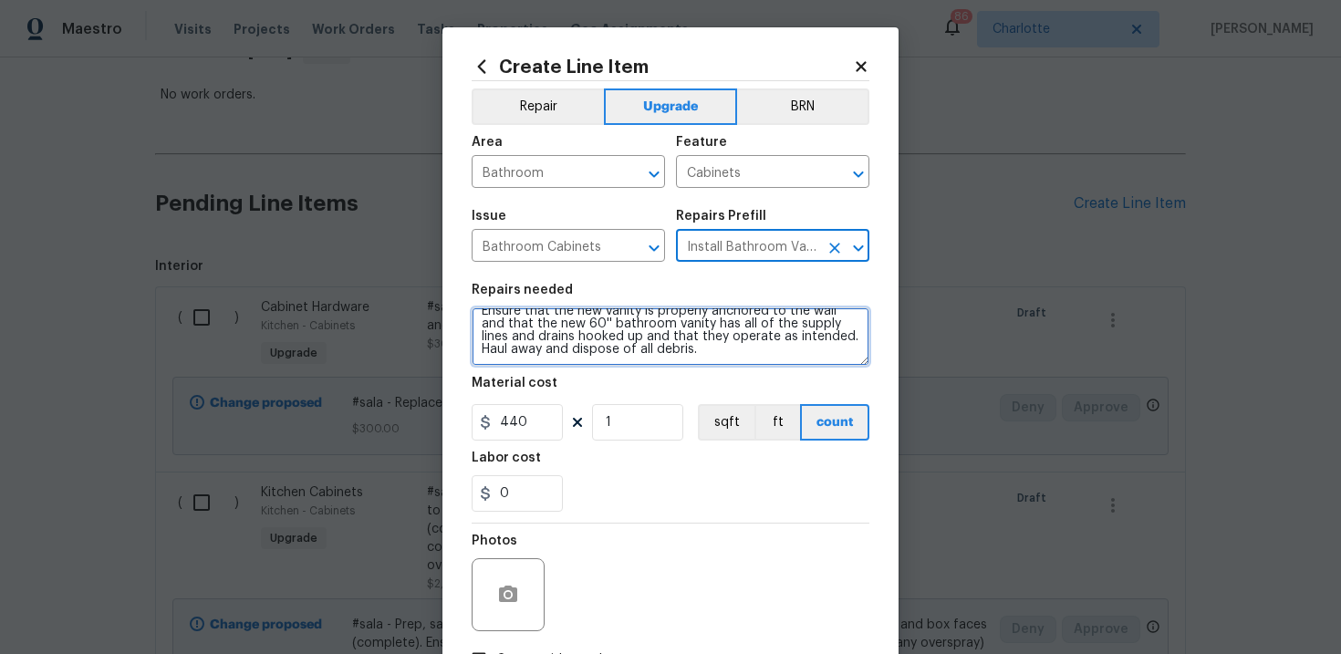
click at [707, 353] on textarea "Remove the existing bathroom vanity (if present) and install a new 60'' bathroo…" at bounding box center [671, 336] width 398 height 58
paste textarea "Replace Vanity Top and Backsplash"
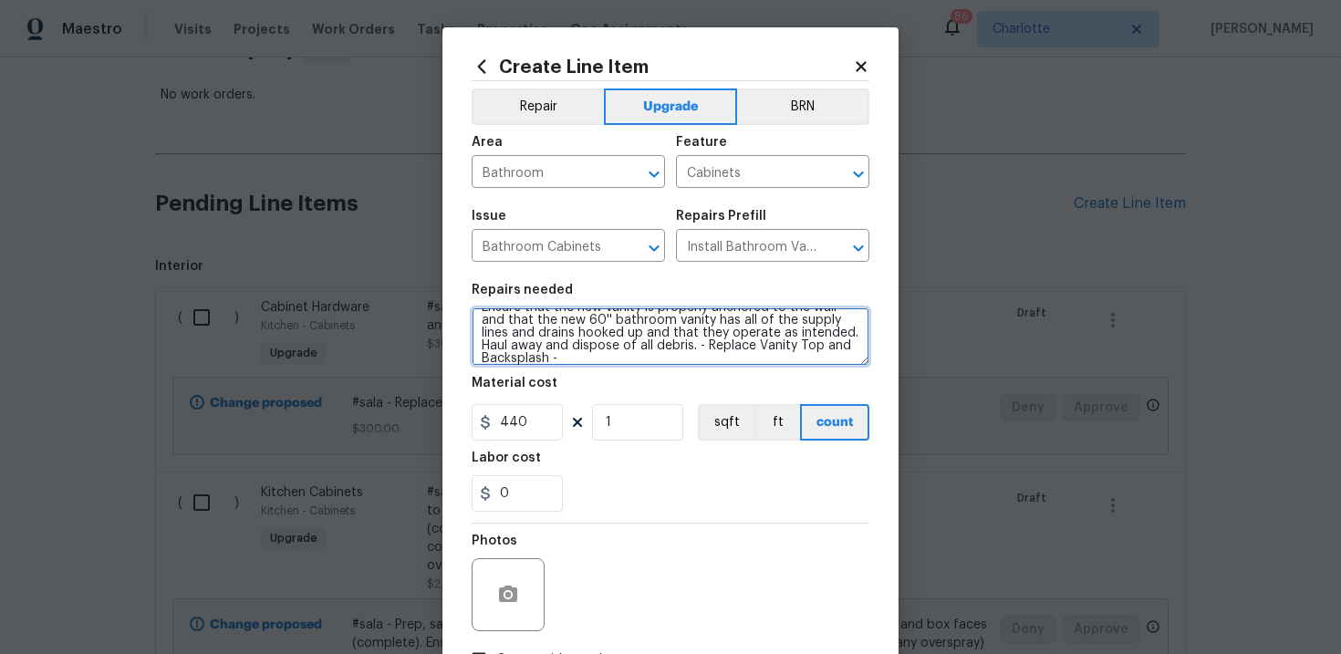
paste textarea "Secondary Bath"
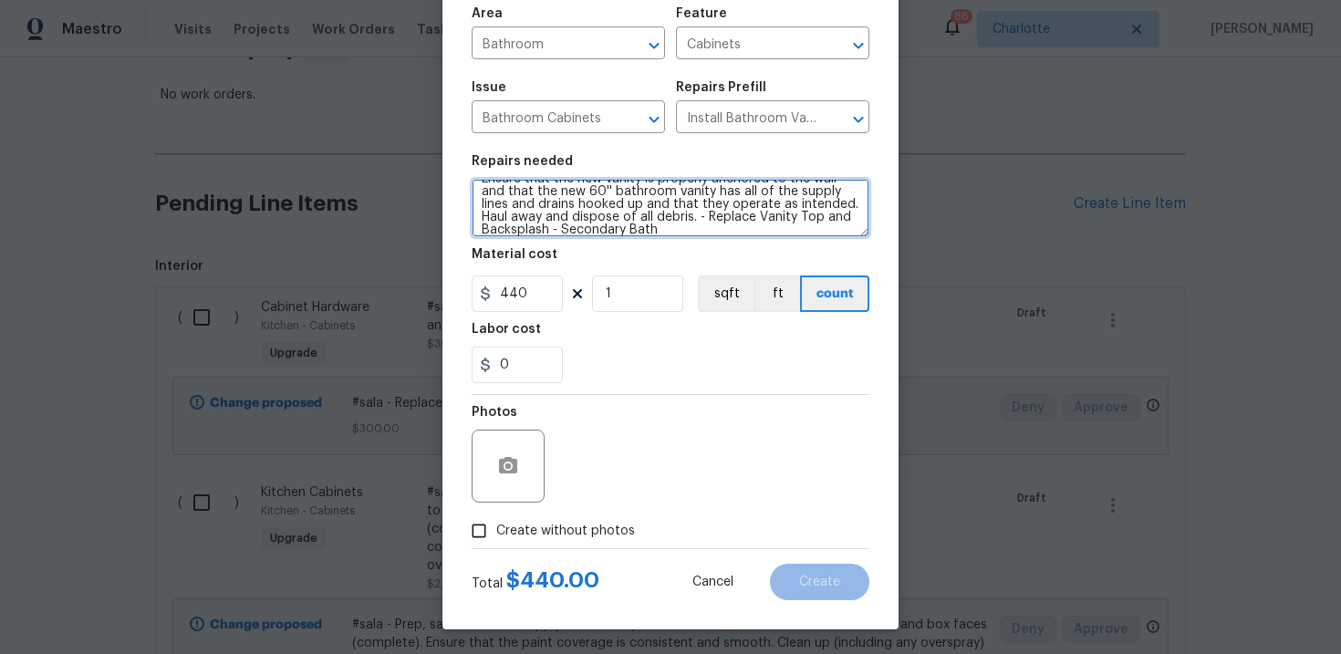
scroll to position [132, 0]
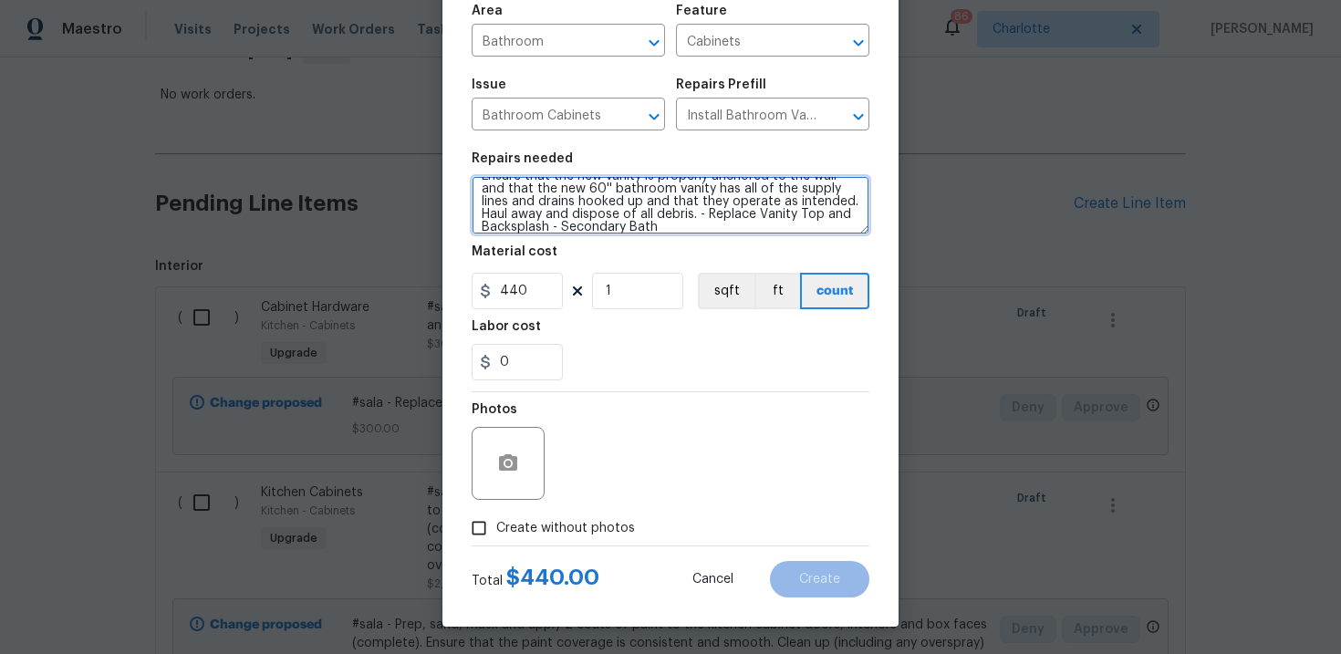
type textarea "Remove the existing bathroom vanity (if present) and install a new 60'' bathroo…"
click at [579, 519] on span "Create without photos" at bounding box center [565, 528] width 139 height 19
click at [496, 518] on input "Create without photos" at bounding box center [479, 528] width 35 height 35
checkbox input "true"
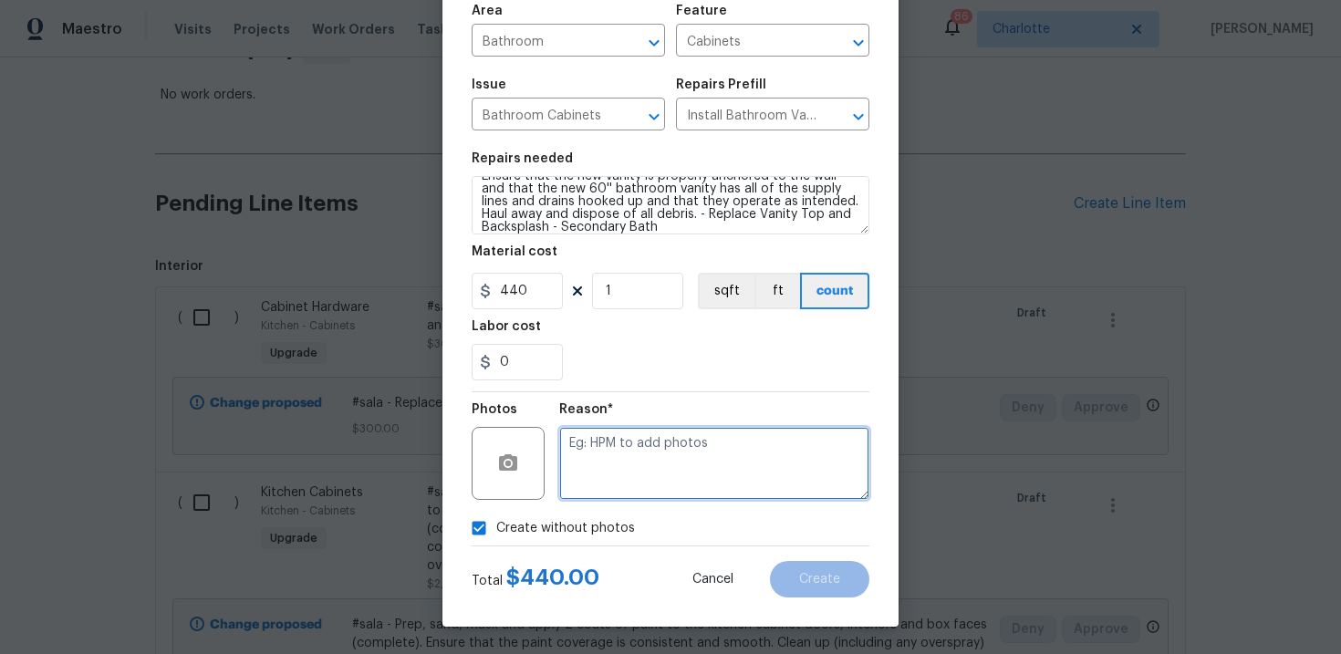
click at [629, 479] on textarea at bounding box center [714, 463] width 310 height 73
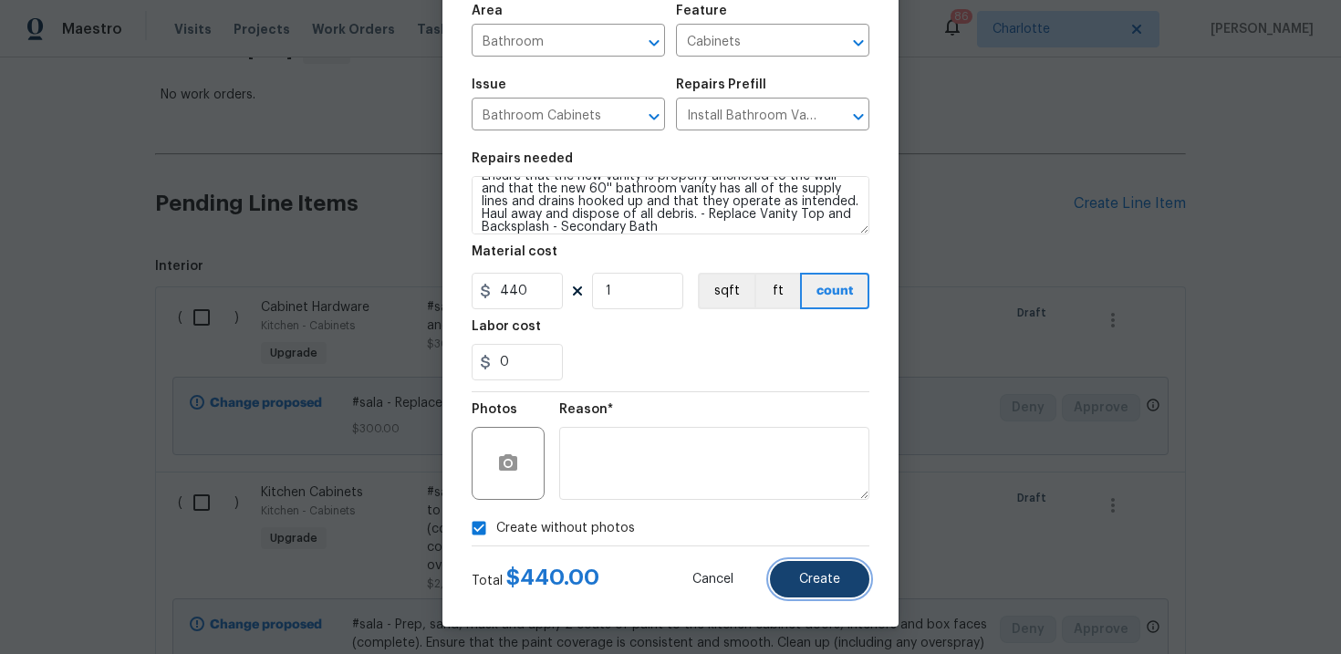
click at [826, 585] on span "Create" at bounding box center [819, 580] width 41 height 14
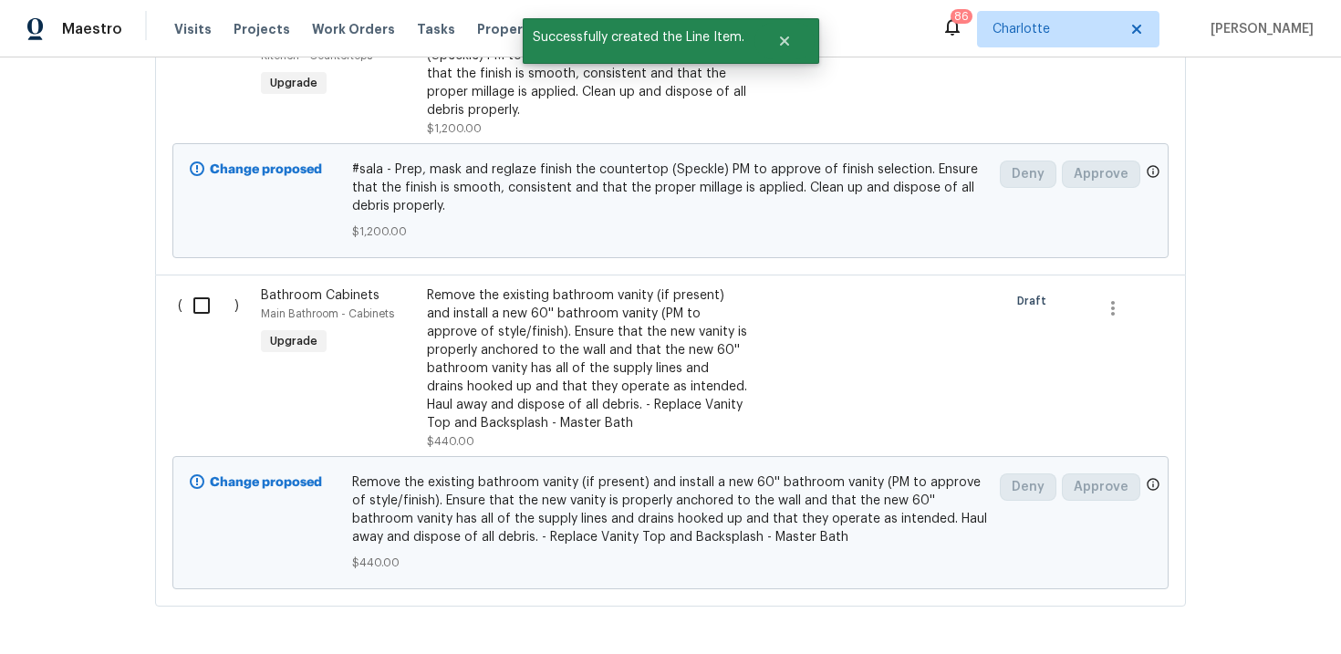
scroll to position [1445, 0]
